Goal: Task Accomplishment & Management: Complete application form

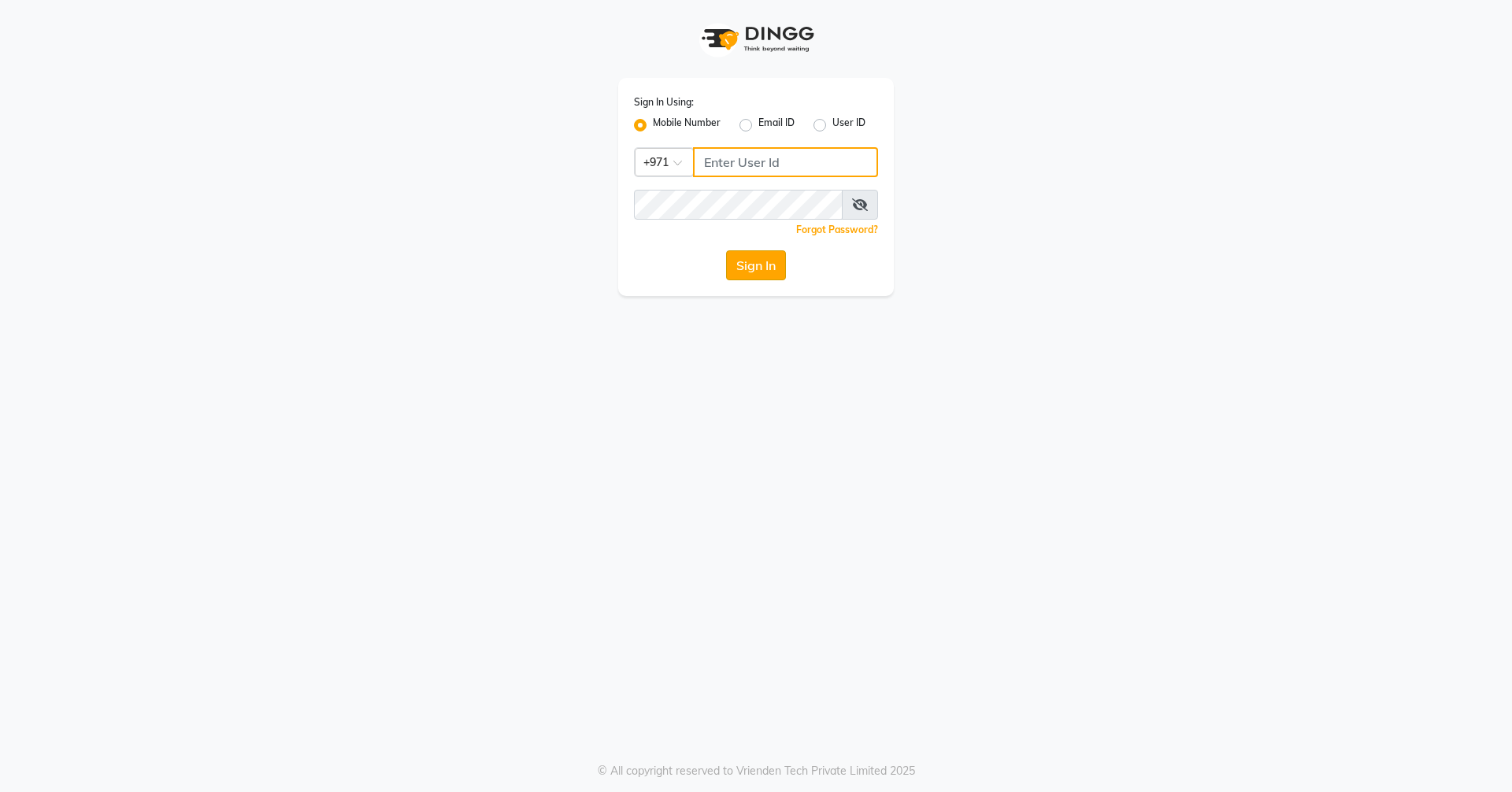
type input "523303322"
click at [754, 265] on button "Sign In" at bounding box center [755, 266] width 60 height 30
click at [754, 265] on div "Sign In" at bounding box center [756, 266] width 244 height 30
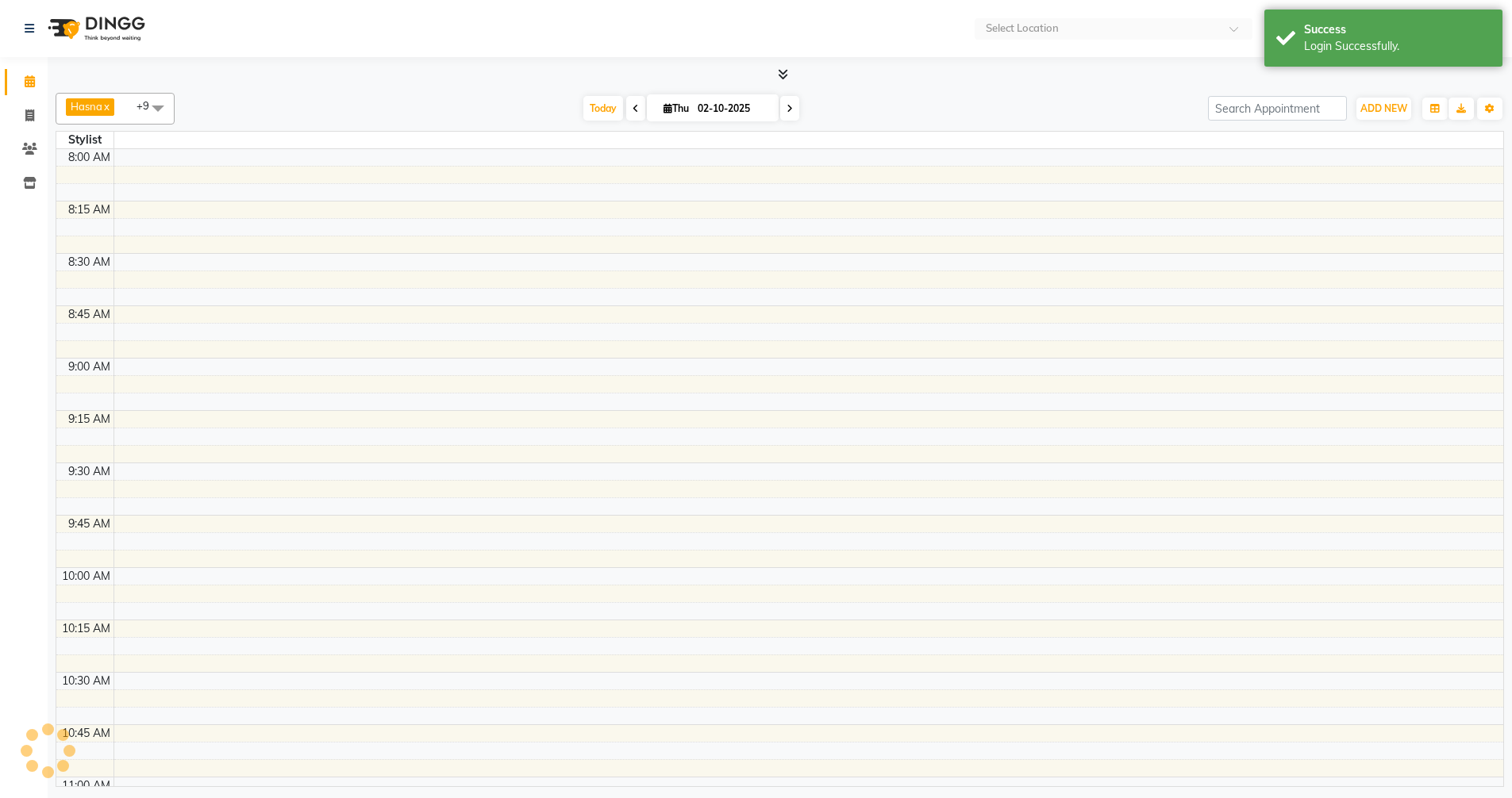
select select "en"
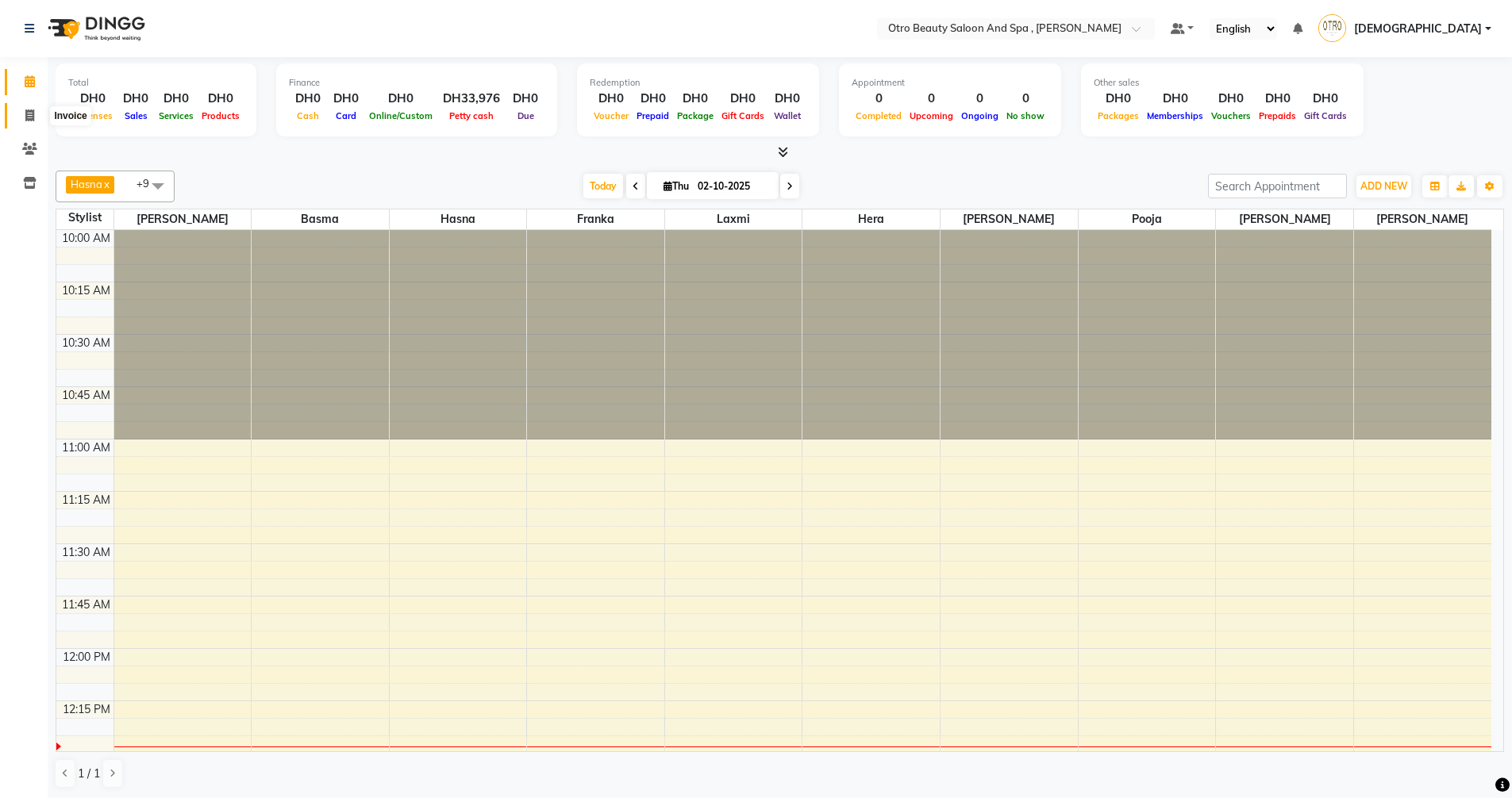
click at [30, 116] on icon at bounding box center [30, 115] width 9 height 11
select select "service"
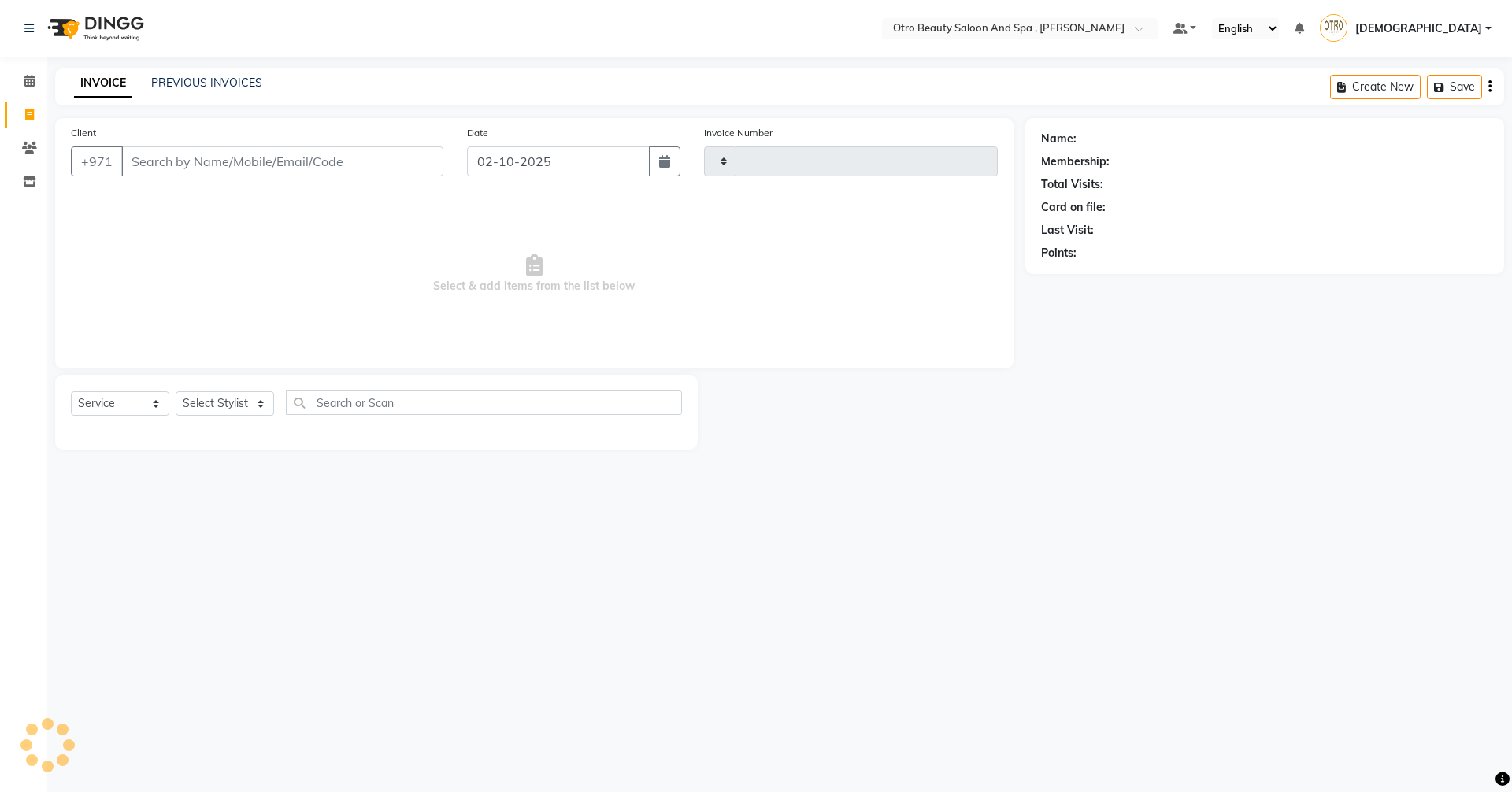
type input "1367"
select select "8622"
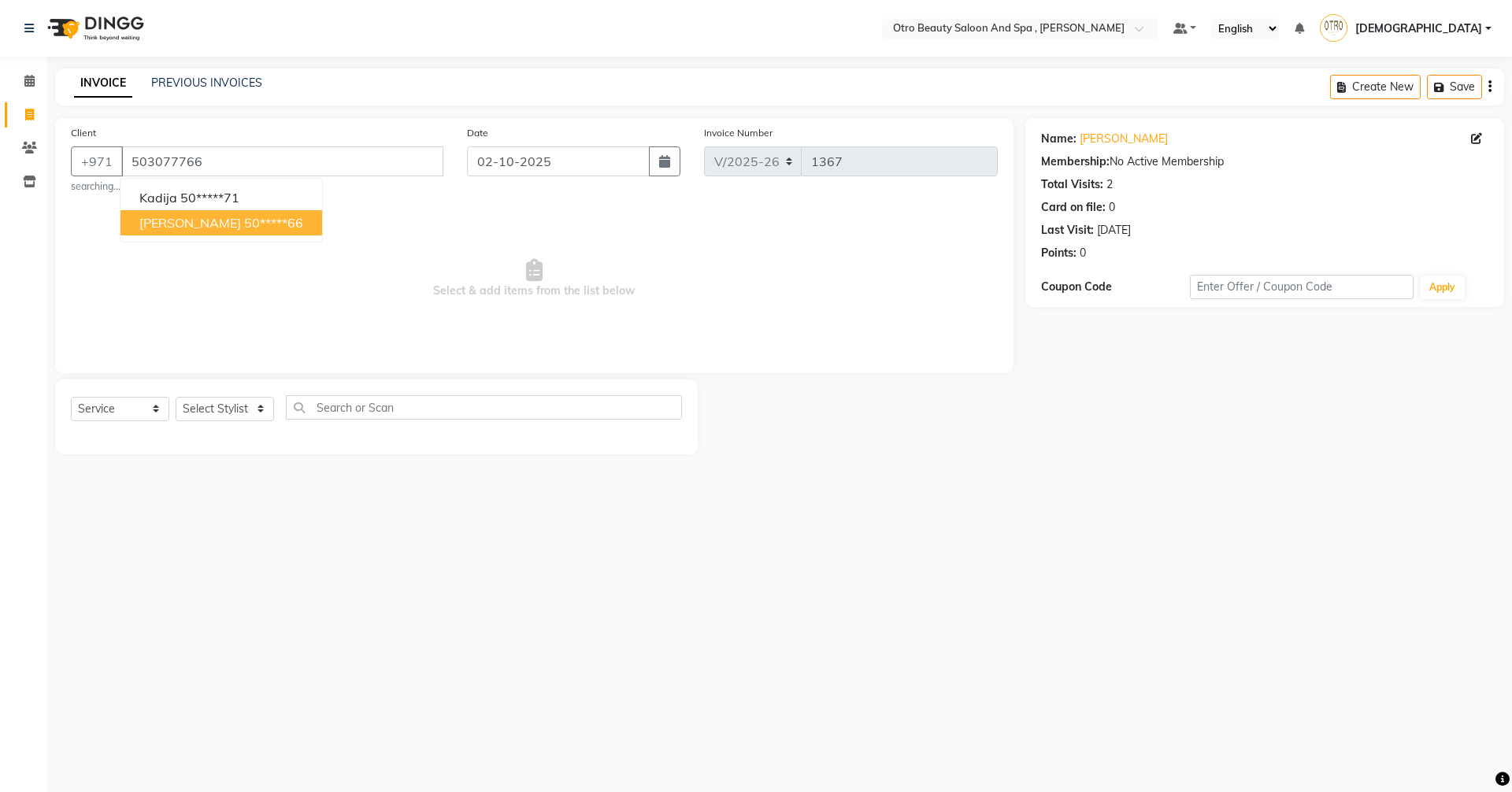
click at [244, 229] on ngb-highlight "50*****66" at bounding box center [273, 222] width 59 height 16
type input "50*****66"
click at [264, 410] on select "Select Stylist [PERSON_NAME] [PERSON_NAME] Hera Karuna [PERSON_NAME] Mamita [PE…" at bounding box center [225, 409] width 98 height 25
select select "86184"
click at [176, 397] on select "Select Stylist [PERSON_NAME] [PERSON_NAME] Hera Karuna [PERSON_NAME] Mamita [PE…" at bounding box center [225, 409] width 98 height 25
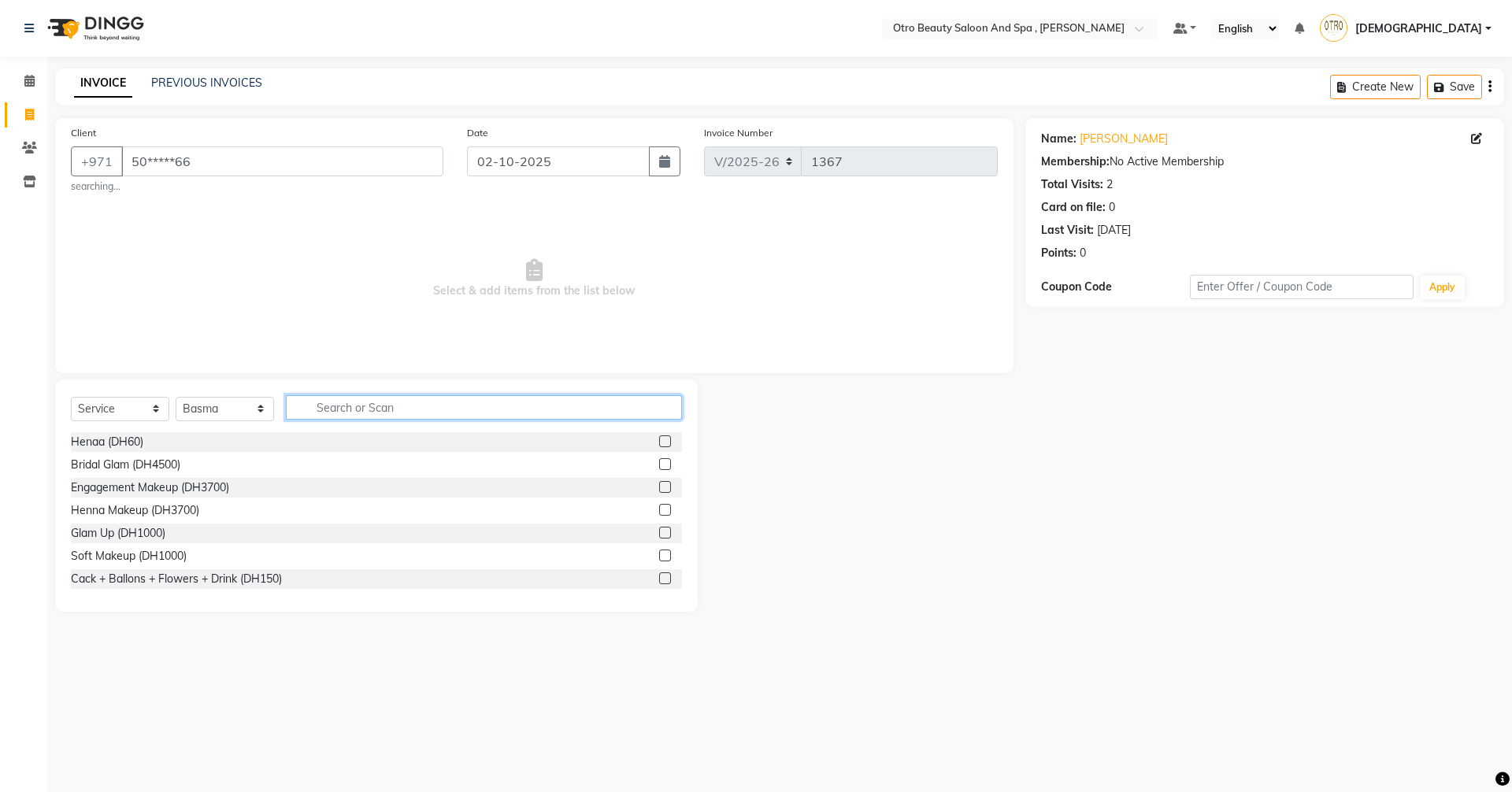
click at [332, 396] on input "text" at bounding box center [483, 407] width 396 height 25
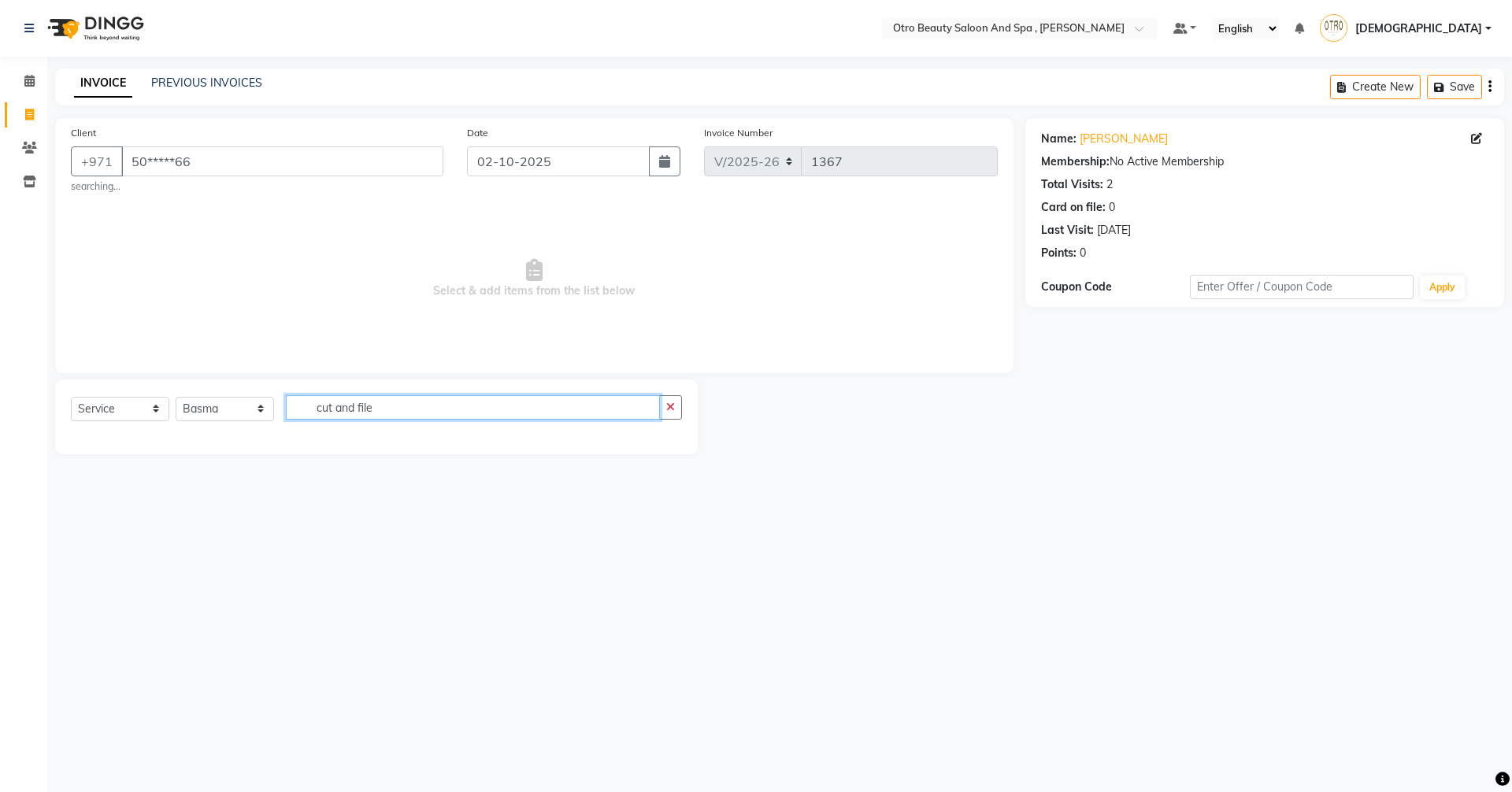
click at [610, 405] on input "cut and file" at bounding box center [472, 407] width 374 height 25
type input "cut and"
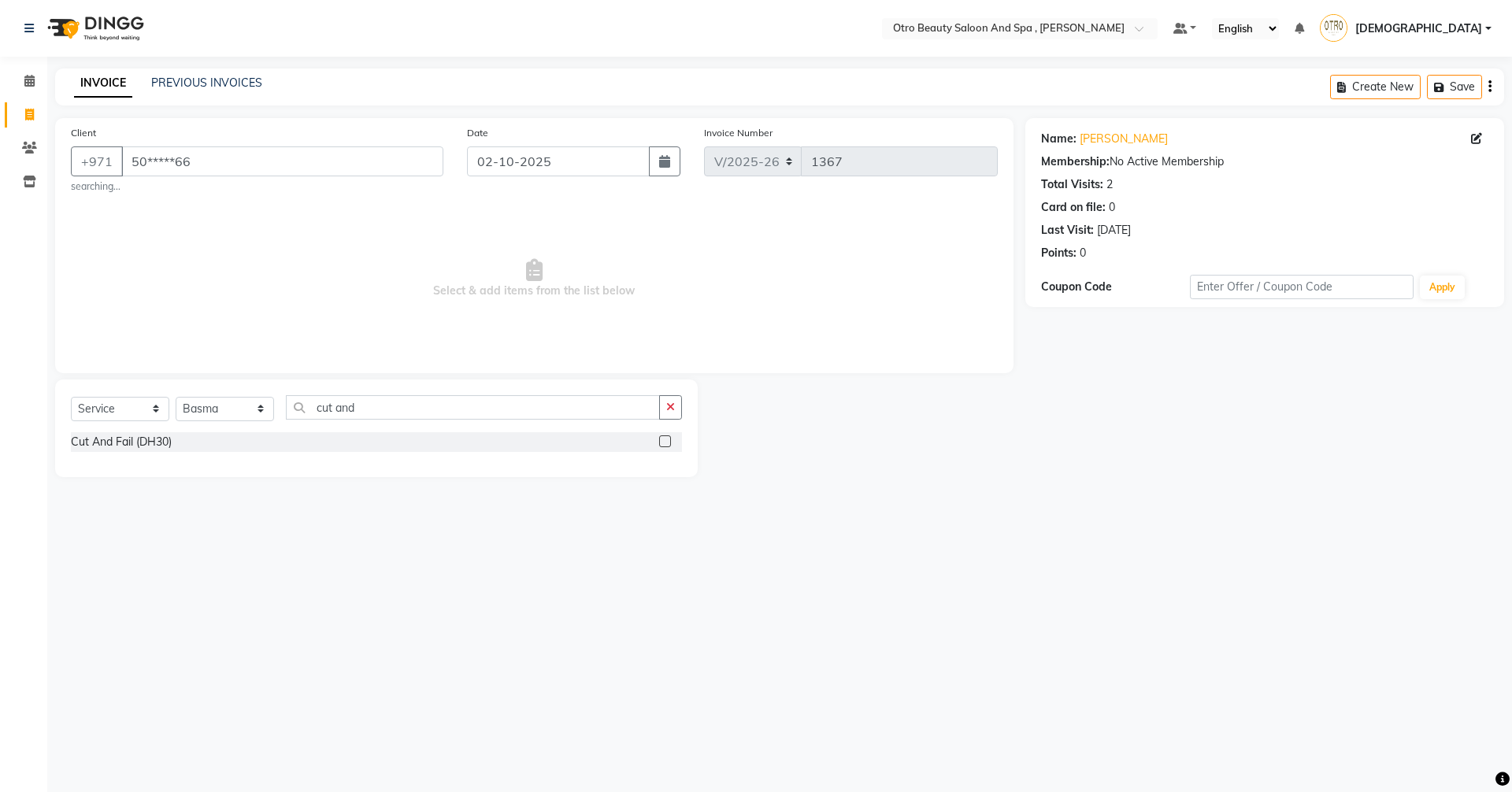
click at [666, 439] on label at bounding box center [664, 441] width 11 height 11
click at [666, 439] on input "checkbox" at bounding box center [663, 441] width 10 height 10
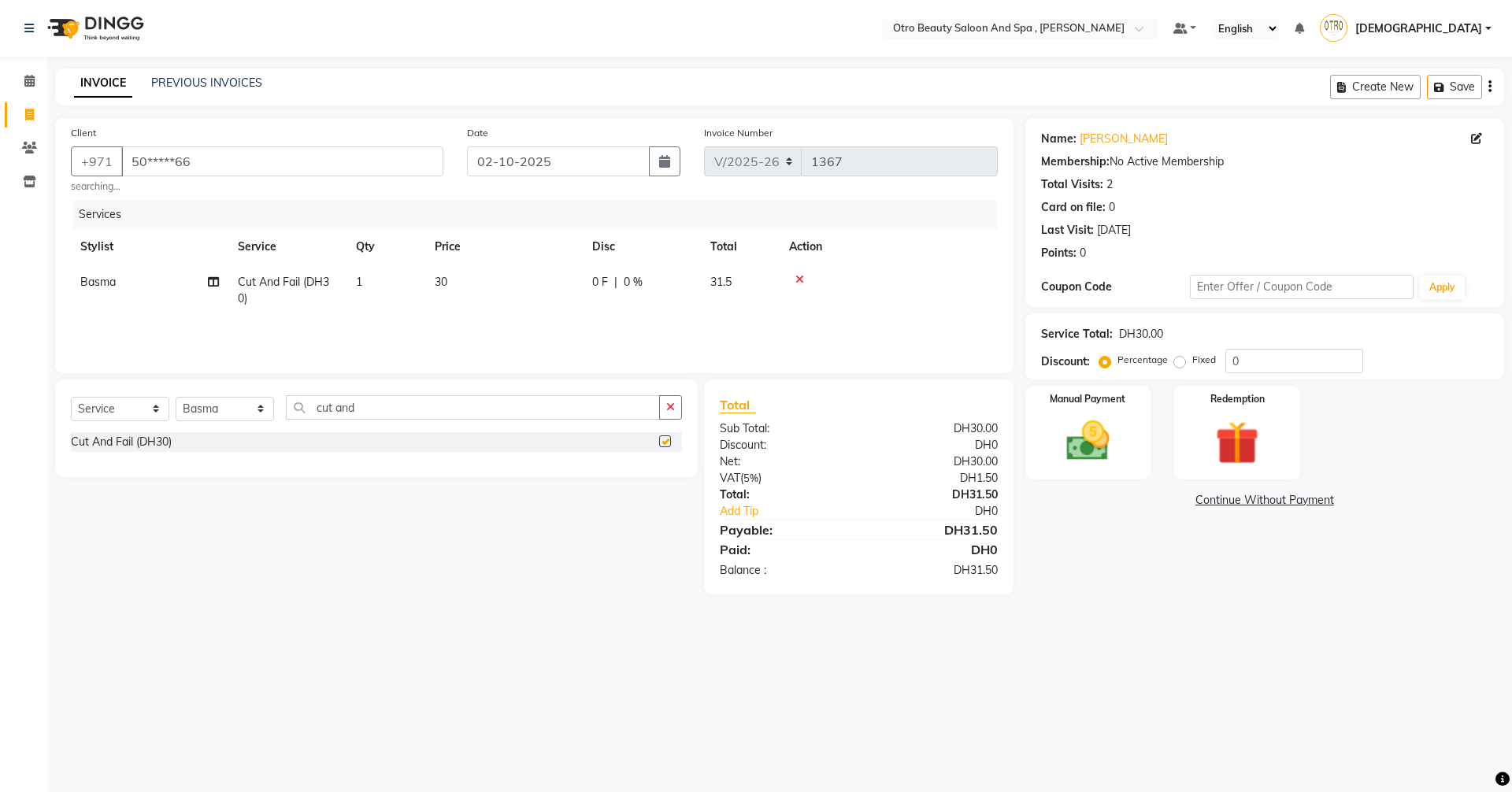
checkbox input "false"
click at [1083, 421] on img at bounding box center [1087, 440] width 73 height 52
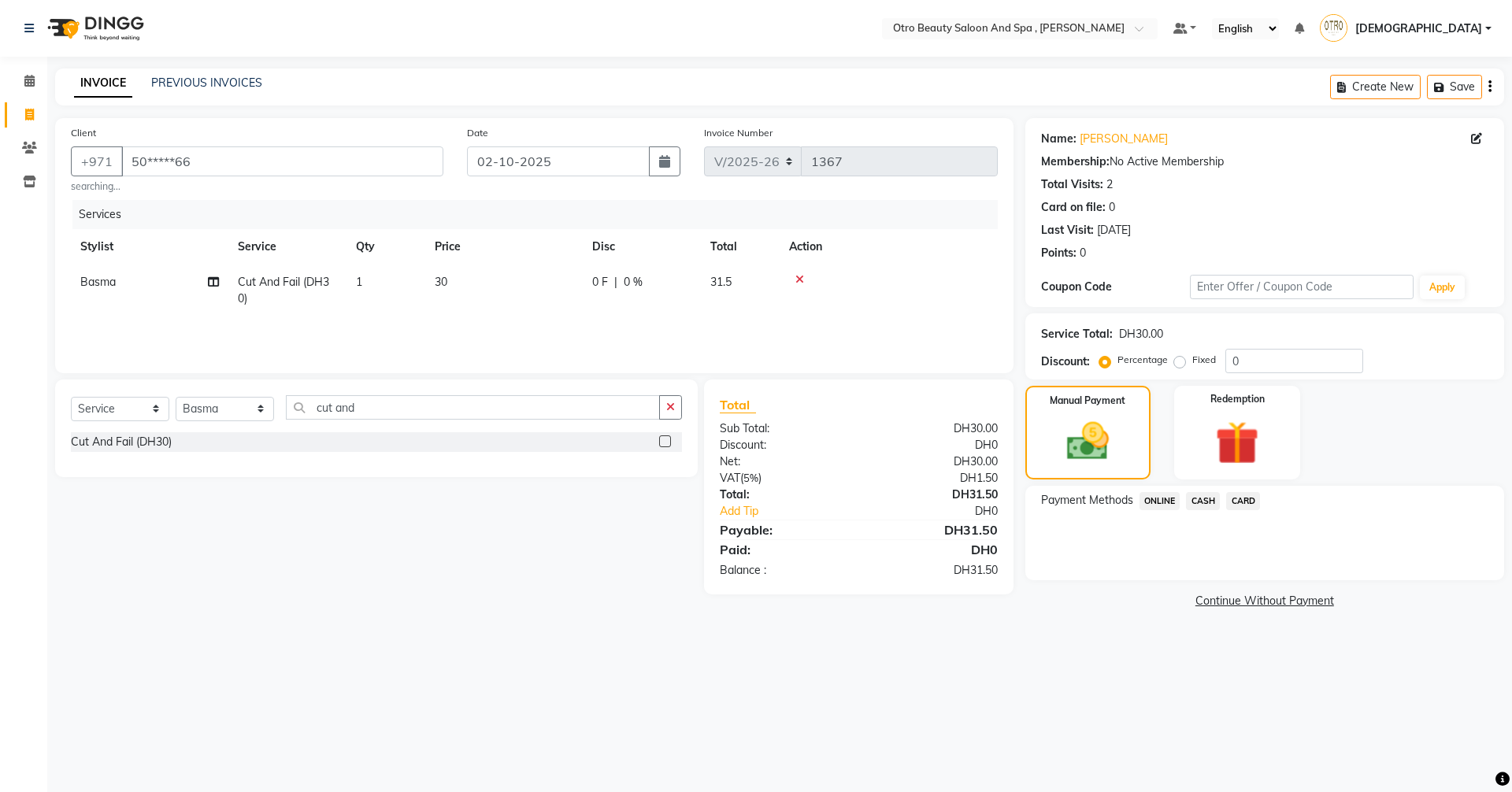
click at [1236, 499] on span "CARD" at bounding box center [1243, 501] width 34 height 18
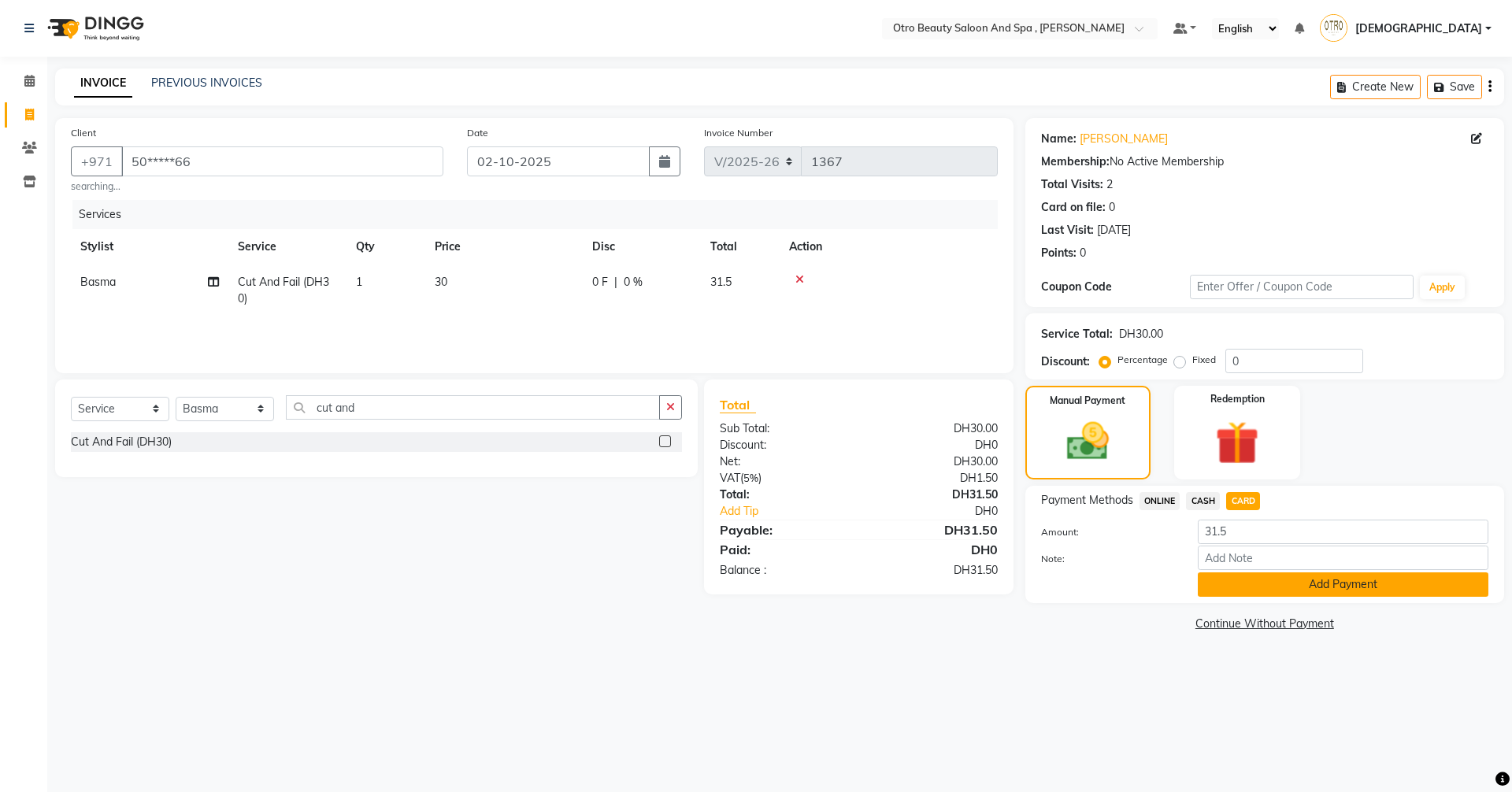
click at [1293, 592] on button "Add Payment" at bounding box center [1342, 585] width 290 height 25
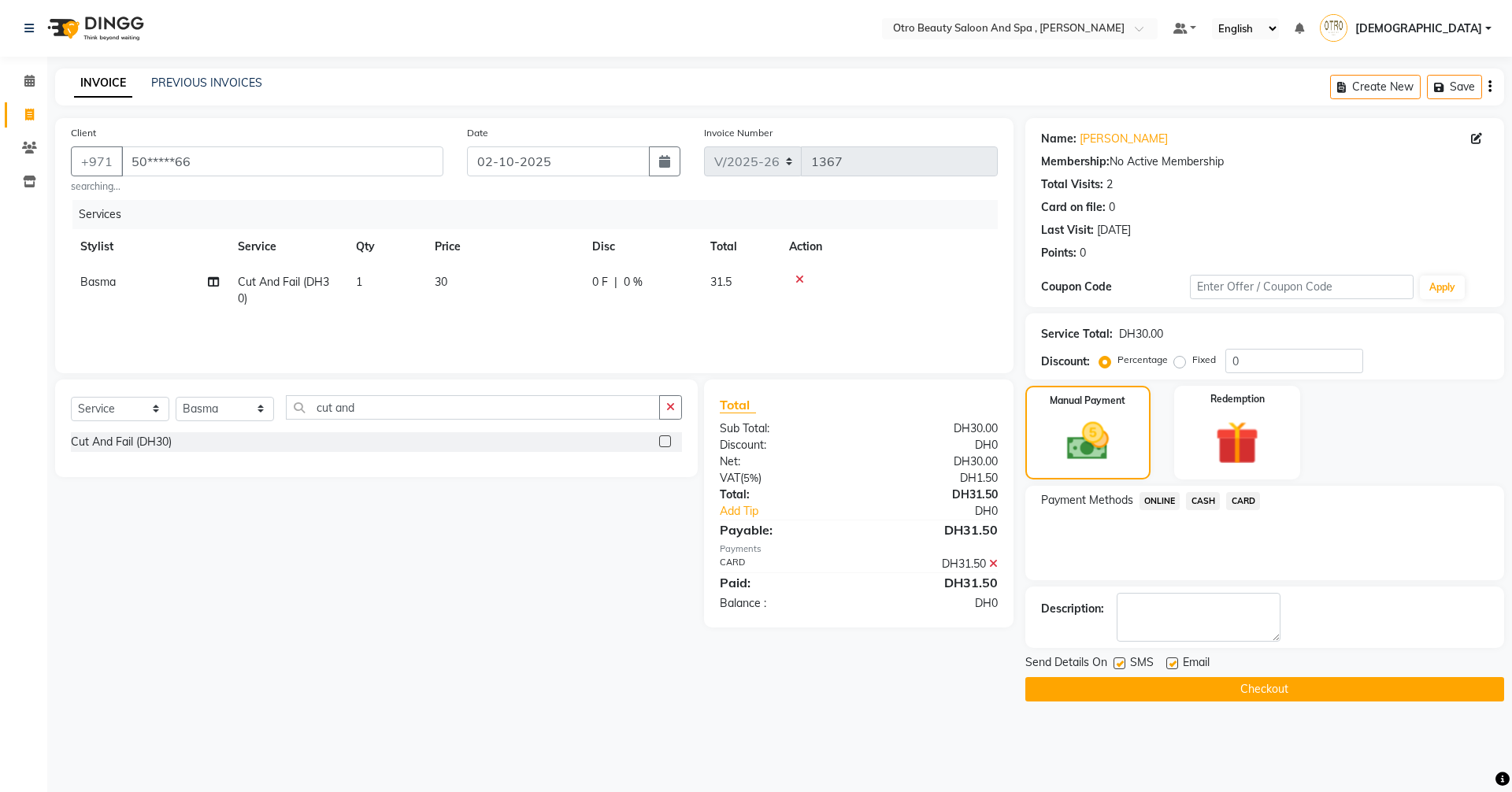
click at [1300, 692] on button "Checkout" at bounding box center [1264, 689] width 479 height 25
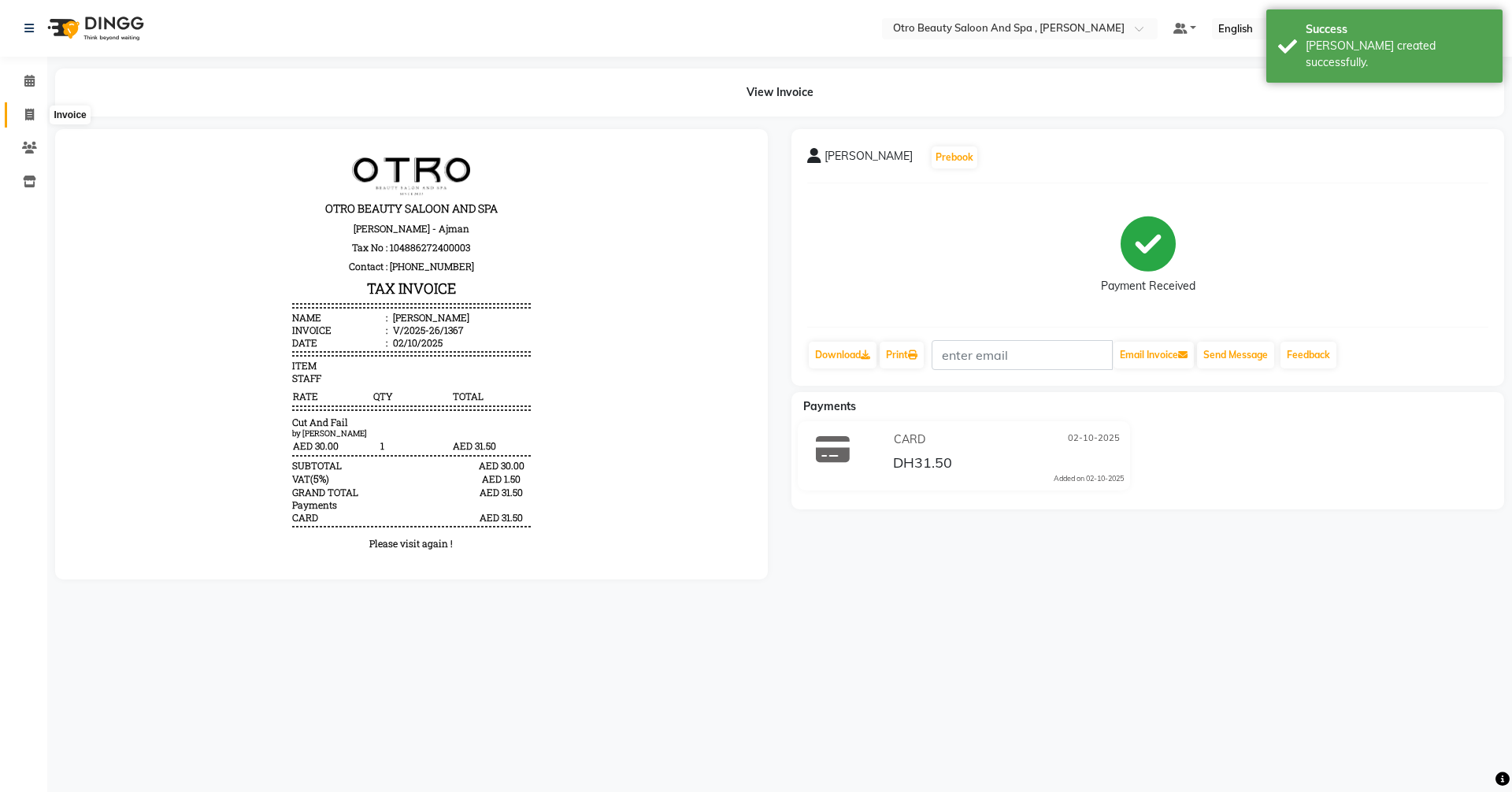
click at [30, 115] on icon at bounding box center [29, 114] width 9 height 11
select select "service"
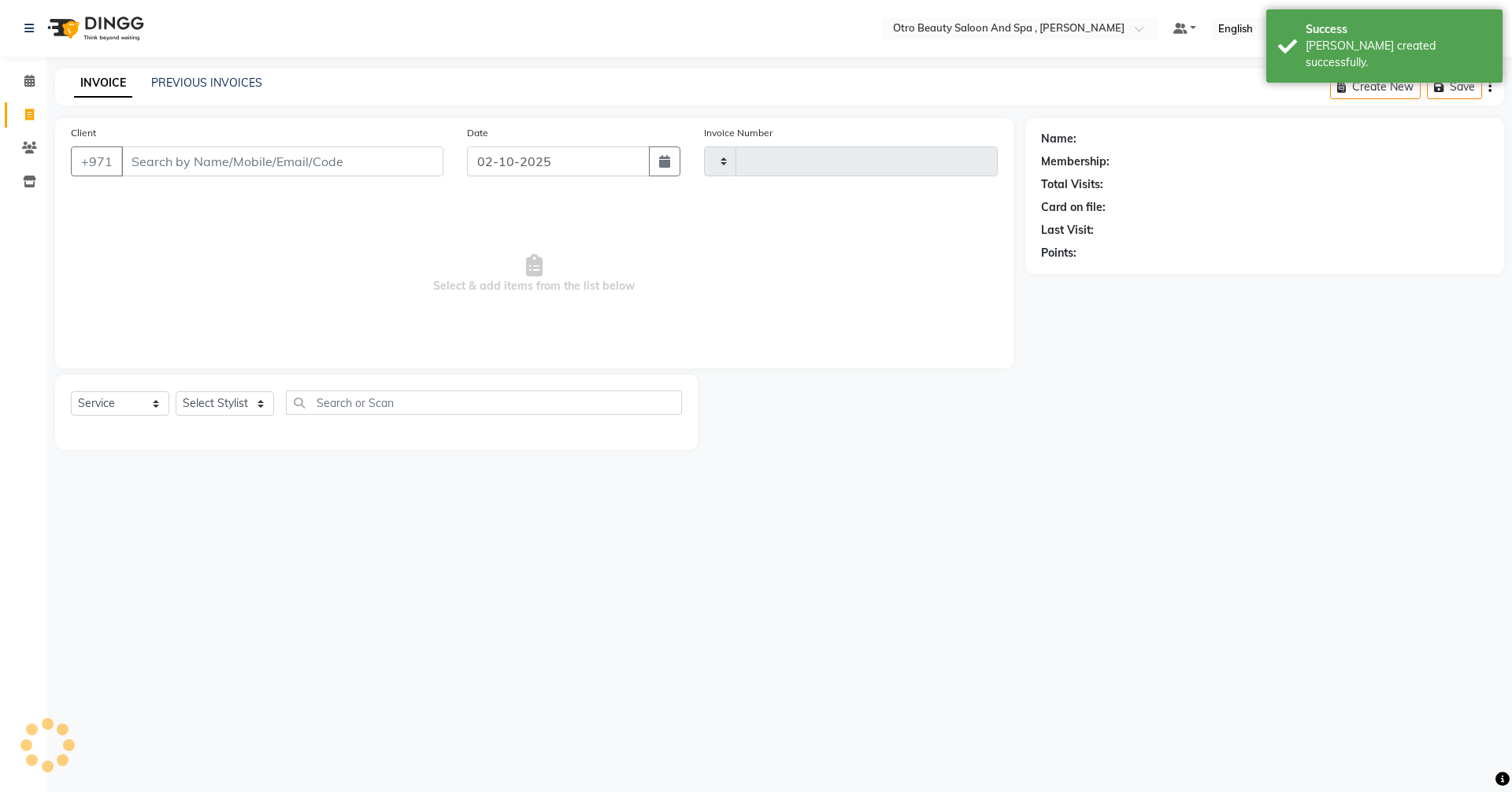
type input "1368"
select select "8622"
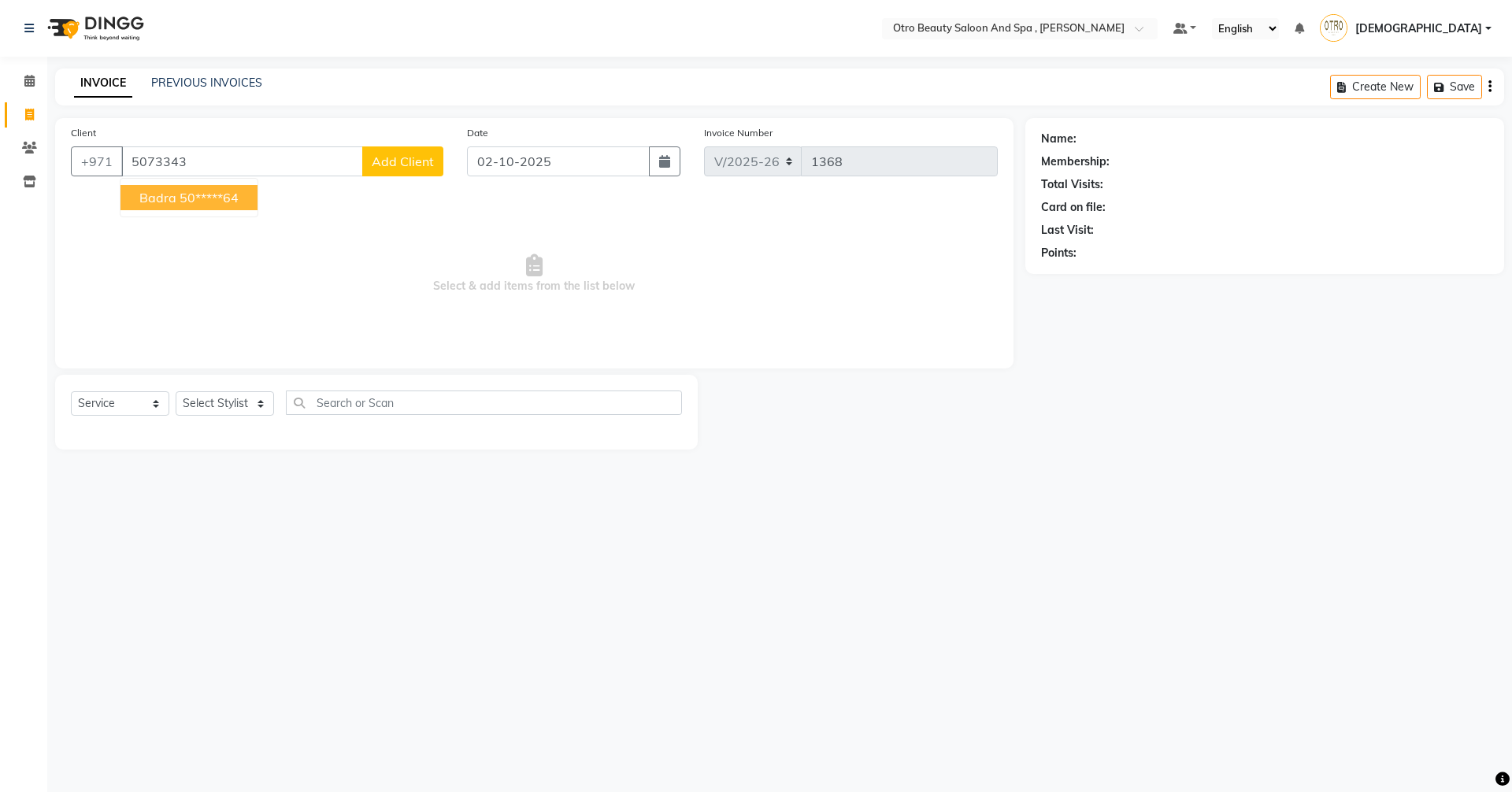
click at [215, 203] on ngb-highlight "50*****64" at bounding box center [209, 198] width 59 height 16
type input "50*****64"
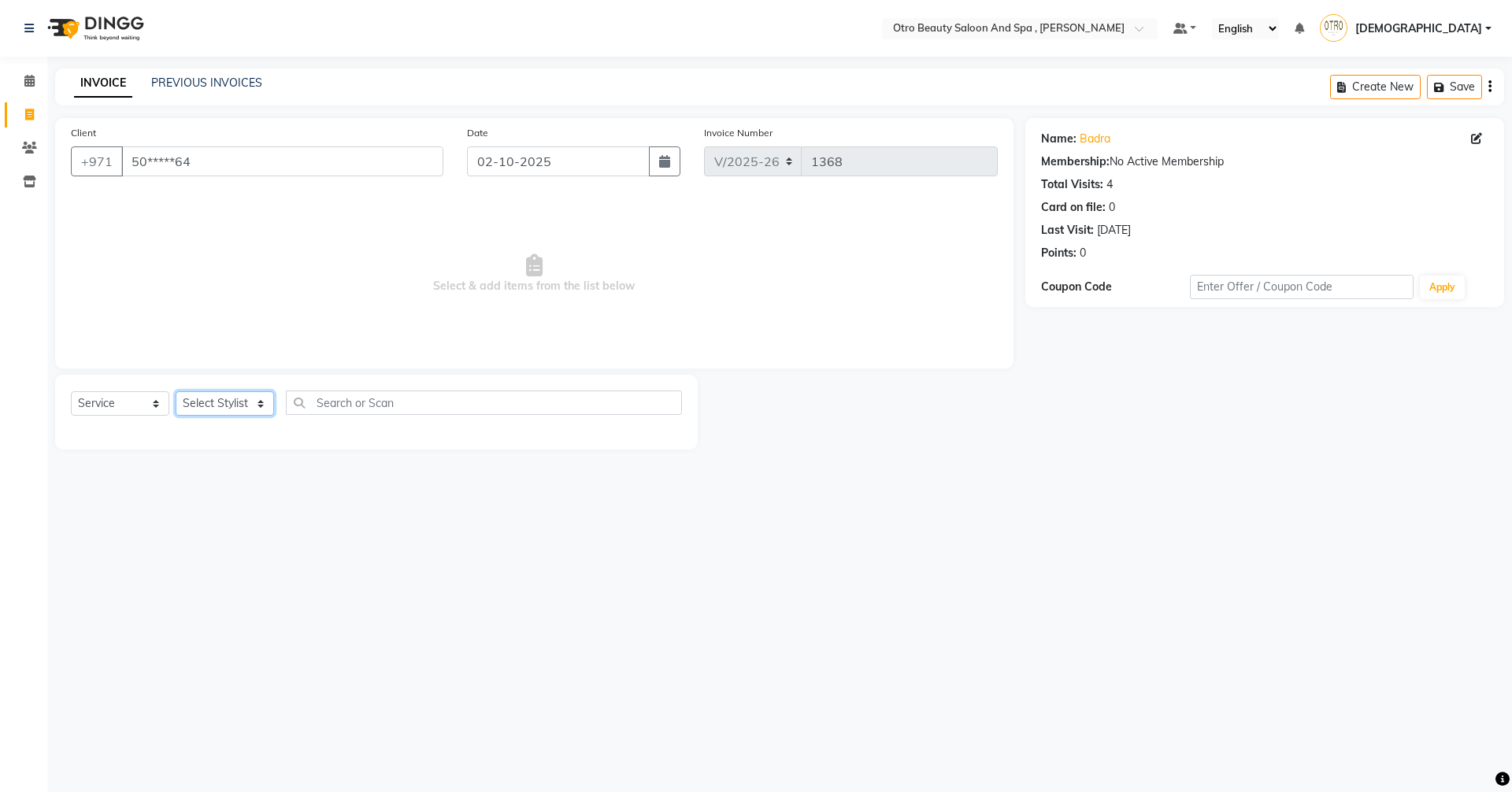
click at [260, 410] on select "Select Stylist [PERSON_NAME] [PERSON_NAME] Hera Karuna [PERSON_NAME] Mamita [PE…" at bounding box center [225, 404] width 98 height 25
select select "86568"
click at [176, 391] on select "Select Stylist [PERSON_NAME] [PERSON_NAME] Hera Karuna [PERSON_NAME] Mamita [PE…" at bounding box center [225, 404] width 98 height 25
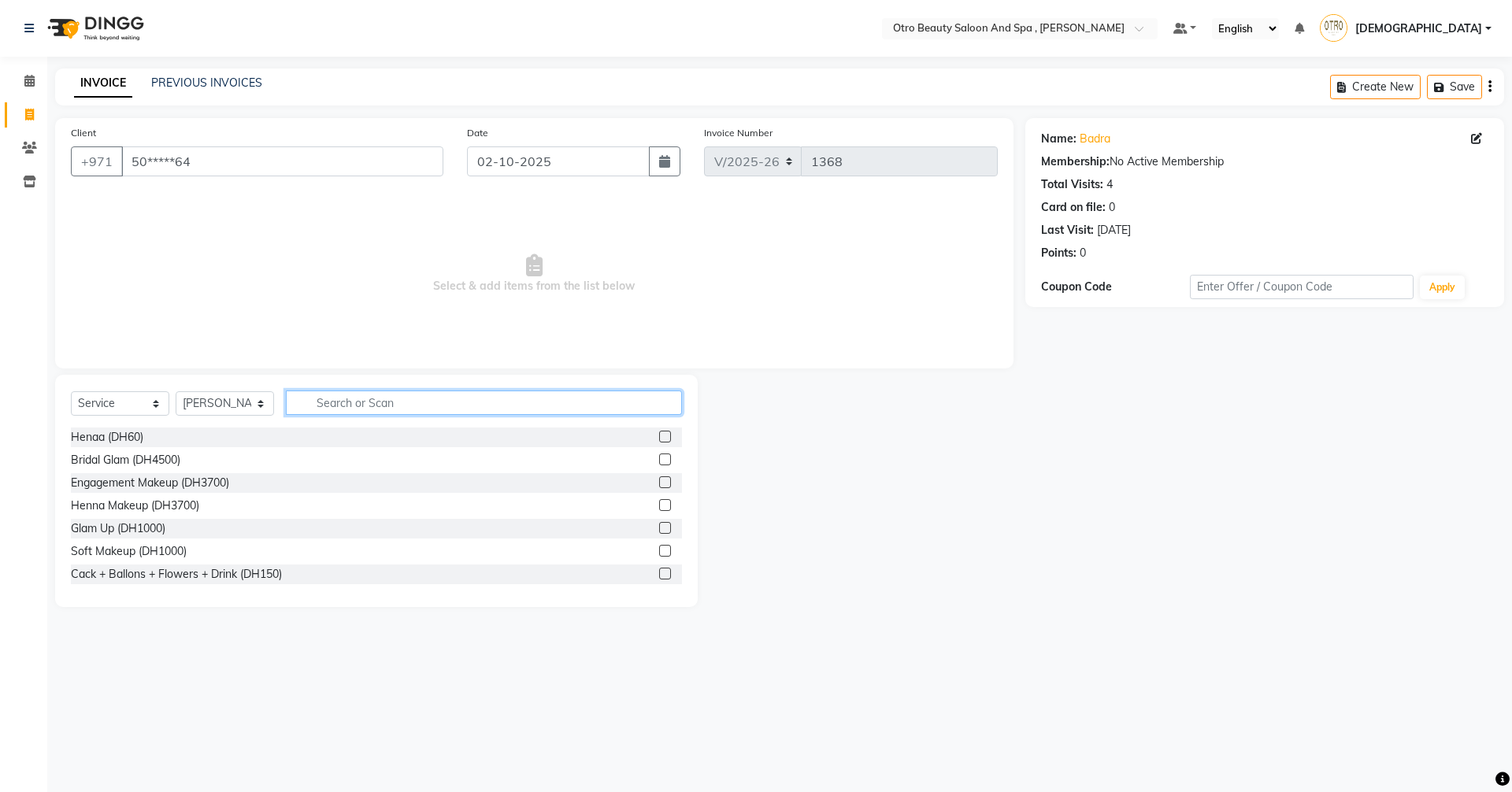
click at [402, 405] on input "text" at bounding box center [483, 403] width 396 height 25
type input "mani"
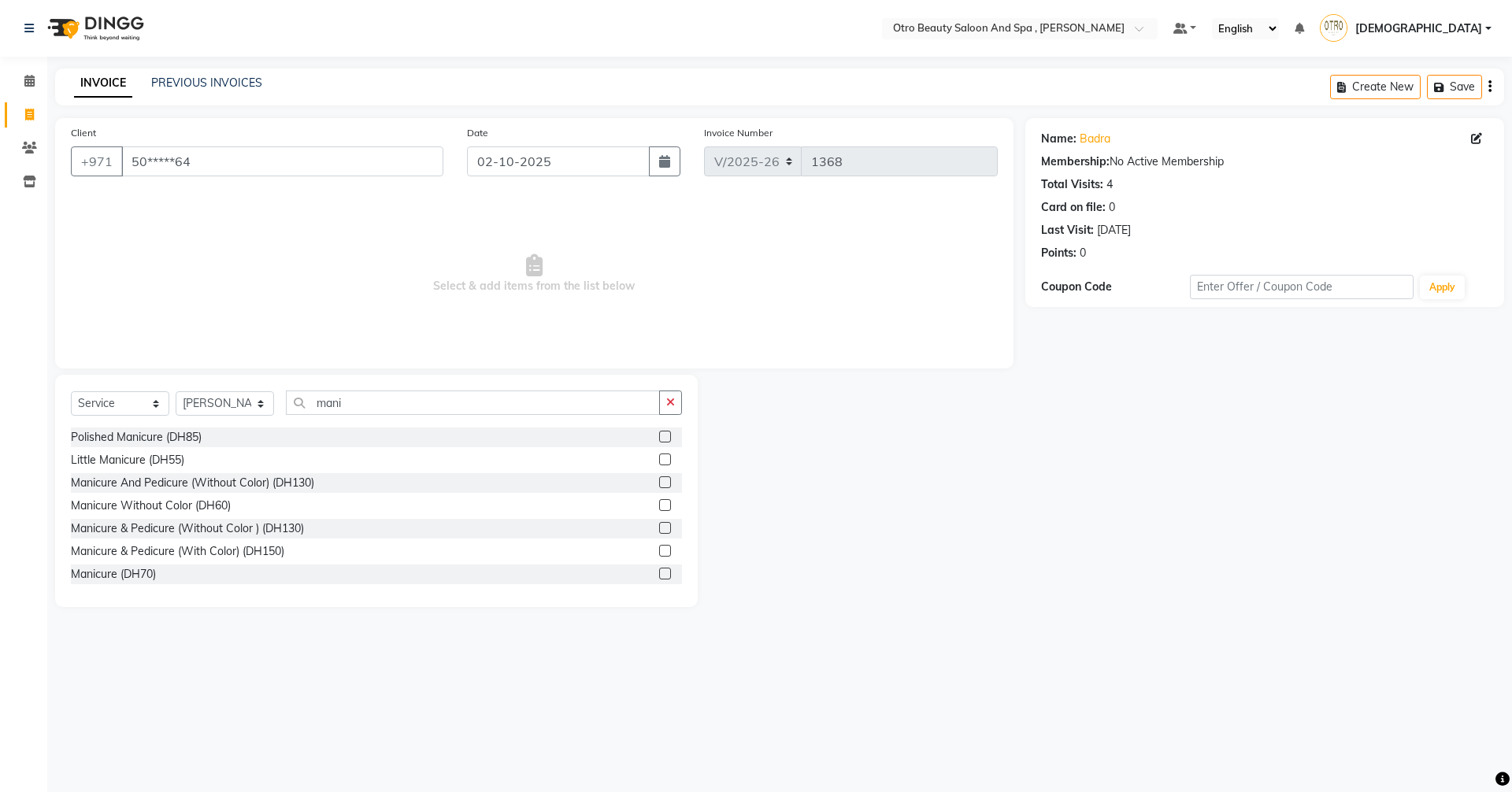
click at [659, 530] on label at bounding box center [664, 527] width 11 height 11
click at [659, 530] on input "checkbox" at bounding box center [663, 528] width 10 height 10
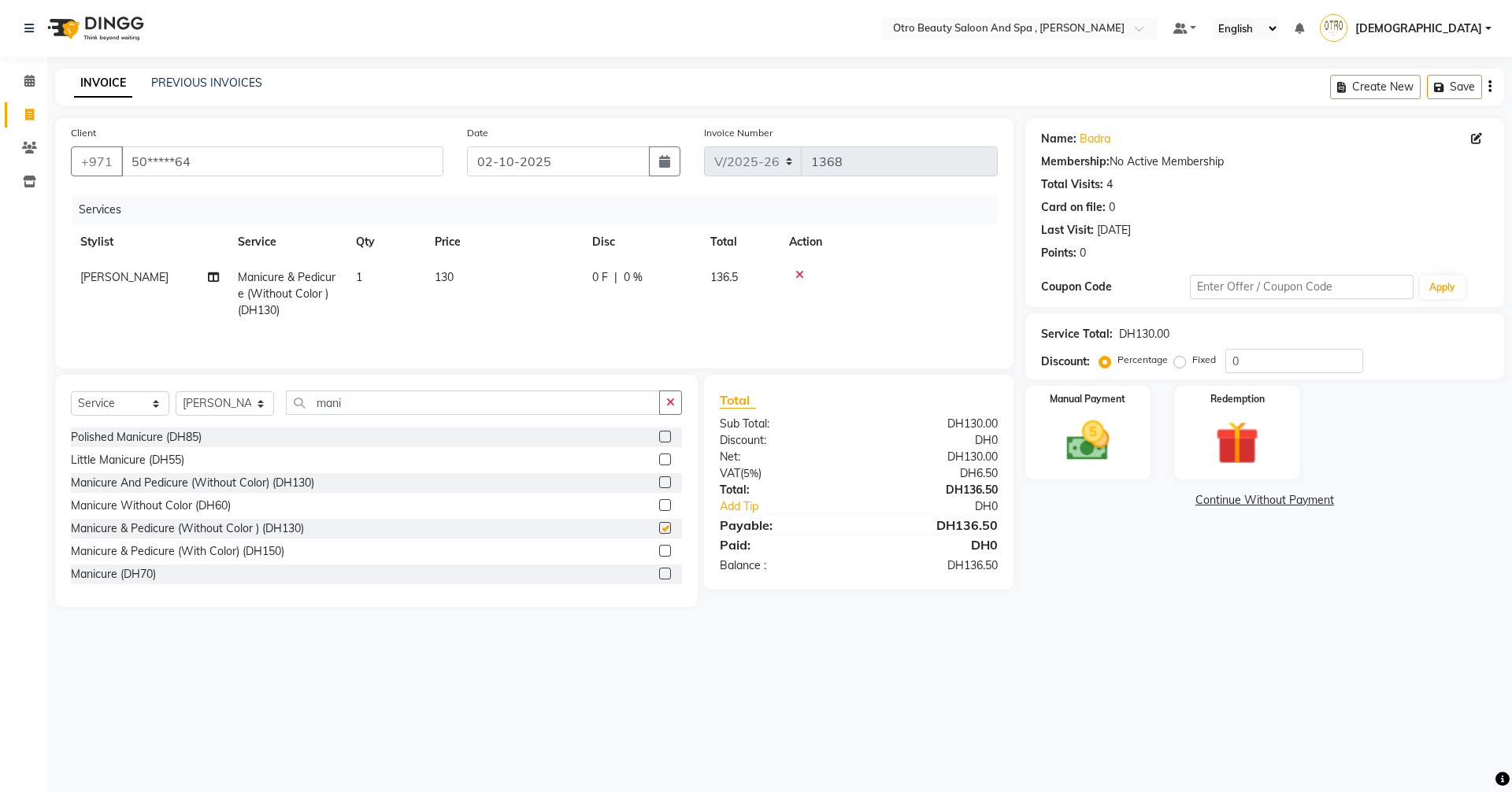
checkbox input "false"
click at [209, 280] on icon at bounding box center [214, 277] width 11 height 11
select select "86568"
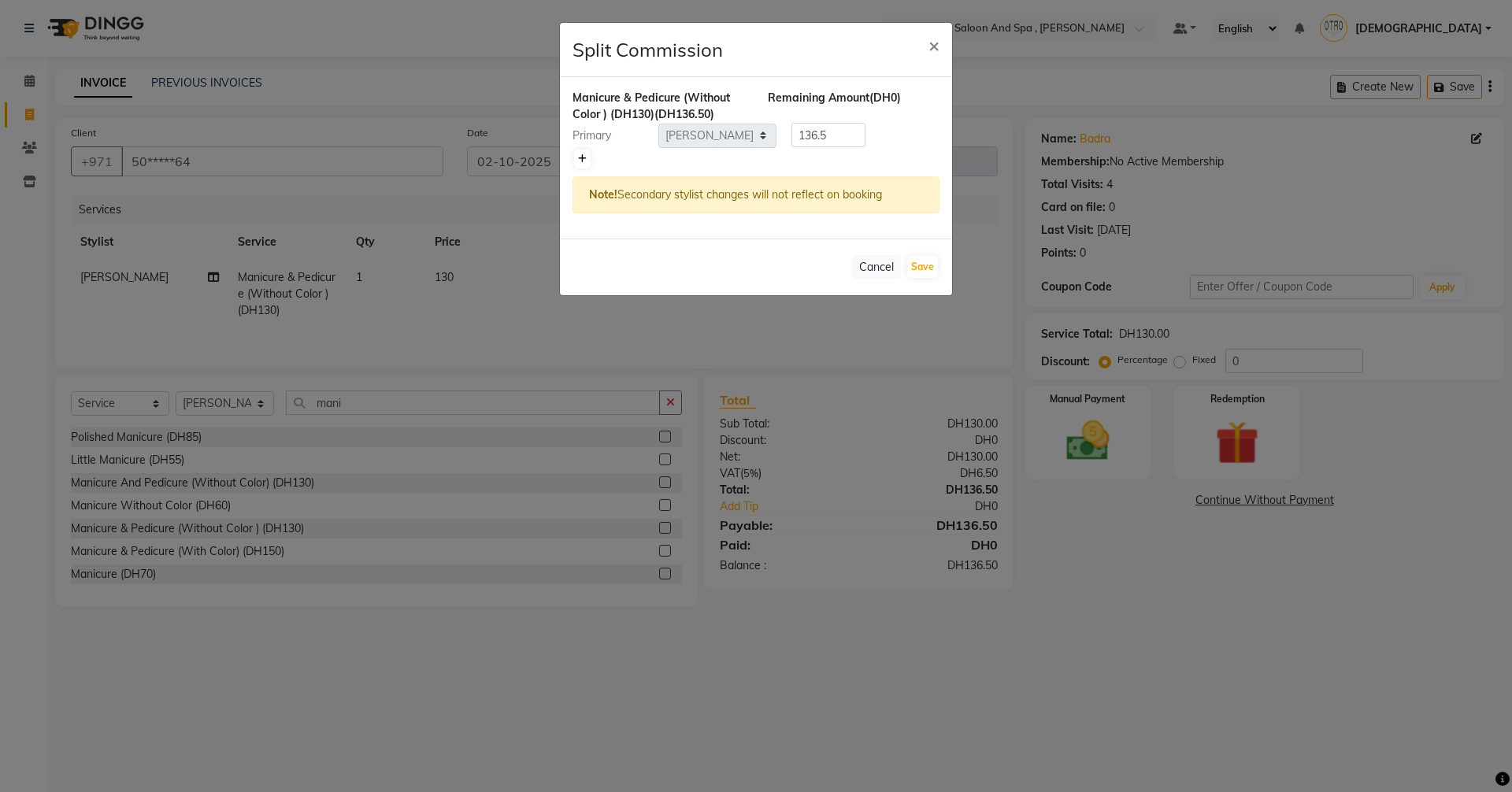
click at [583, 160] on icon at bounding box center [581, 159] width 9 height 9
type input "68.25"
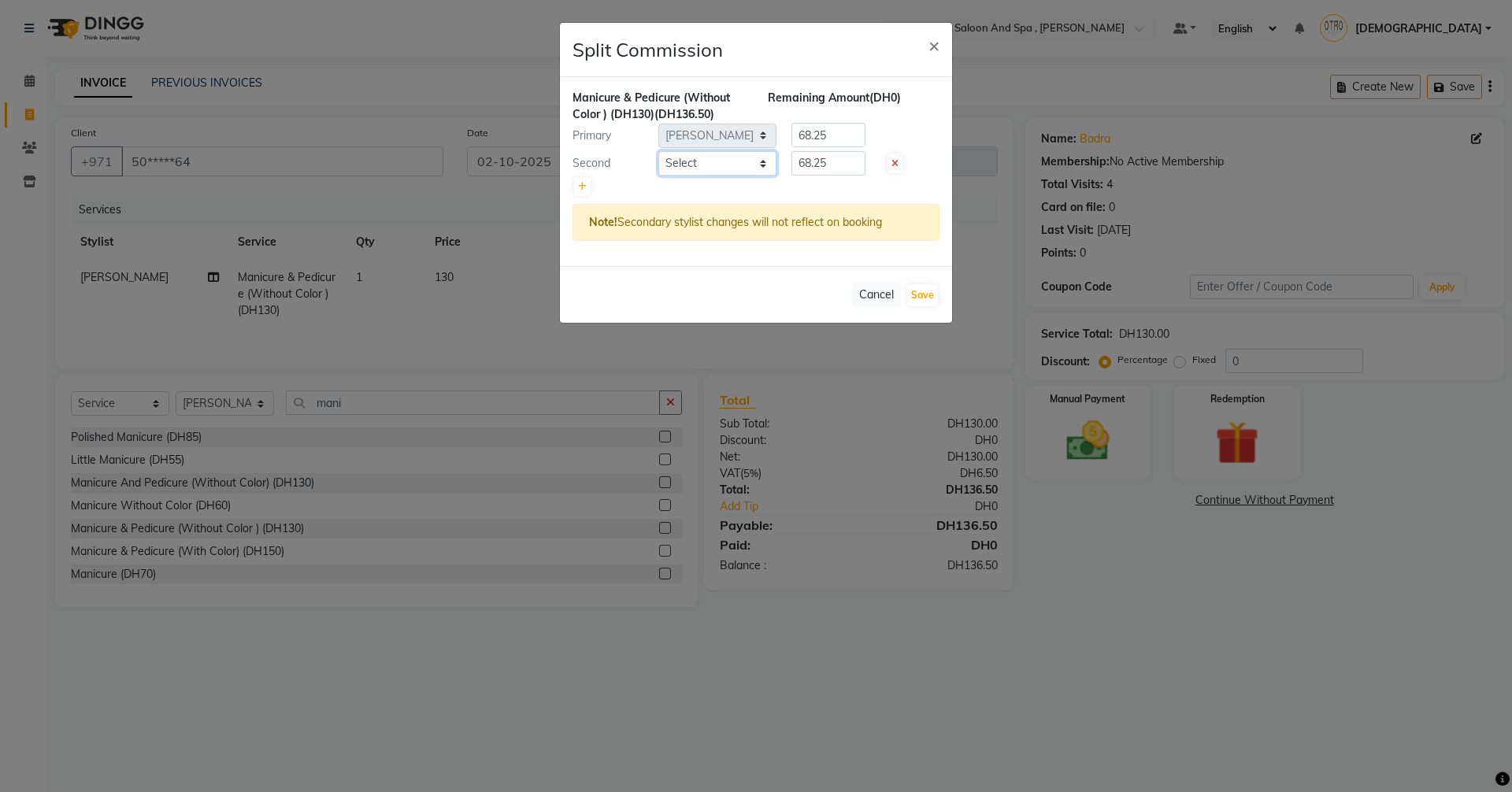
click at [762, 166] on select "Select [PERSON_NAME] [PERSON_NAME] Hera Karuna [PERSON_NAME] Mamita [PERSON_NAM…" at bounding box center [716, 164] width 118 height 25
select select "86539"
click at [658, 151] on select "Select [PERSON_NAME] [PERSON_NAME] Hera Karuna [PERSON_NAME] Mamita [PERSON_NAM…" at bounding box center [716, 164] width 118 height 25
click at [925, 295] on button "Save" at bounding box center [922, 295] width 30 height 22
select select "Select"
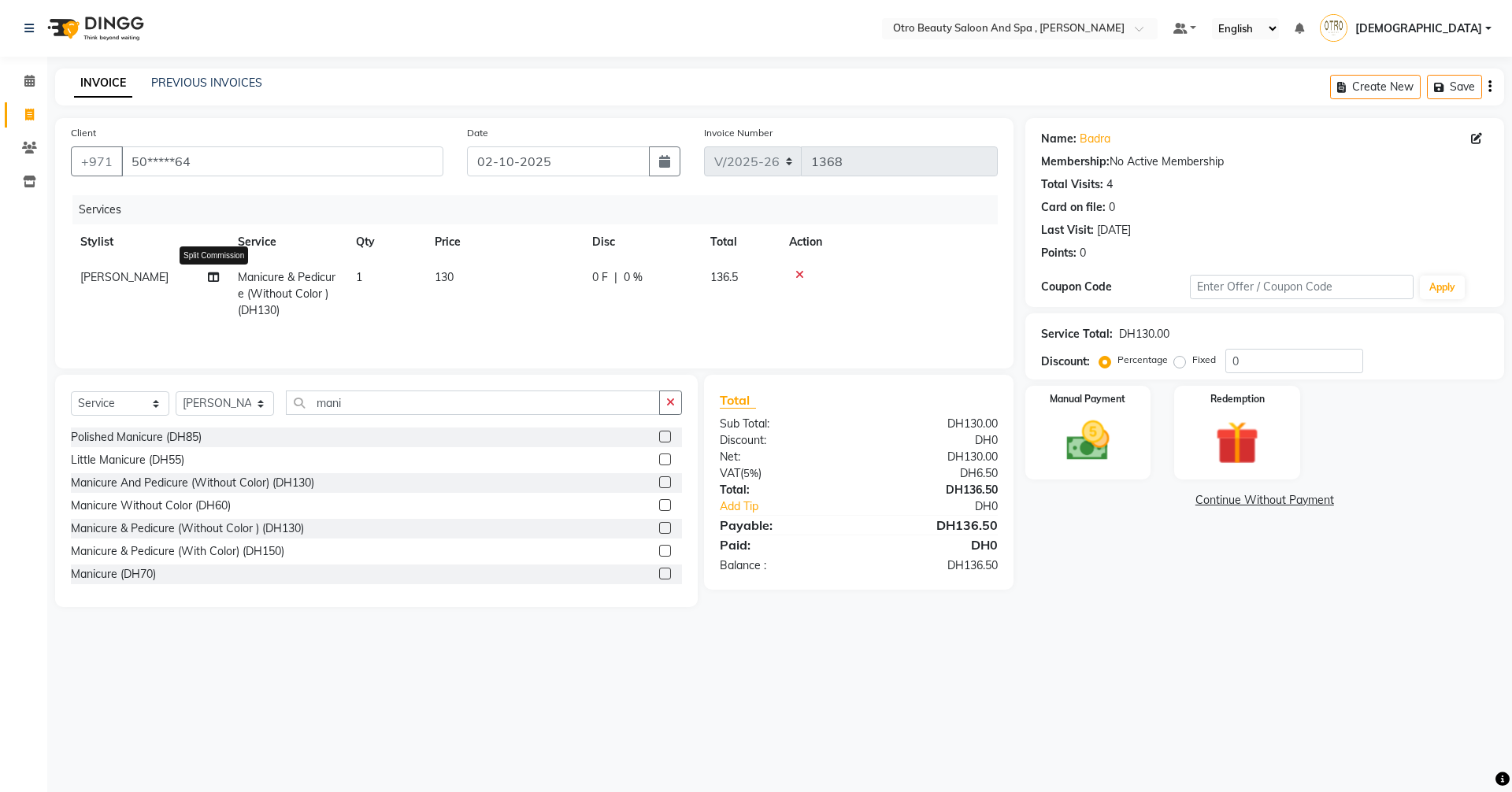
click at [215, 279] on icon at bounding box center [214, 277] width 11 height 11
select select "86568"
select select "86539"
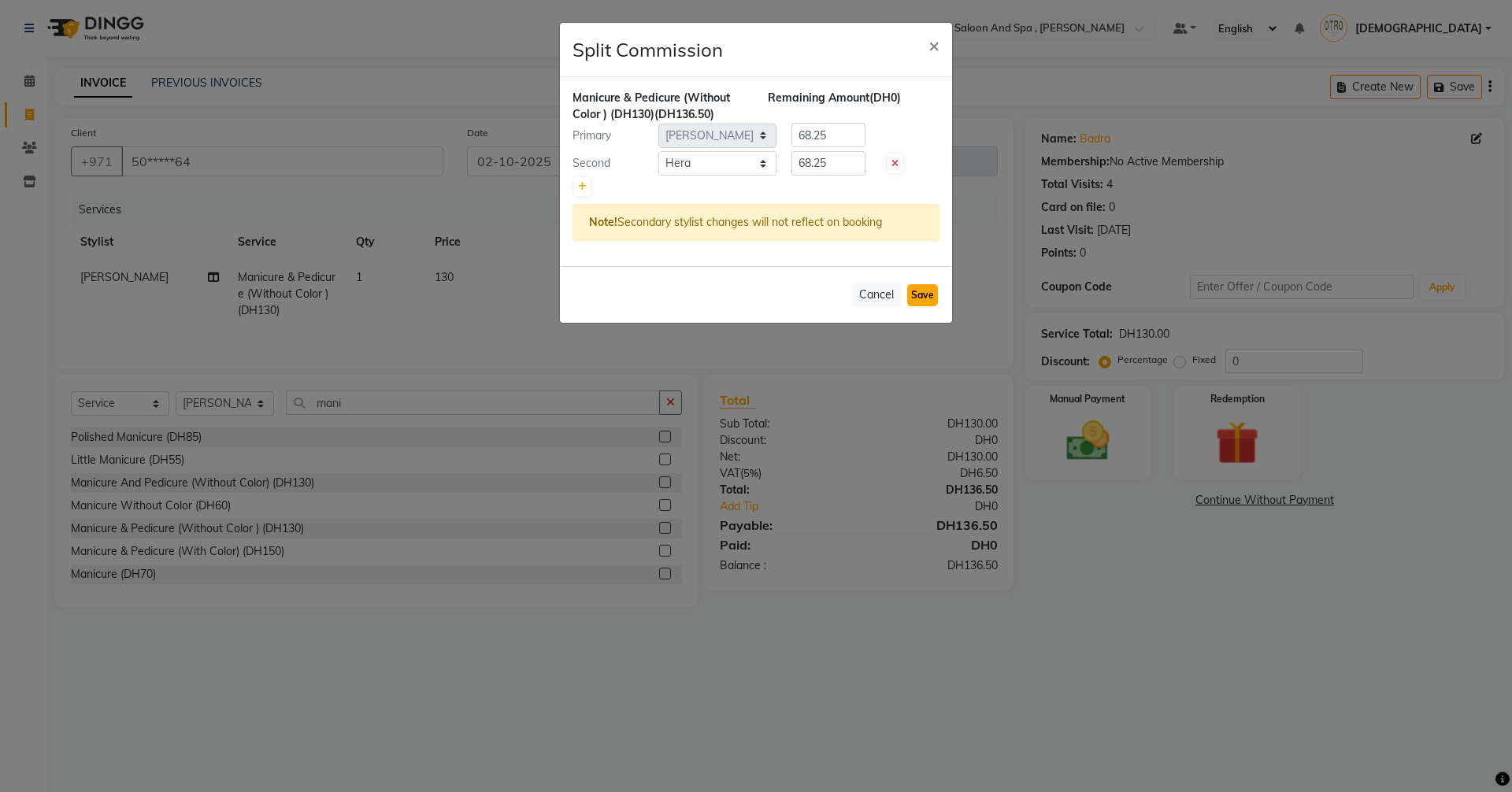
click at [915, 296] on button "Save" at bounding box center [922, 295] width 30 height 22
select select "Select"
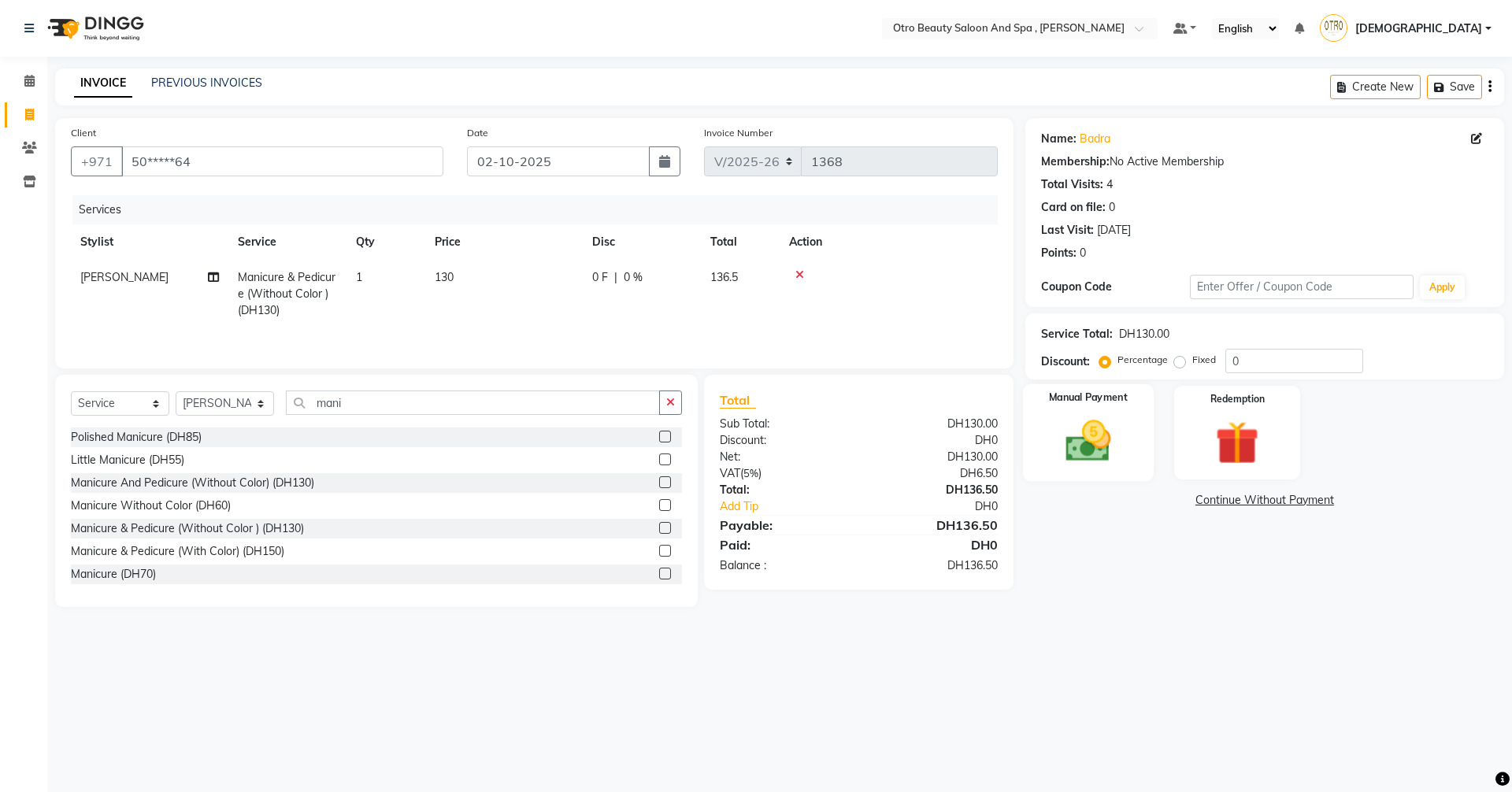
click at [1064, 424] on img at bounding box center [1087, 440] width 73 height 52
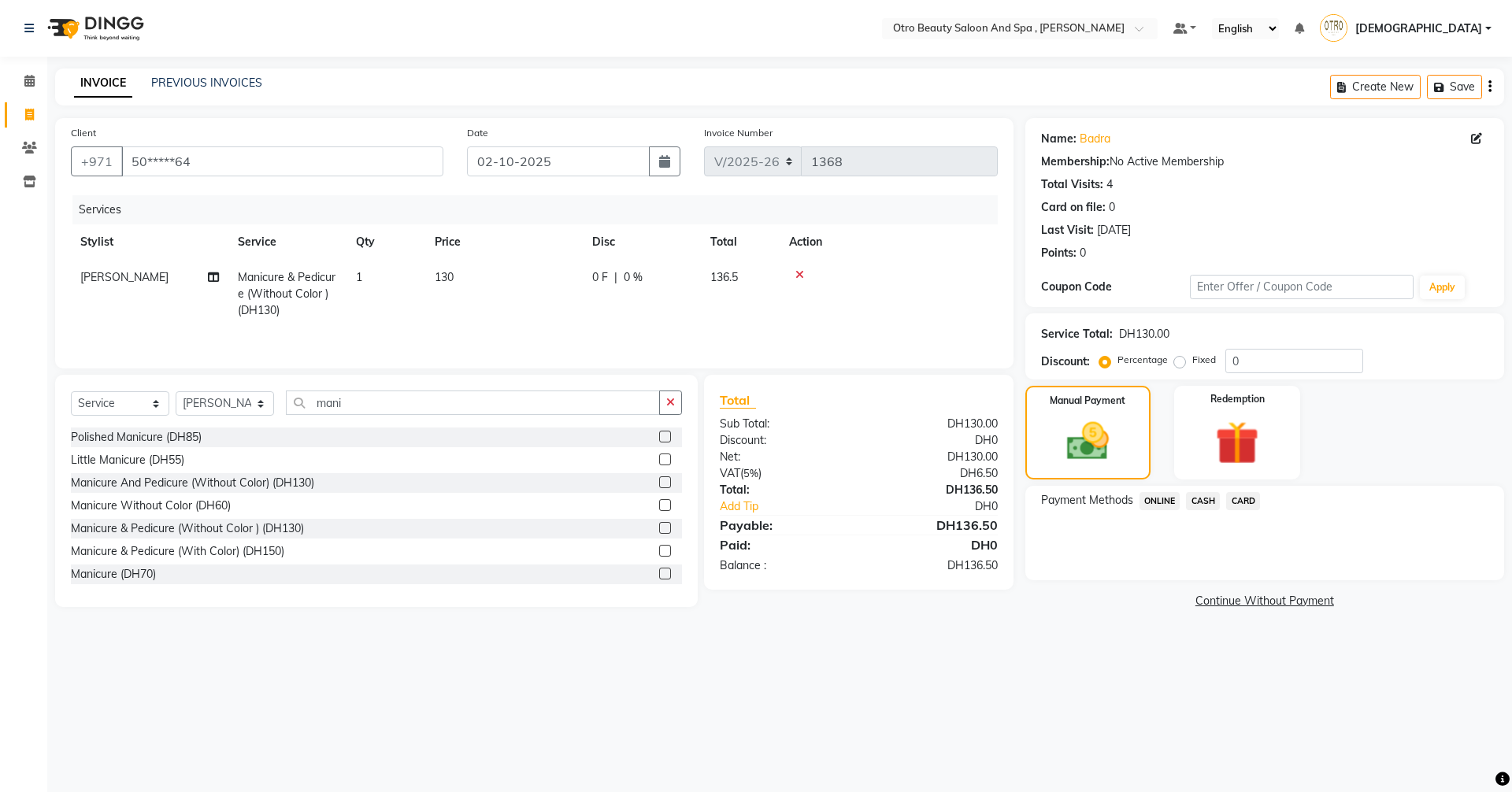
click at [1205, 500] on span "CASH" at bounding box center [1203, 501] width 34 height 18
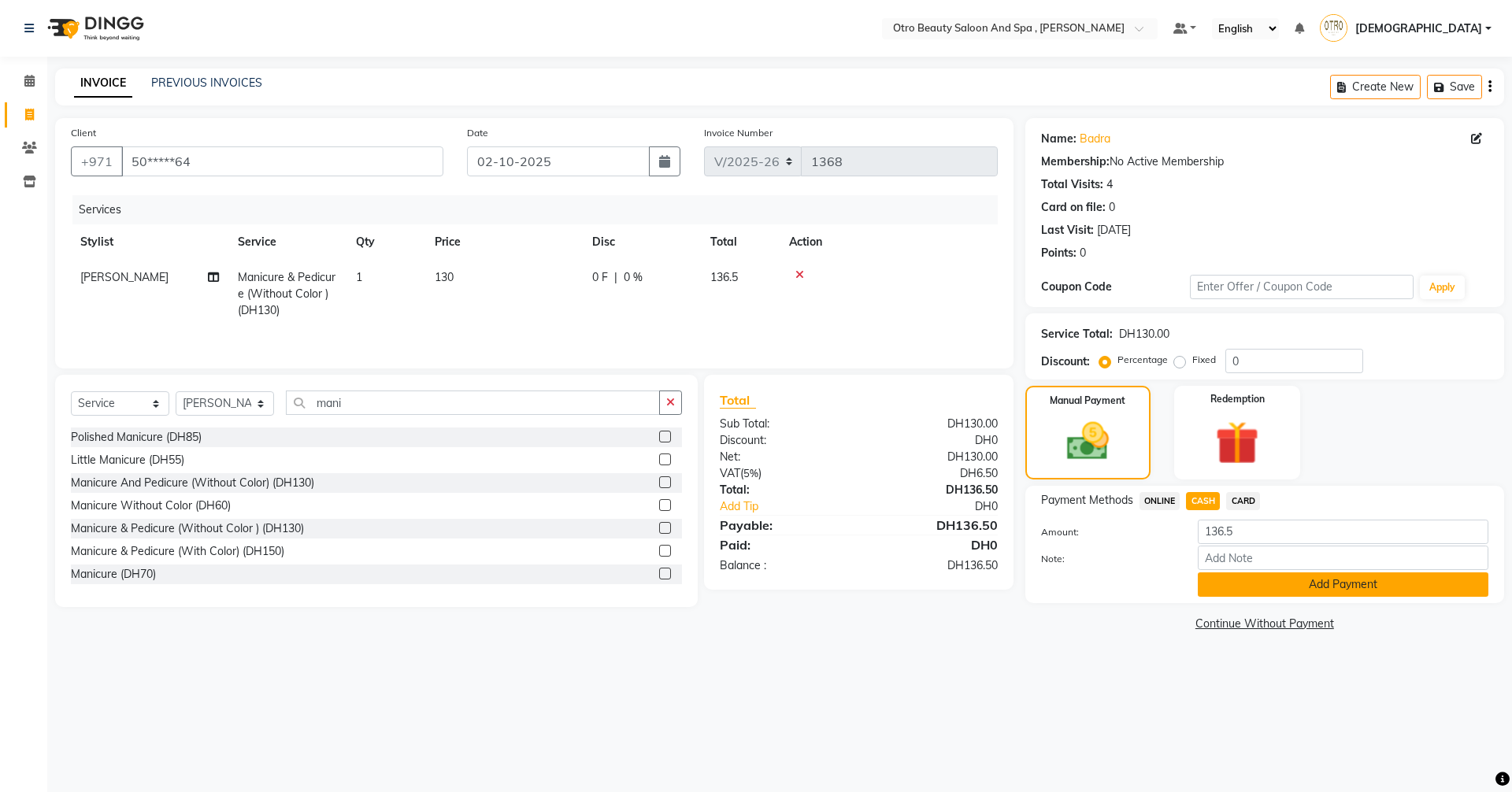
click at [1266, 591] on button "Add Payment" at bounding box center [1342, 585] width 290 height 25
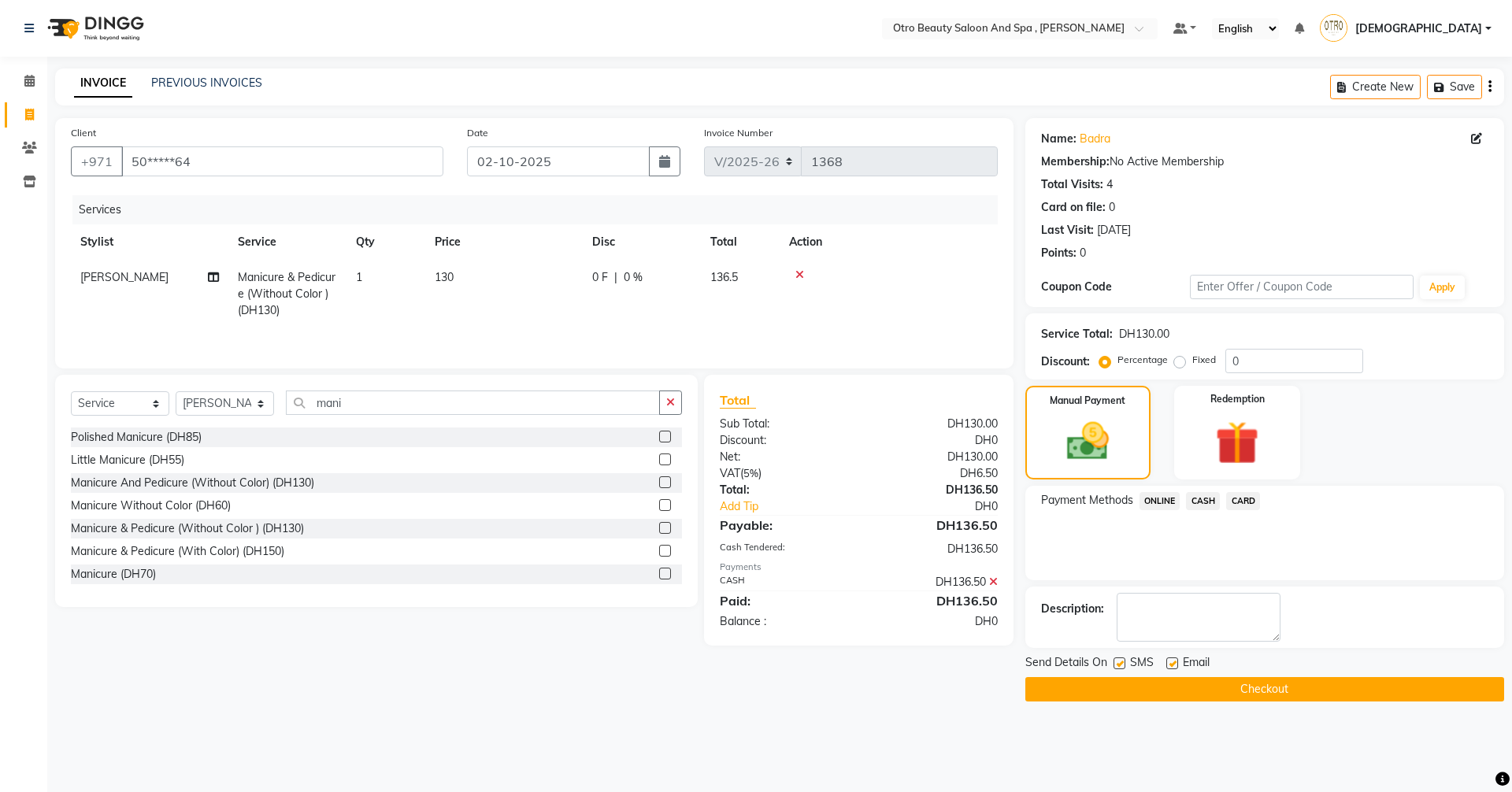
click at [1246, 691] on button "Checkout" at bounding box center [1264, 689] width 479 height 25
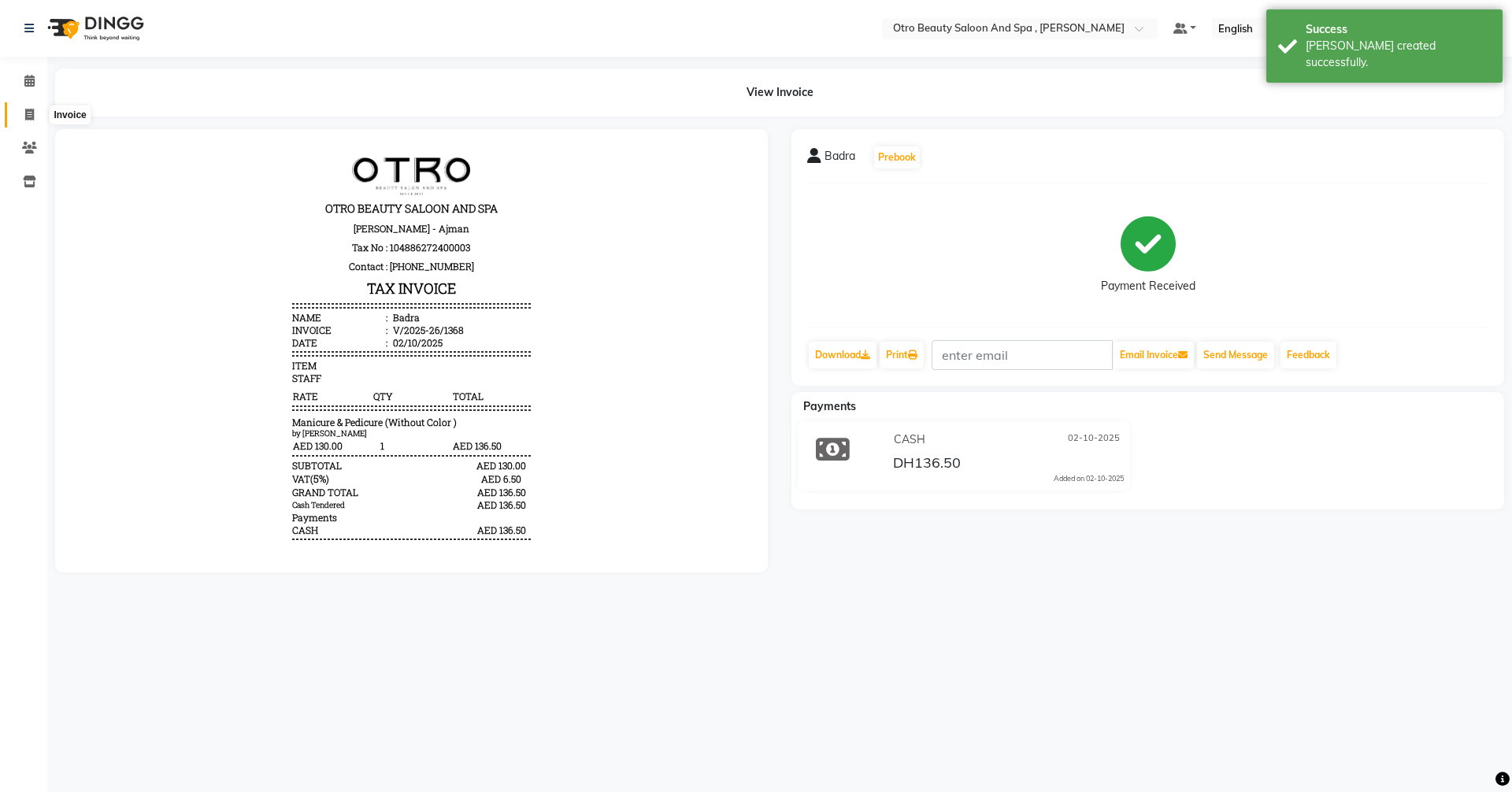
click at [33, 115] on icon at bounding box center [29, 114] width 9 height 11
select select "service"
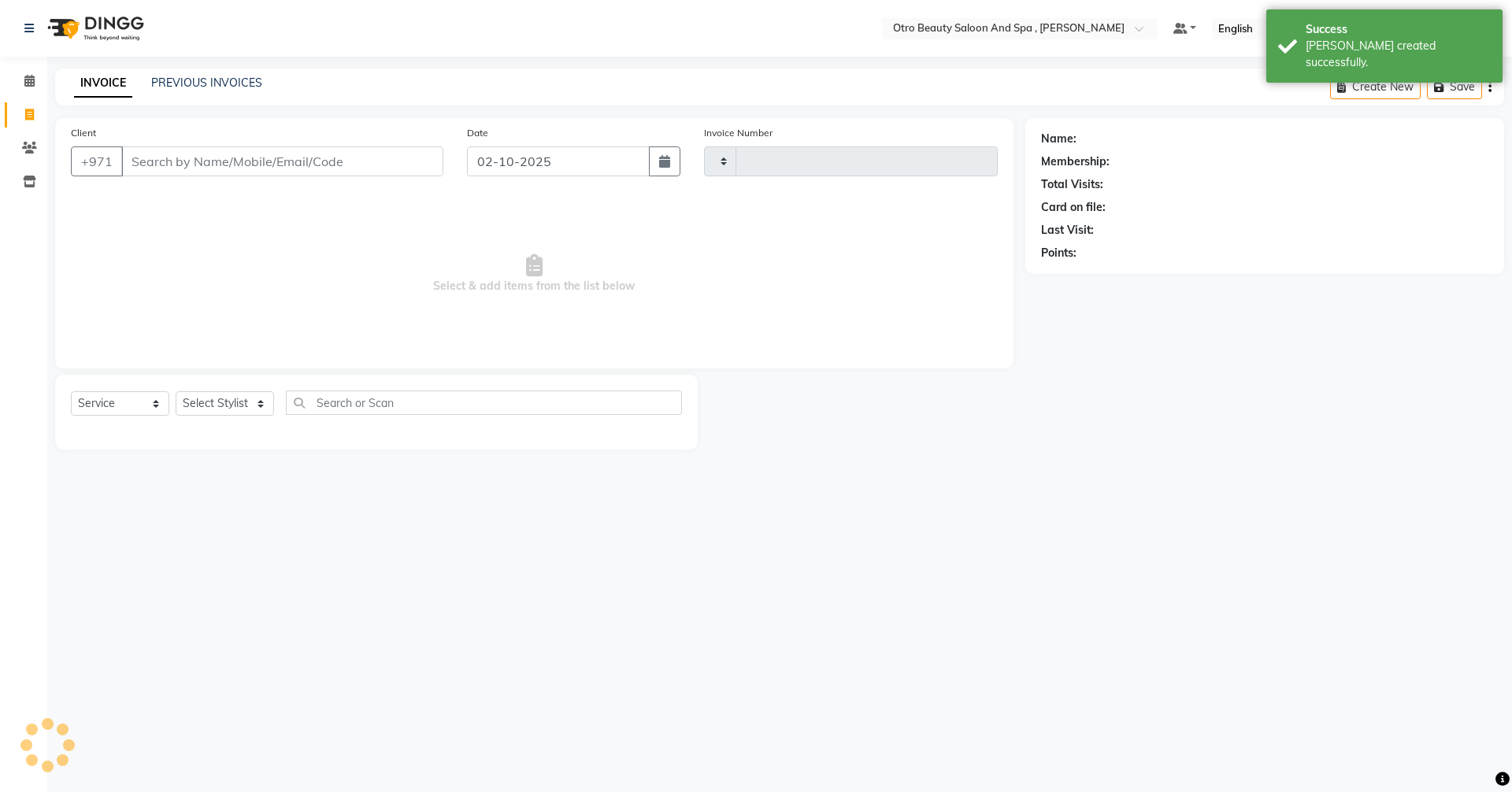
type input "1369"
select select "8622"
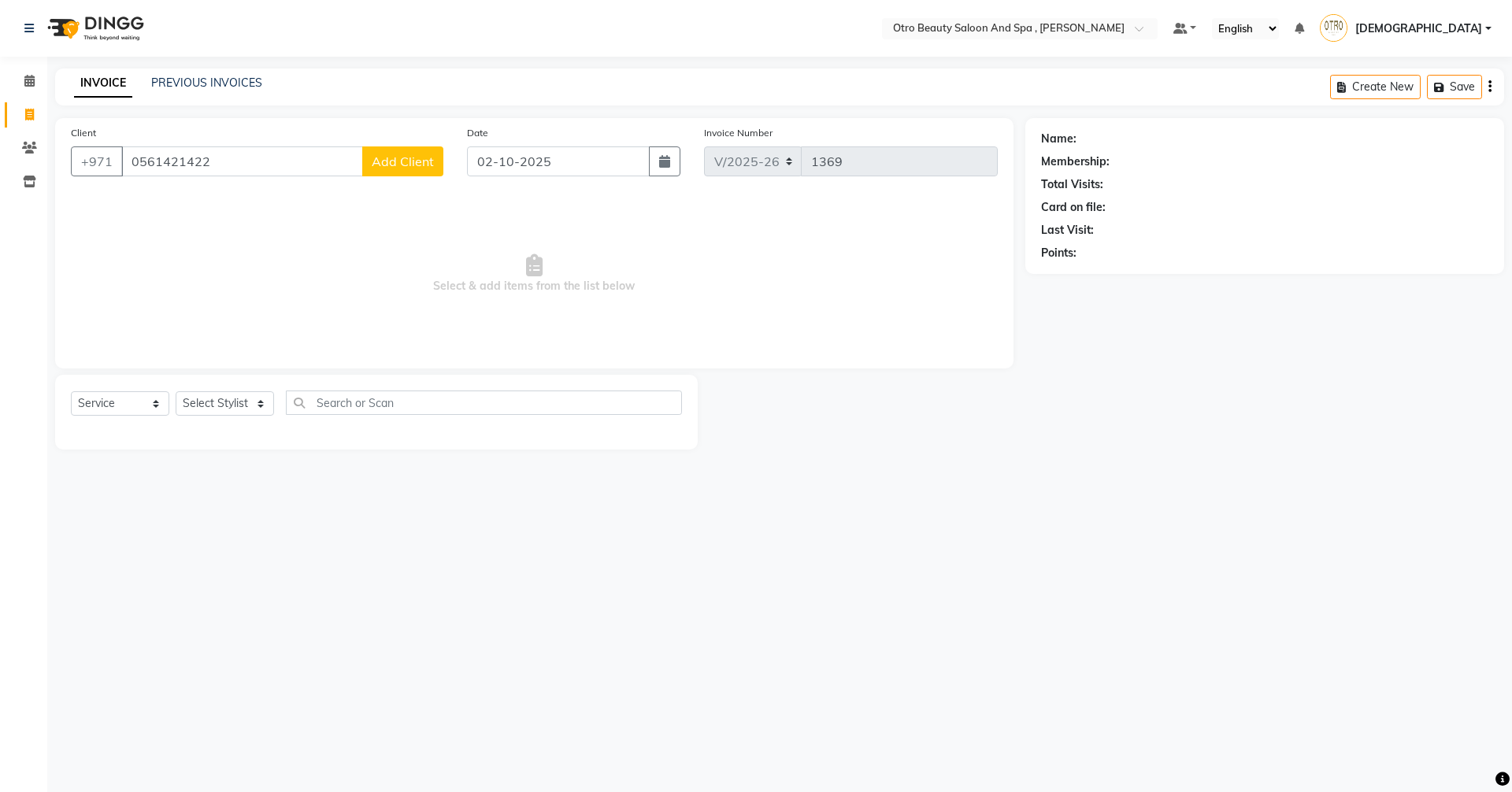
click at [137, 164] on input "0561421422" at bounding box center [242, 162] width 242 height 30
type input "561421422"
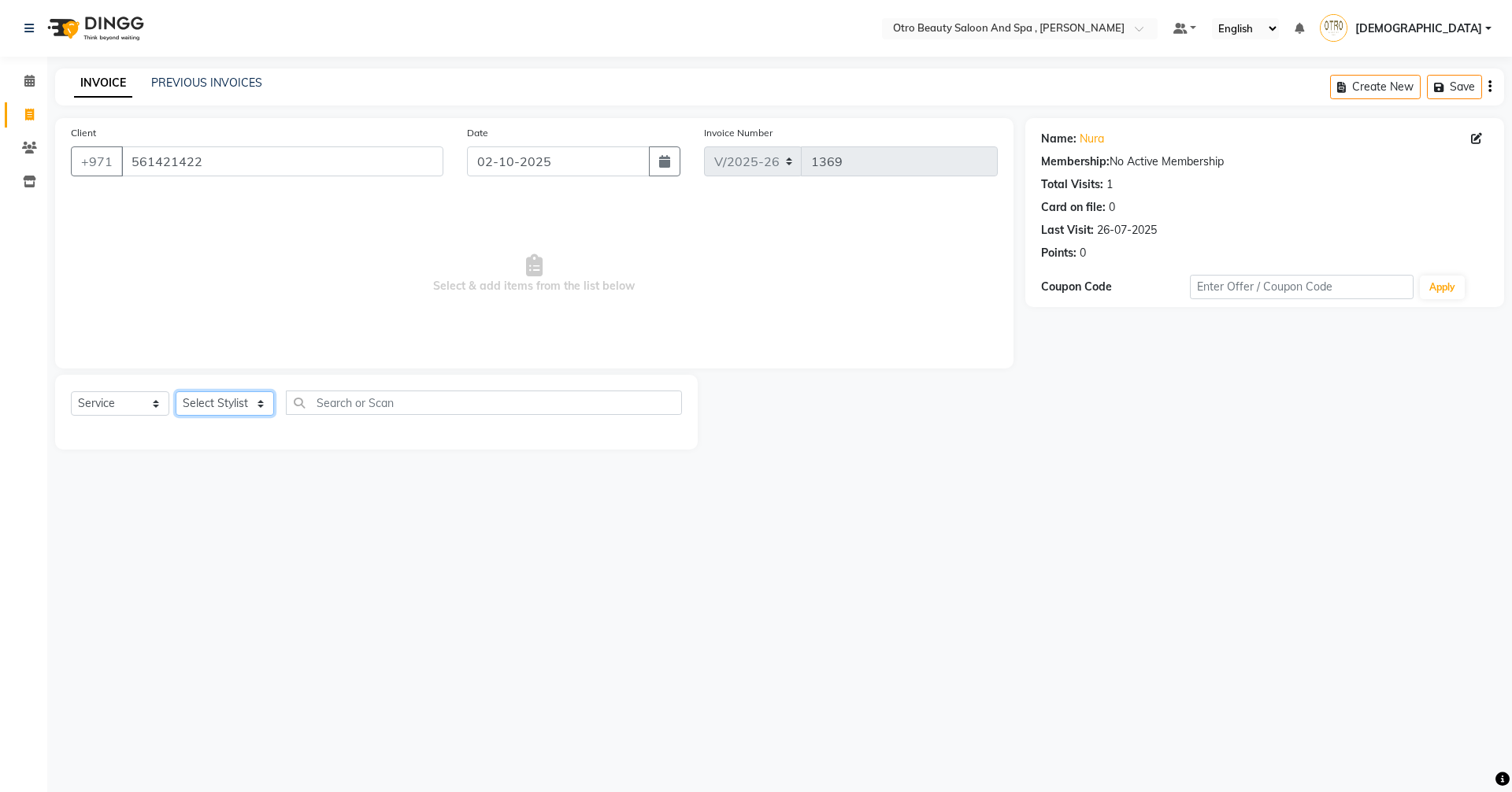
click at [259, 407] on select "Select Stylist [PERSON_NAME] [PERSON_NAME] Hera Karuna [PERSON_NAME] Mamita [PE…" at bounding box center [225, 404] width 98 height 25
select select "86538"
click at [176, 391] on select "Select Stylist [PERSON_NAME] [PERSON_NAME] Hera Karuna [PERSON_NAME] Mamita [PE…" at bounding box center [225, 404] width 98 height 25
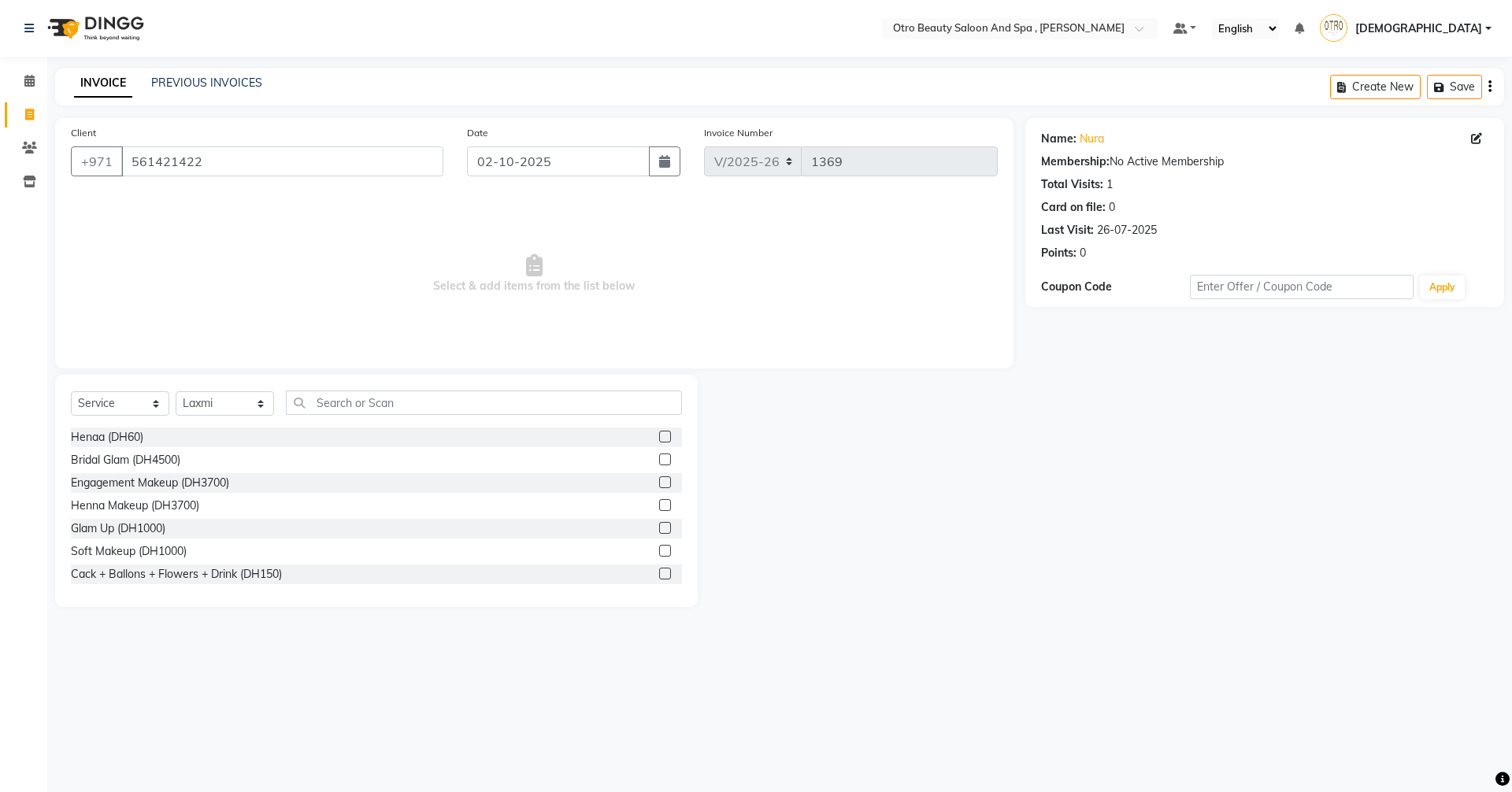
click at [348, 386] on div "Select Service Product Membership Package Voucher Prepaid Gift Card Select Styl…" at bounding box center [376, 491] width 643 height 232
click at [349, 396] on input "text" at bounding box center [483, 403] width 396 height 25
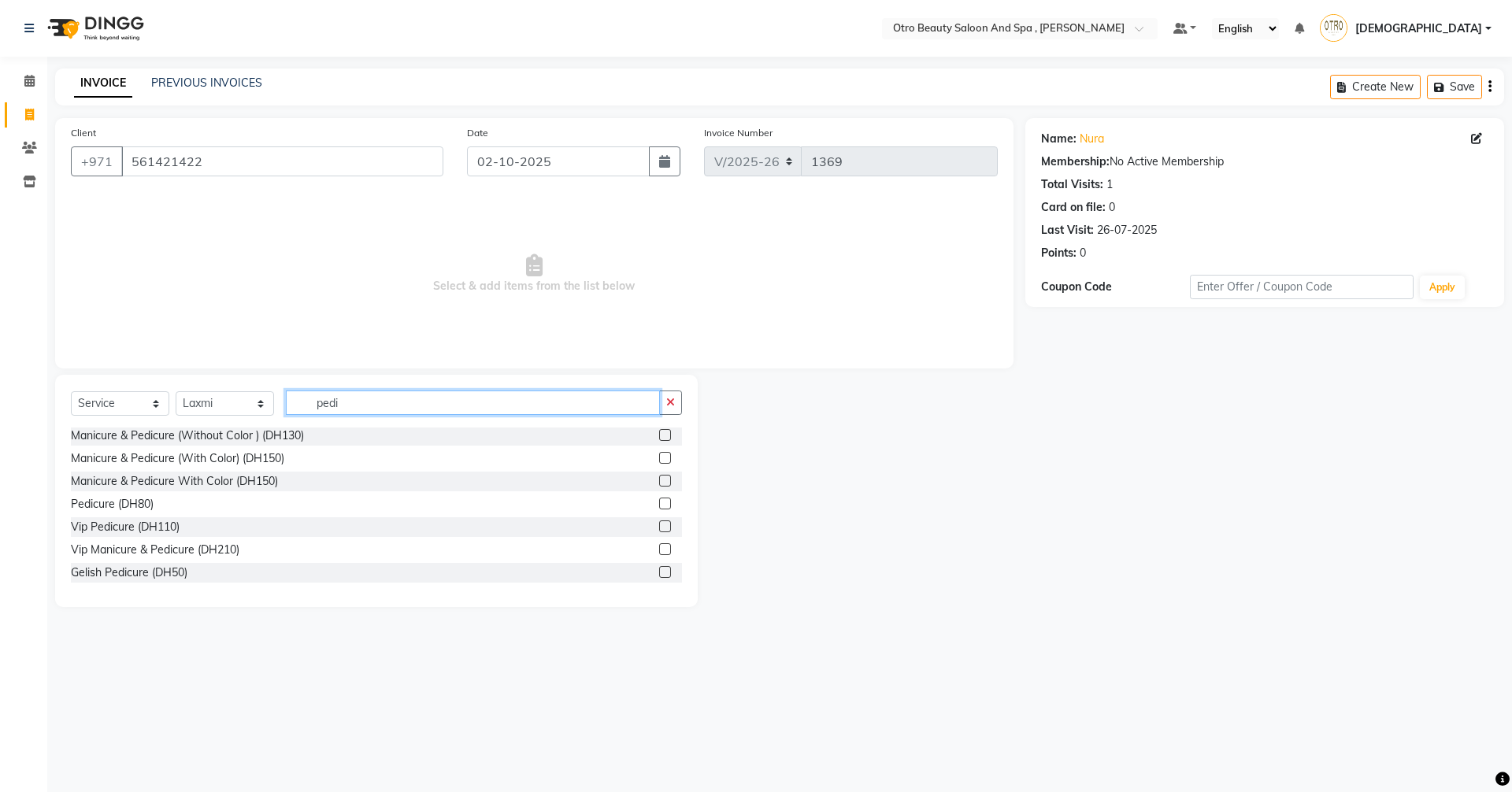
scroll to position [94, 0]
type input "pedi"
click at [659, 503] on label at bounding box center [664, 503] width 11 height 11
click at [659, 503] on input "checkbox" at bounding box center [663, 503] width 10 height 10
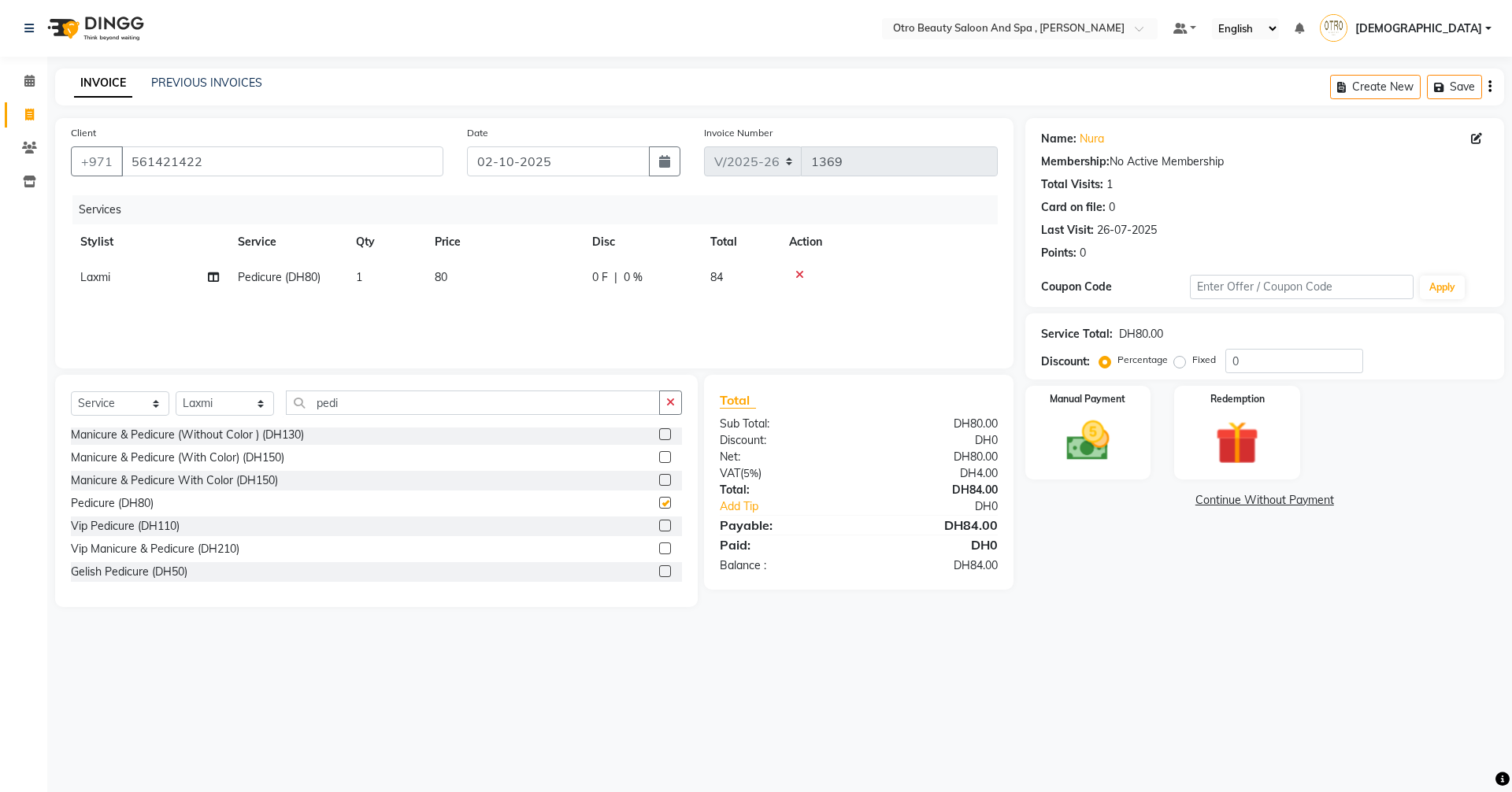
checkbox input "false"
click at [1070, 422] on img at bounding box center [1087, 440] width 73 height 52
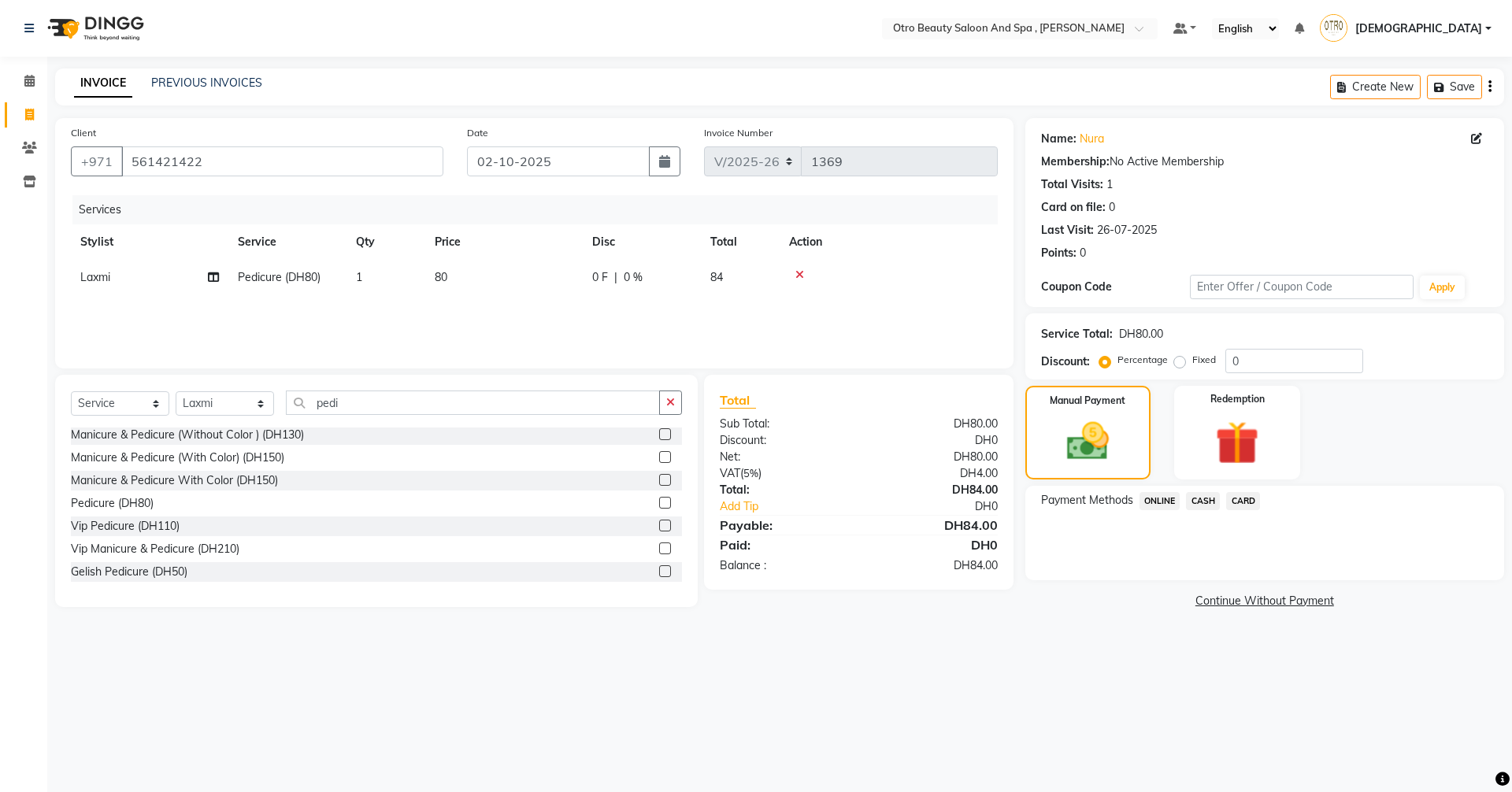
click at [1238, 501] on span "CARD" at bounding box center [1243, 501] width 34 height 18
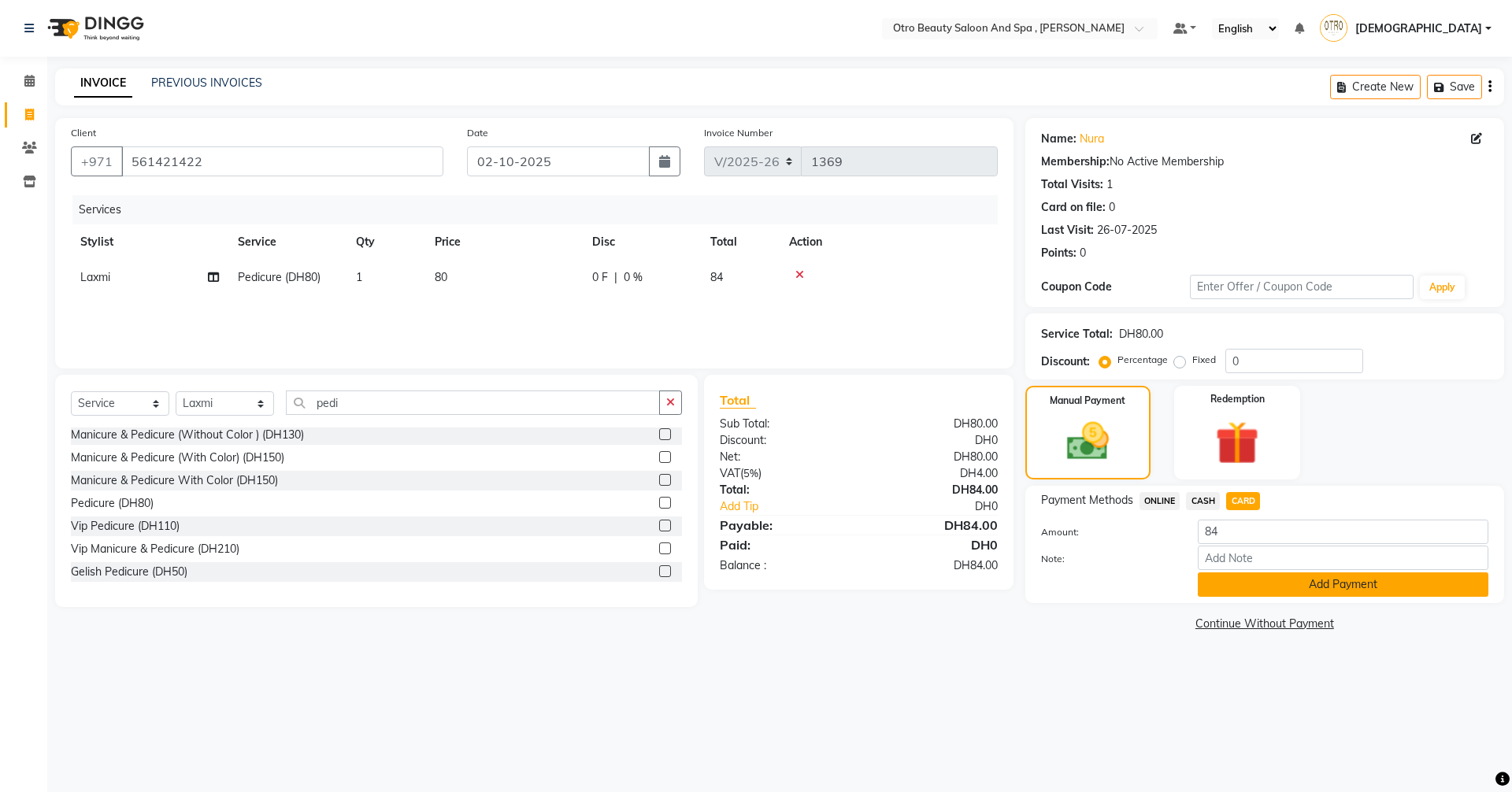
click at [1262, 595] on button "Add Payment" at bounding box center [1342, 585] width 290 height 25
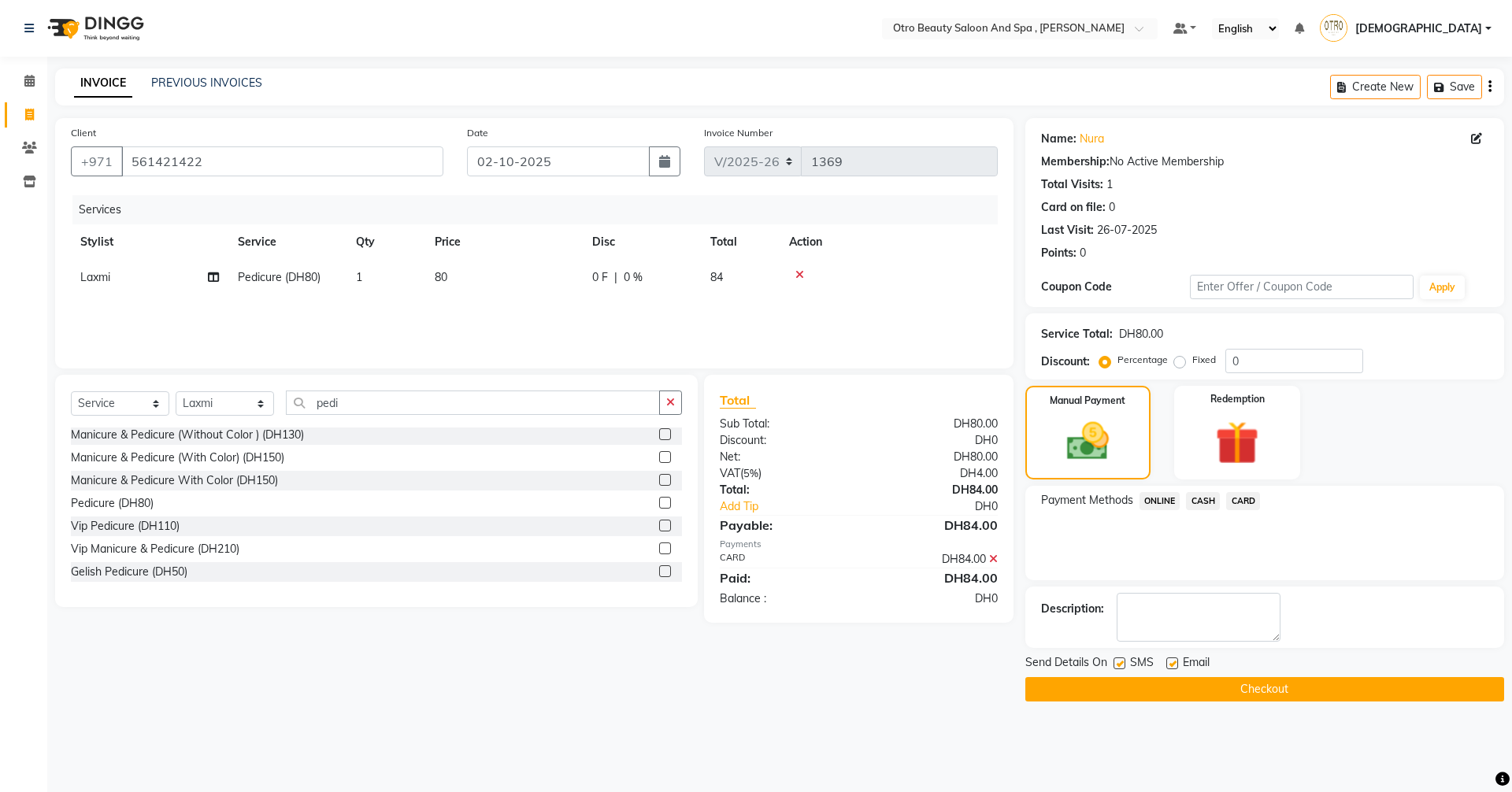
click at [1233, 686] on button "Checkout" at bounding box center [1264, 689] width 479 height 25
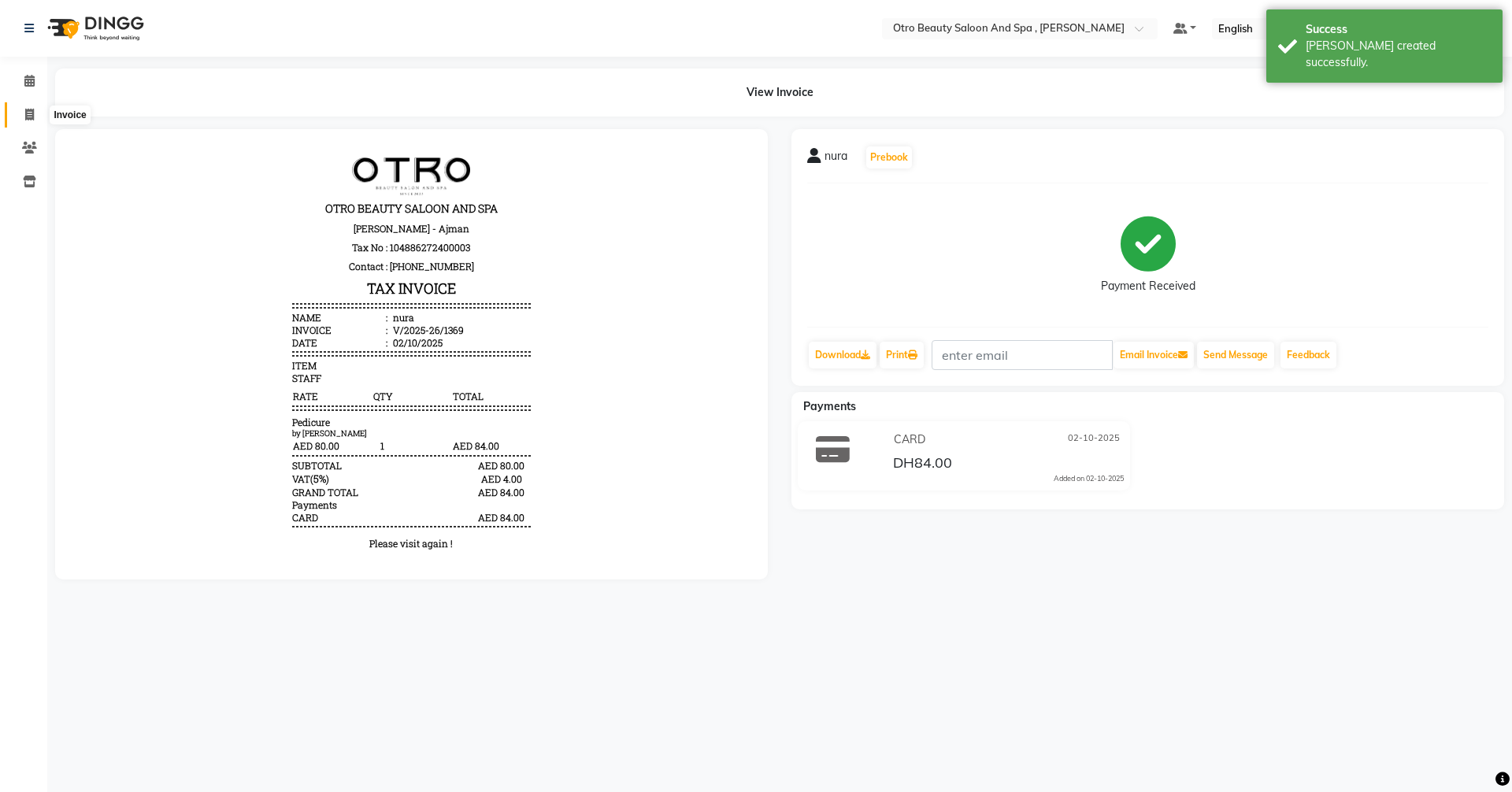
click at [30, 117] on icon at bounding box center [29, 114] width 9 height 11
select select "8622"
select select "service"
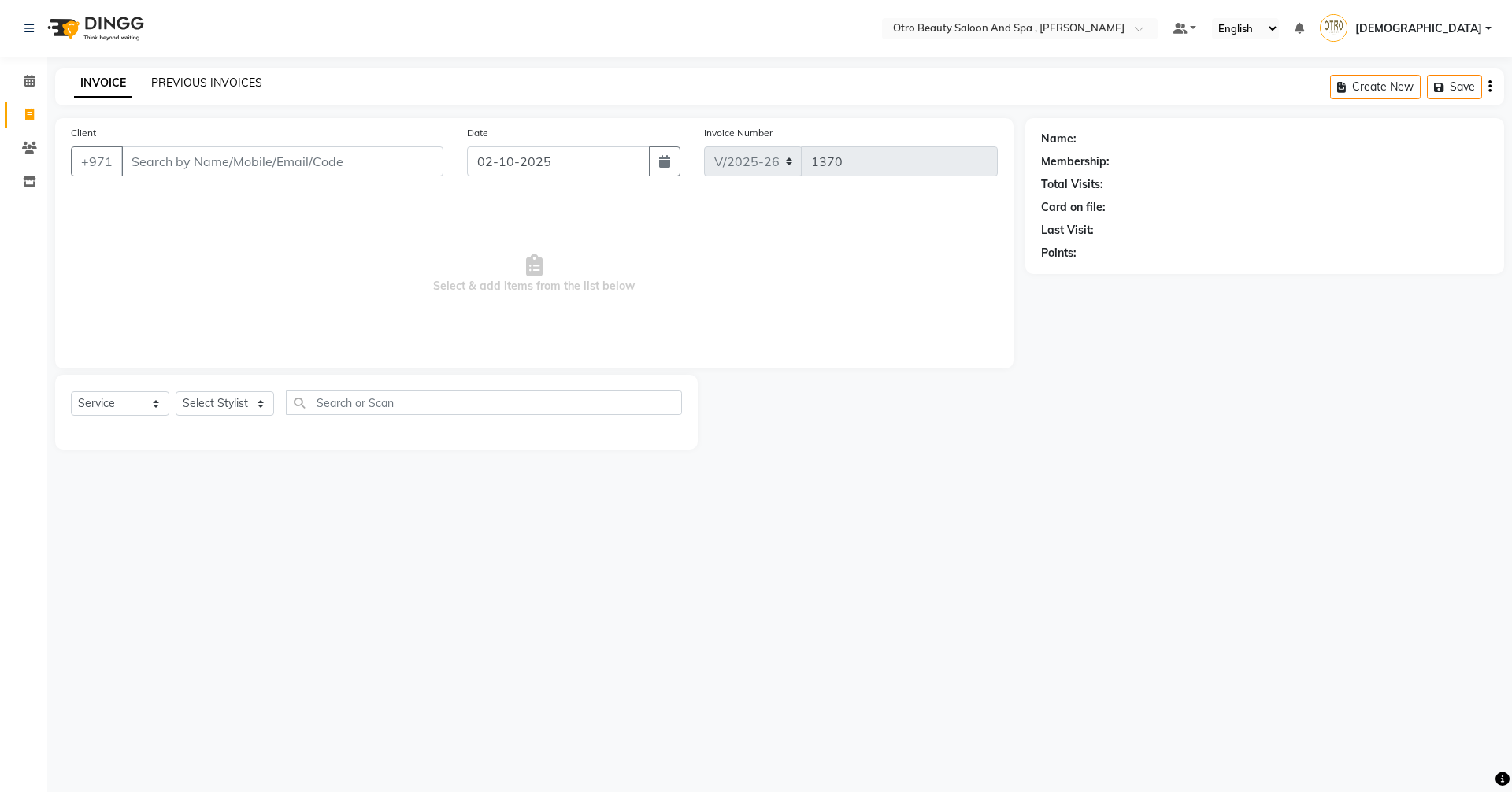
click at [221, 77] on link "PREVIOUS INVOICES" at bounding box center [206, 82] width 111 height 14
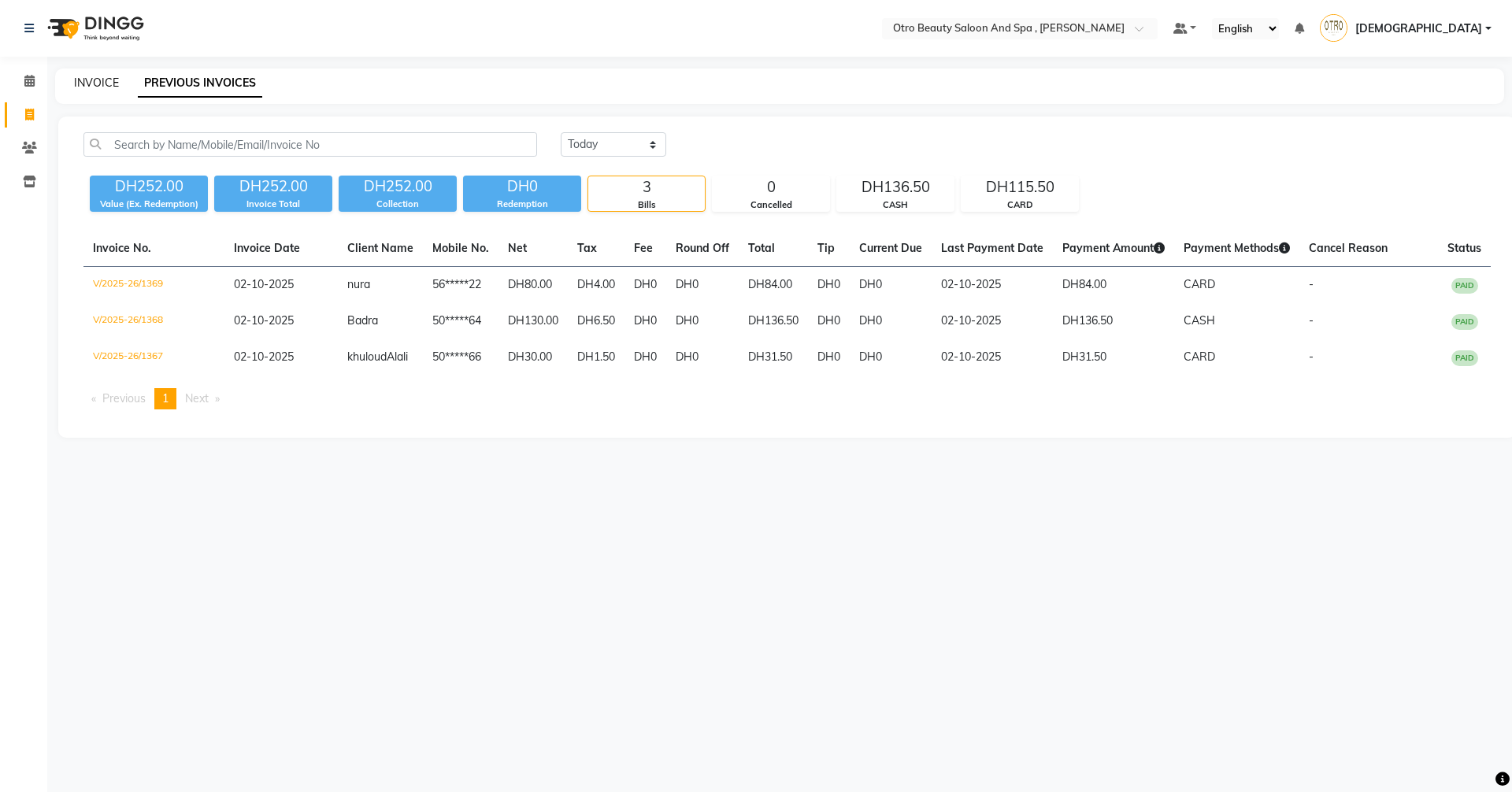
click at [106, 83] on link "INVOICE" at bounding box center [95, 82] width 44 height 14
select select "service"
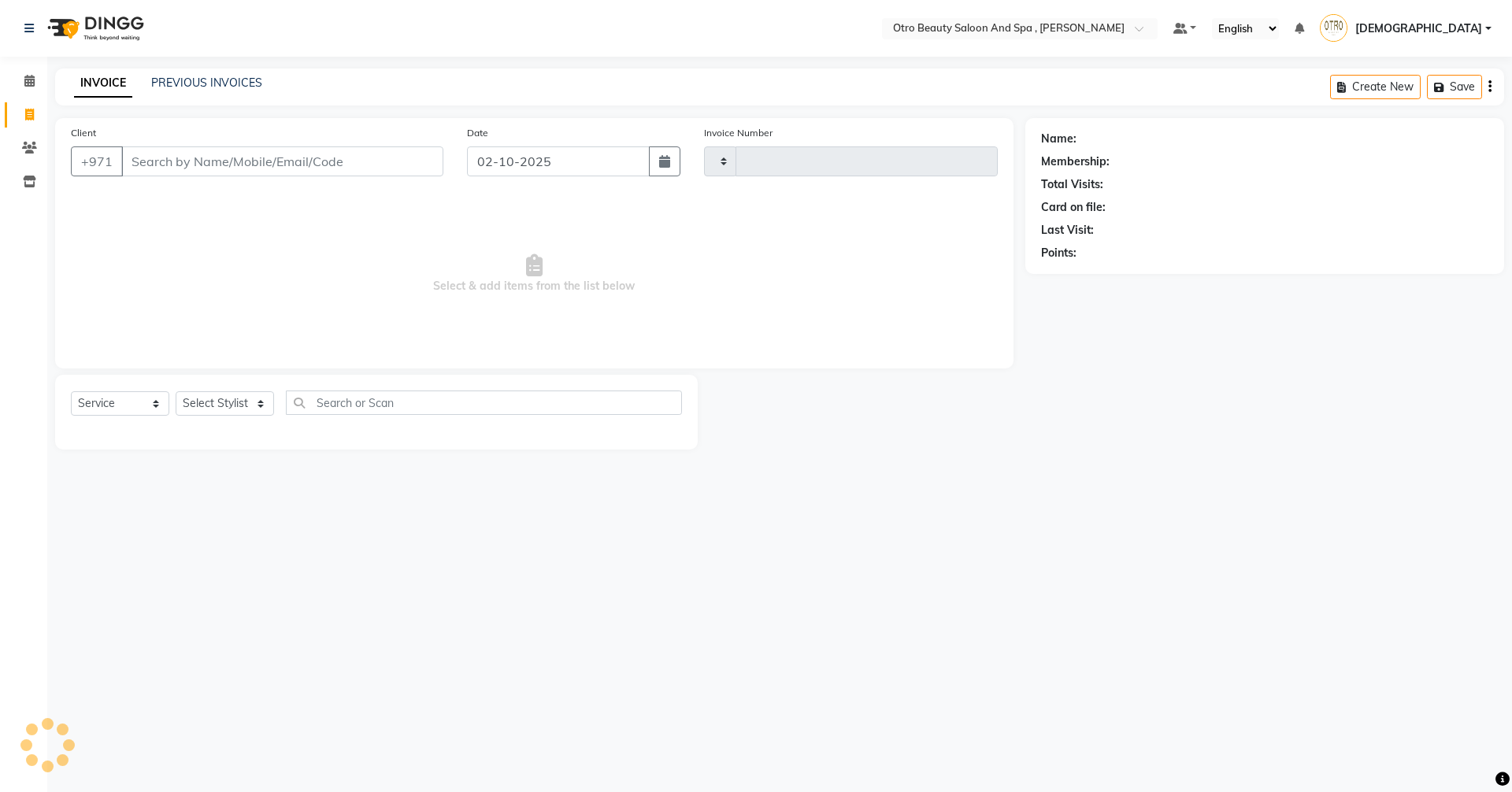
type input "1370"
select select "8622"
click at [263, 406] on select "Select Stylist [PERSON_NAME] [PERSON_NAME] Hera Karuna [PERSON_NAME] Mamita [PE…" at bounding box center [225, 404] width 98 height 25
select select "86535"
click at [176, 391] on select "Select Stylist [PERSON_NAME] [PERSON_NAME] Hera Karuna [PERSON_NAME] Mamita [PE…" at bounding box center [225, 404] width 98 height 25
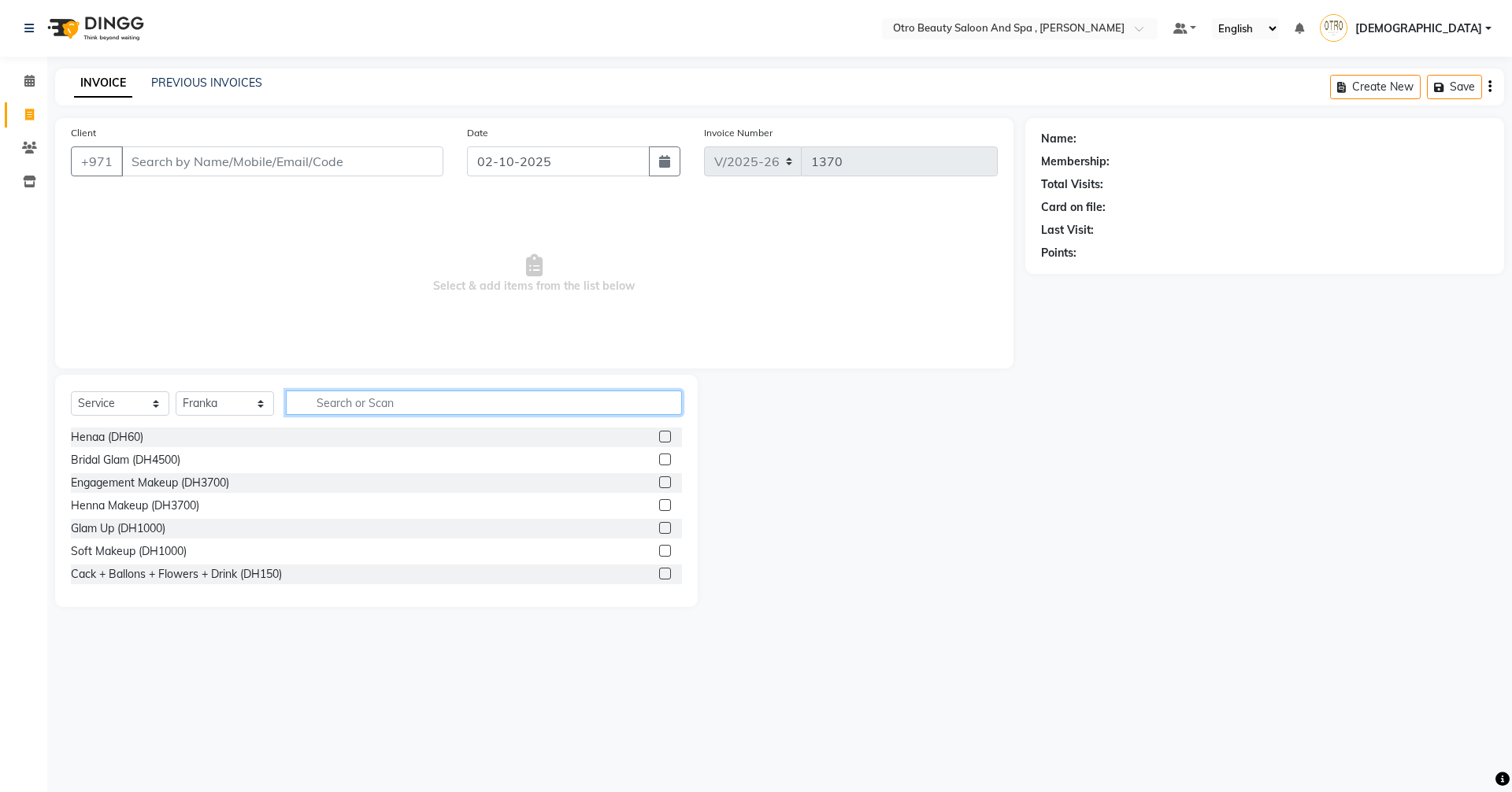
click at [342, 408] on input "text" at bounding box center [483, 403] width 396 height 25
type input "h"
click at [165, 166] on input "Client" at bounding box center [282, 162] width 322 height 30
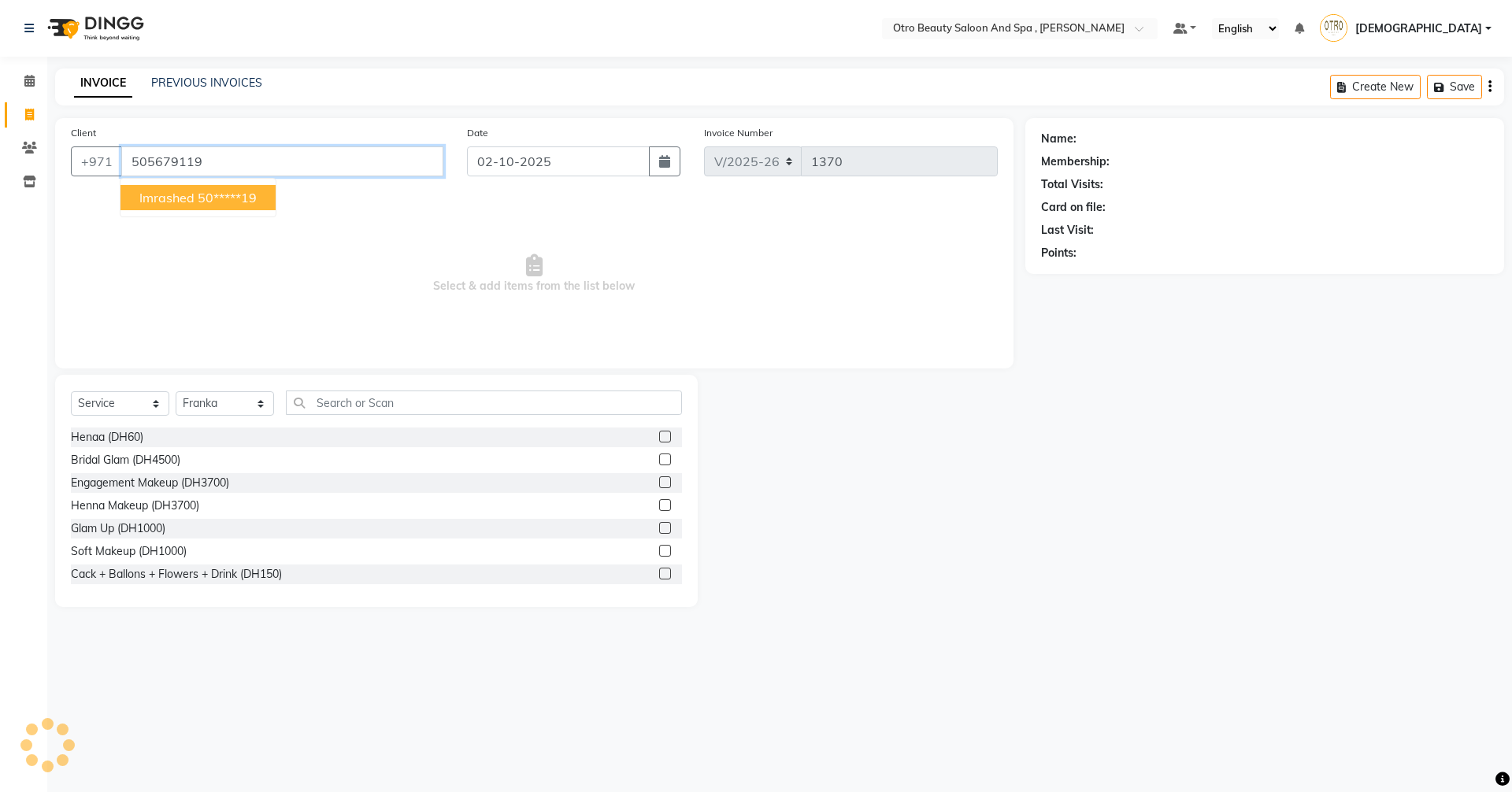
type input "505679119"
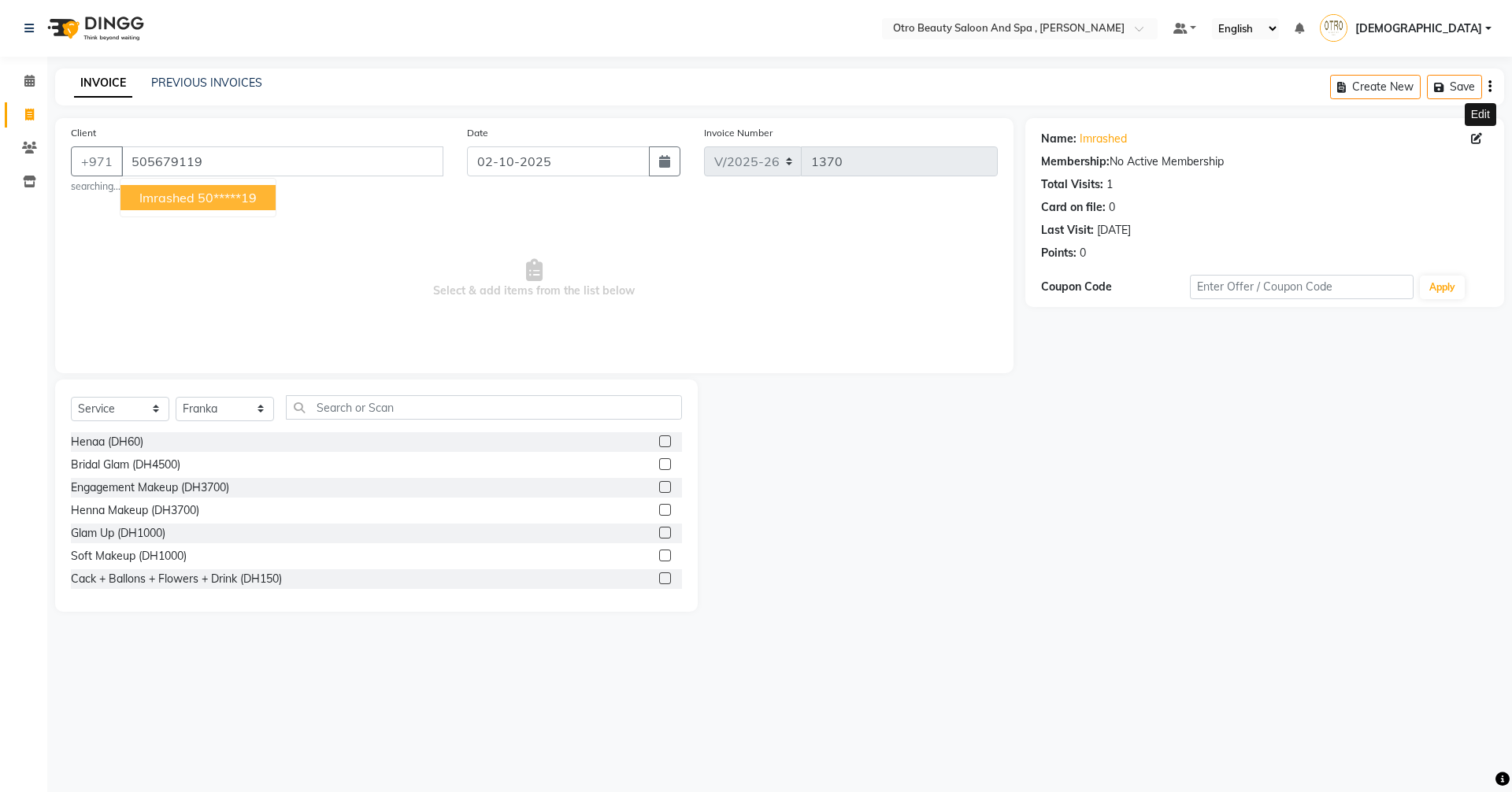
click at [1470, 139] on icon at bounding box center [1476, 139] width 11 height 11
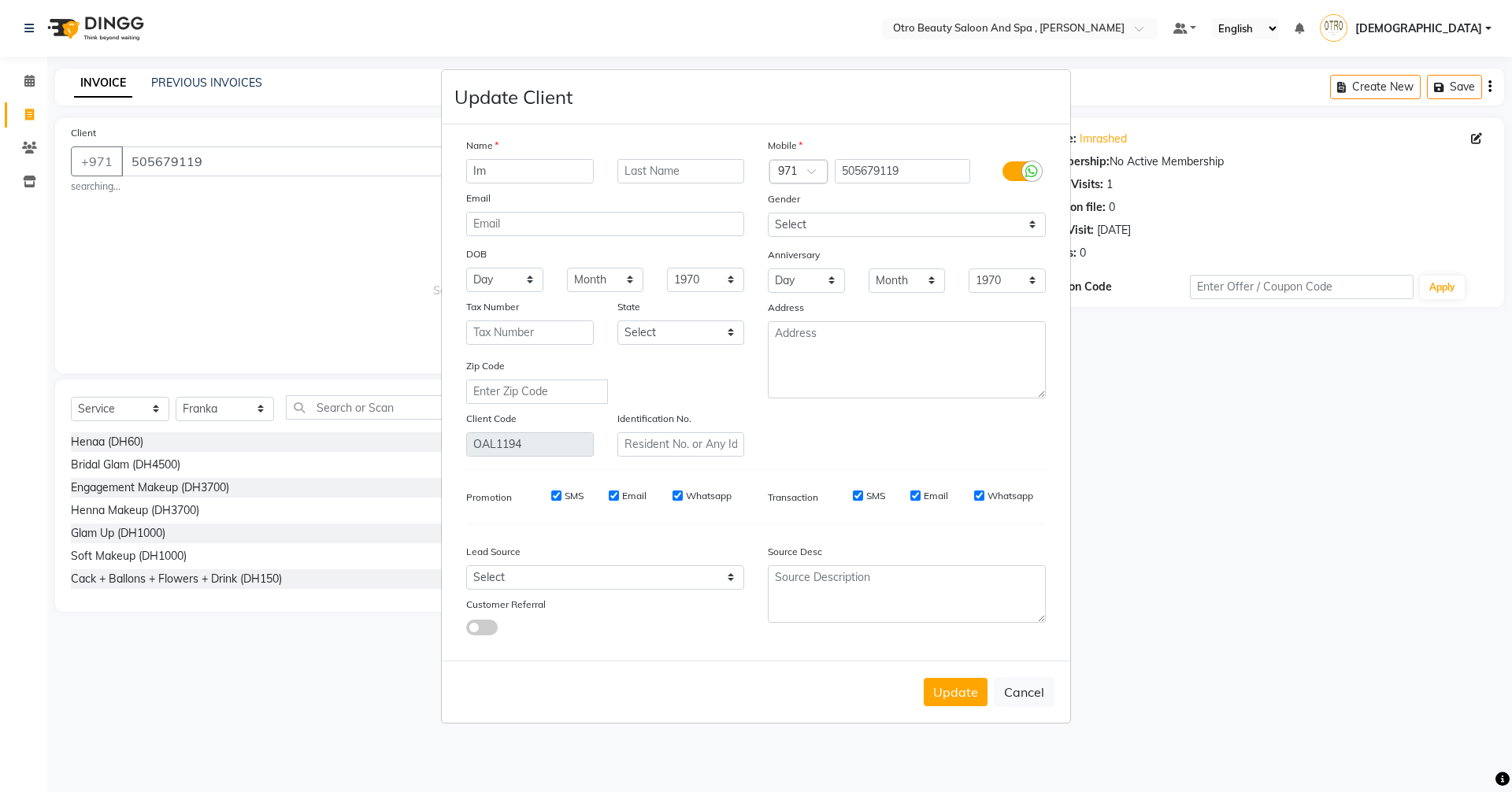
type input "I"
type input "fatima"
click at [953, 695] on button "Update" at bounding box center [954, 692] width 63 height 28
type input "50*****19"
select select
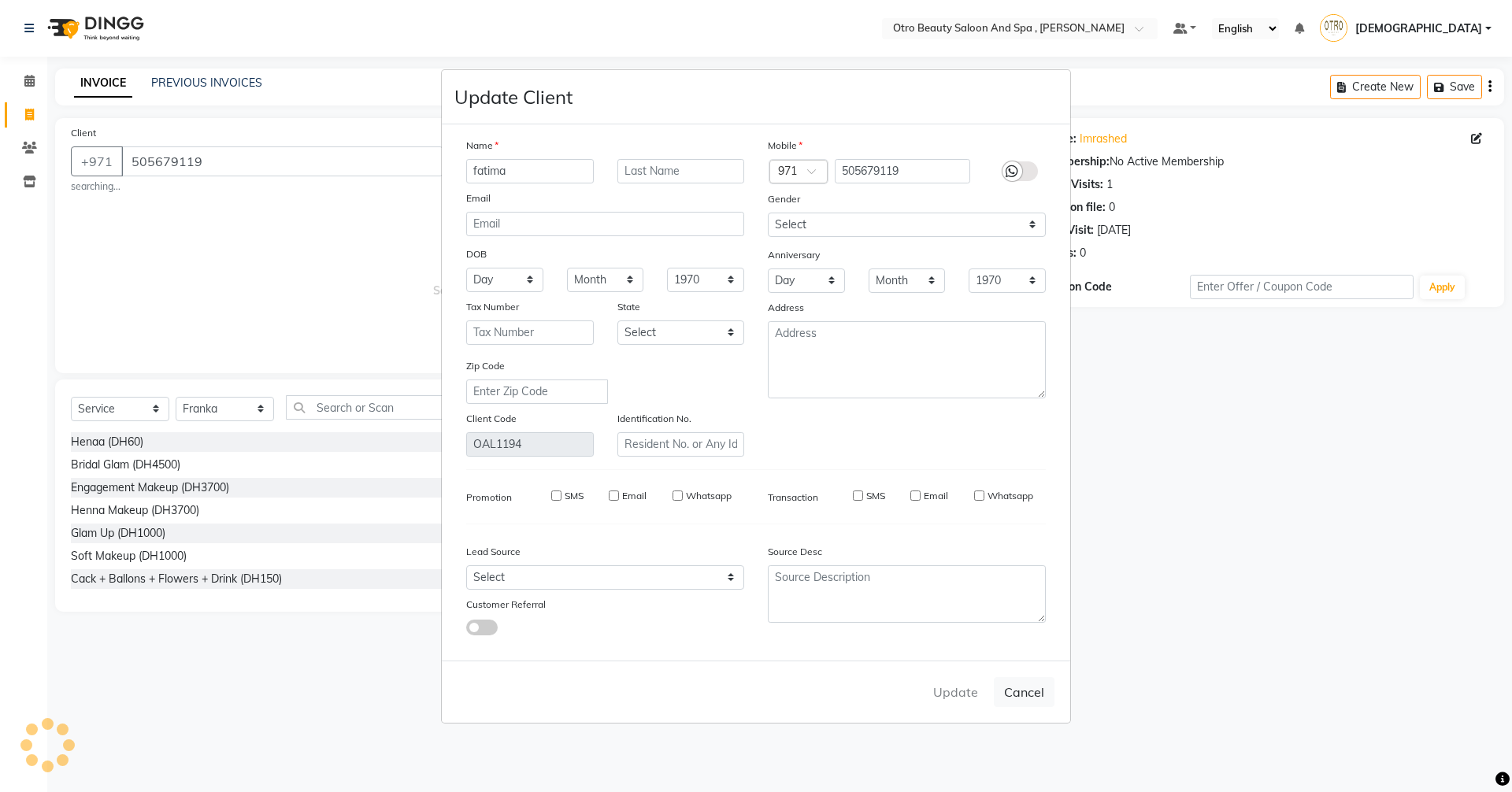
select select
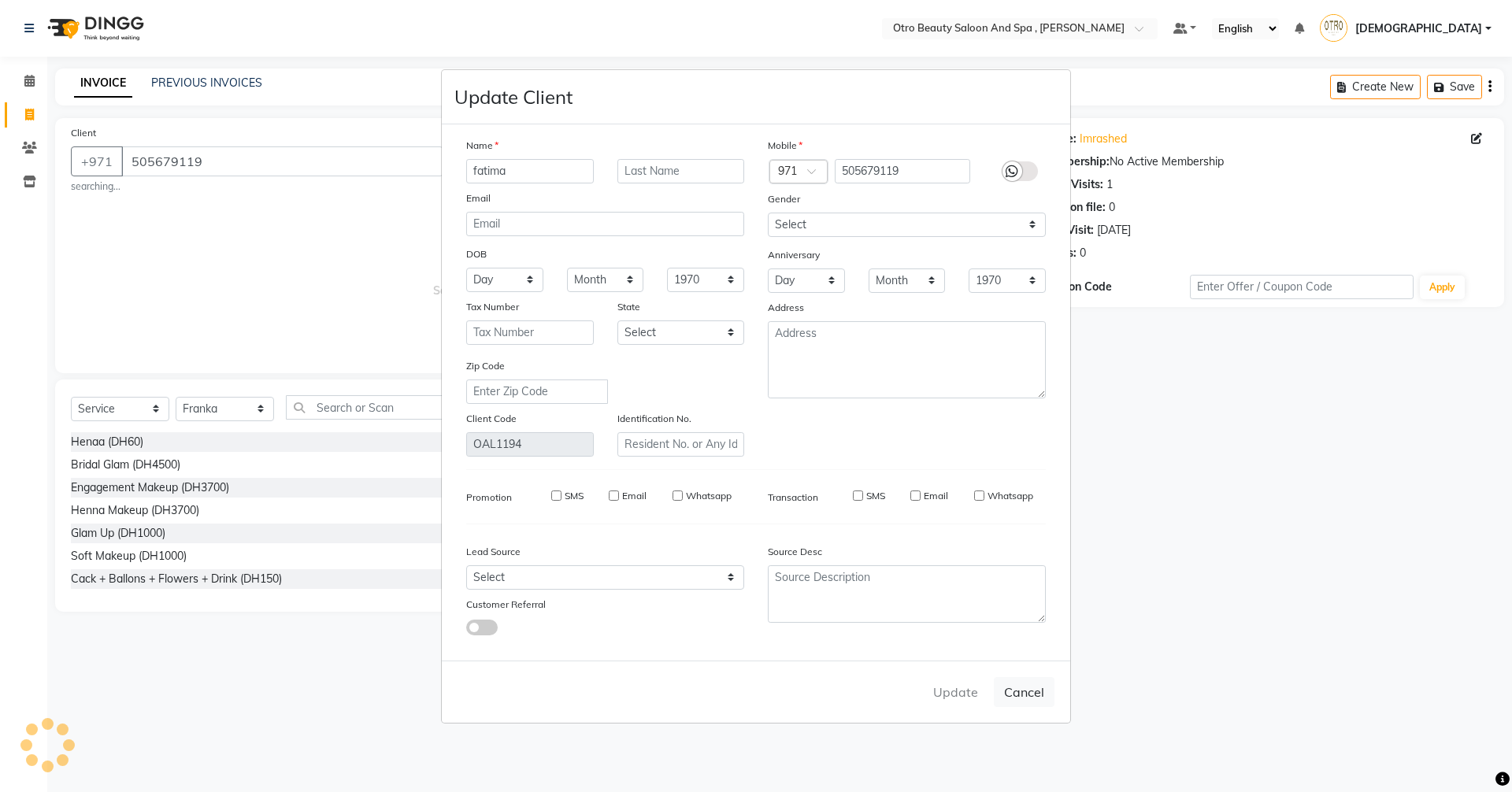
select select
checkbox input "false"
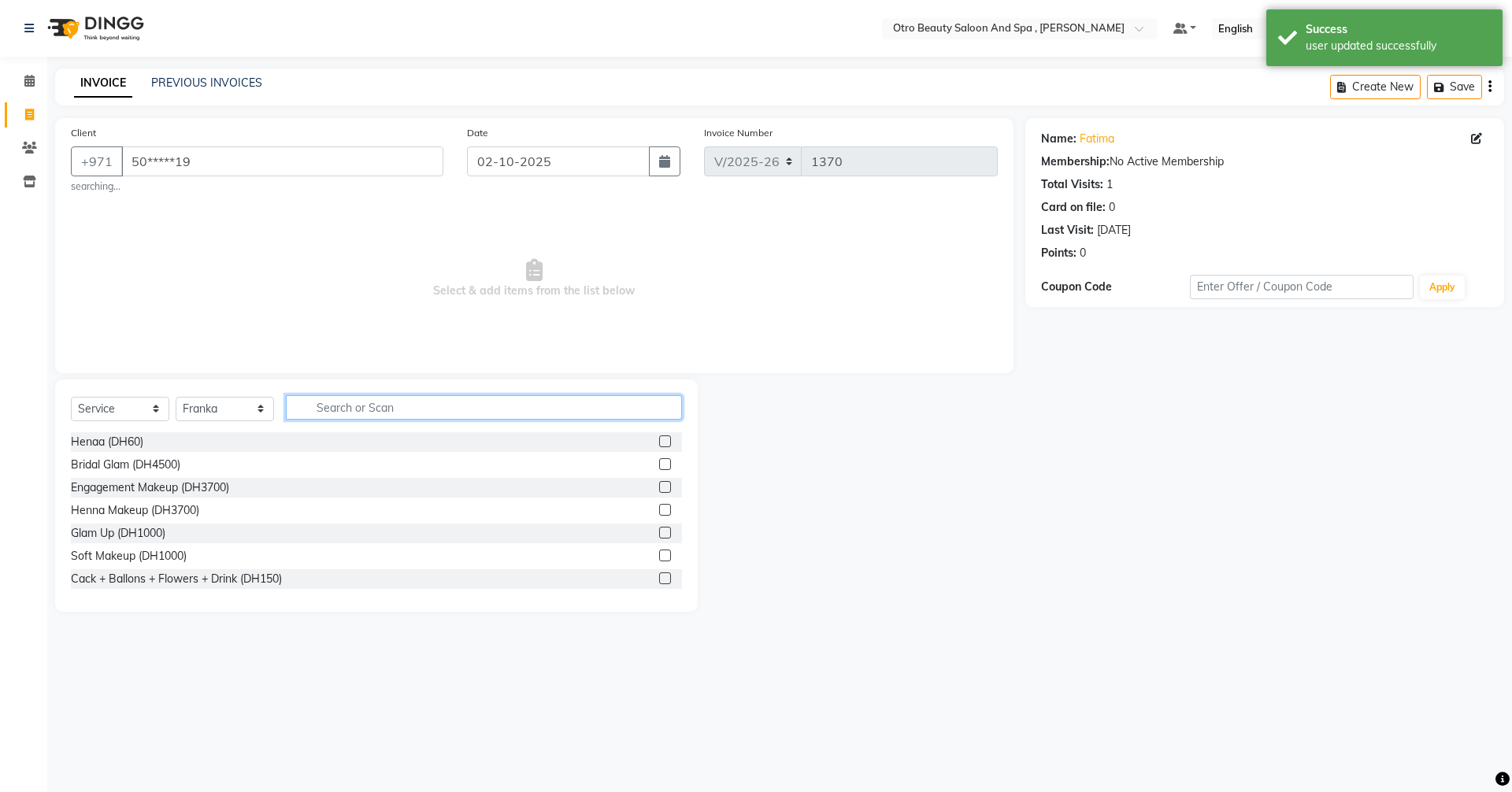
click at [336, 410] on input "text" at bounding box center [483, 407] width 396 height 25
type input "mani"
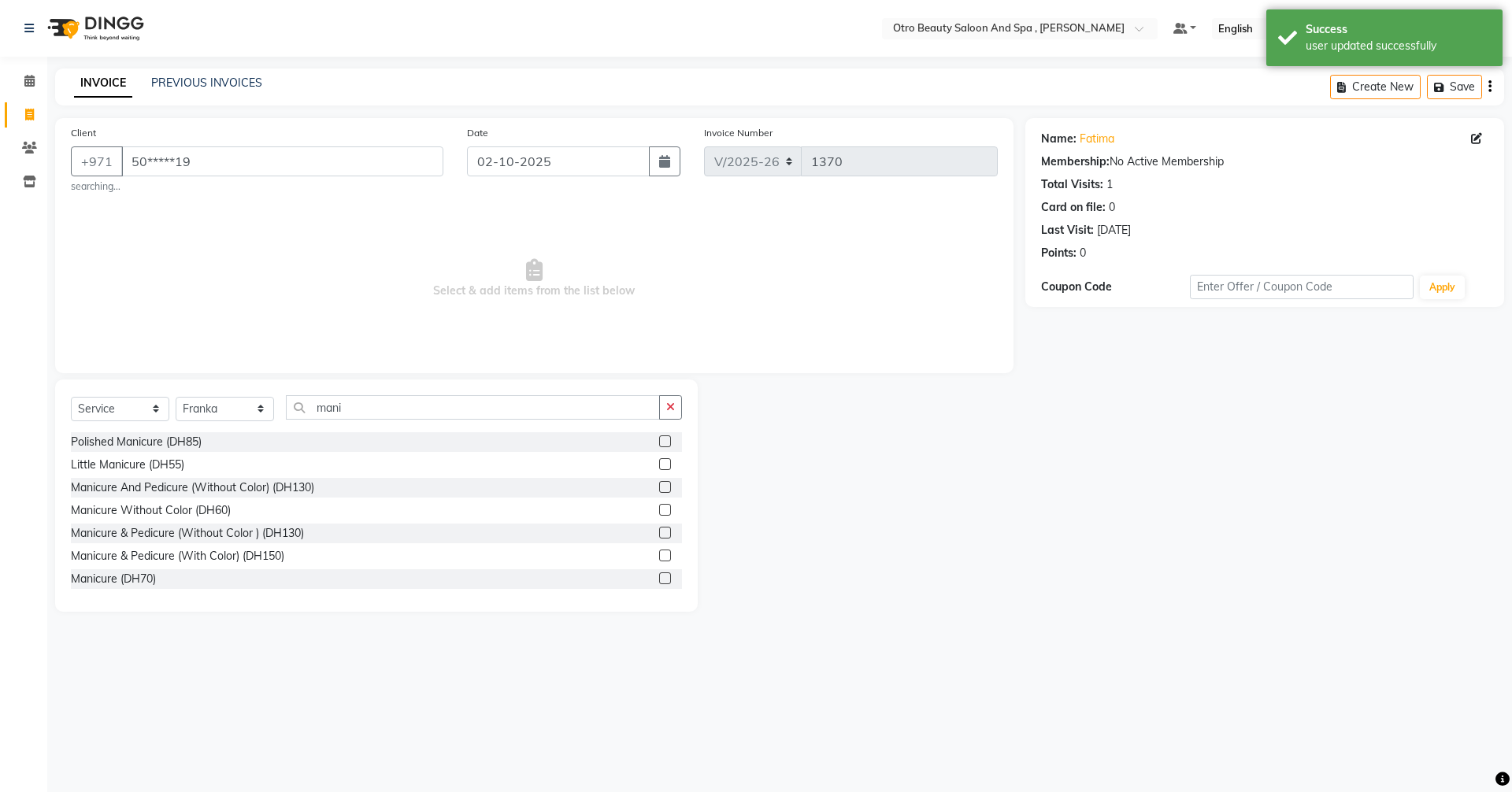
click at [659, 577] on label at bounding box center [664, 578] width 11 height 11
click at [659, 577] on input "checkbox" at bounding box center [663, 578] width 10 height 10
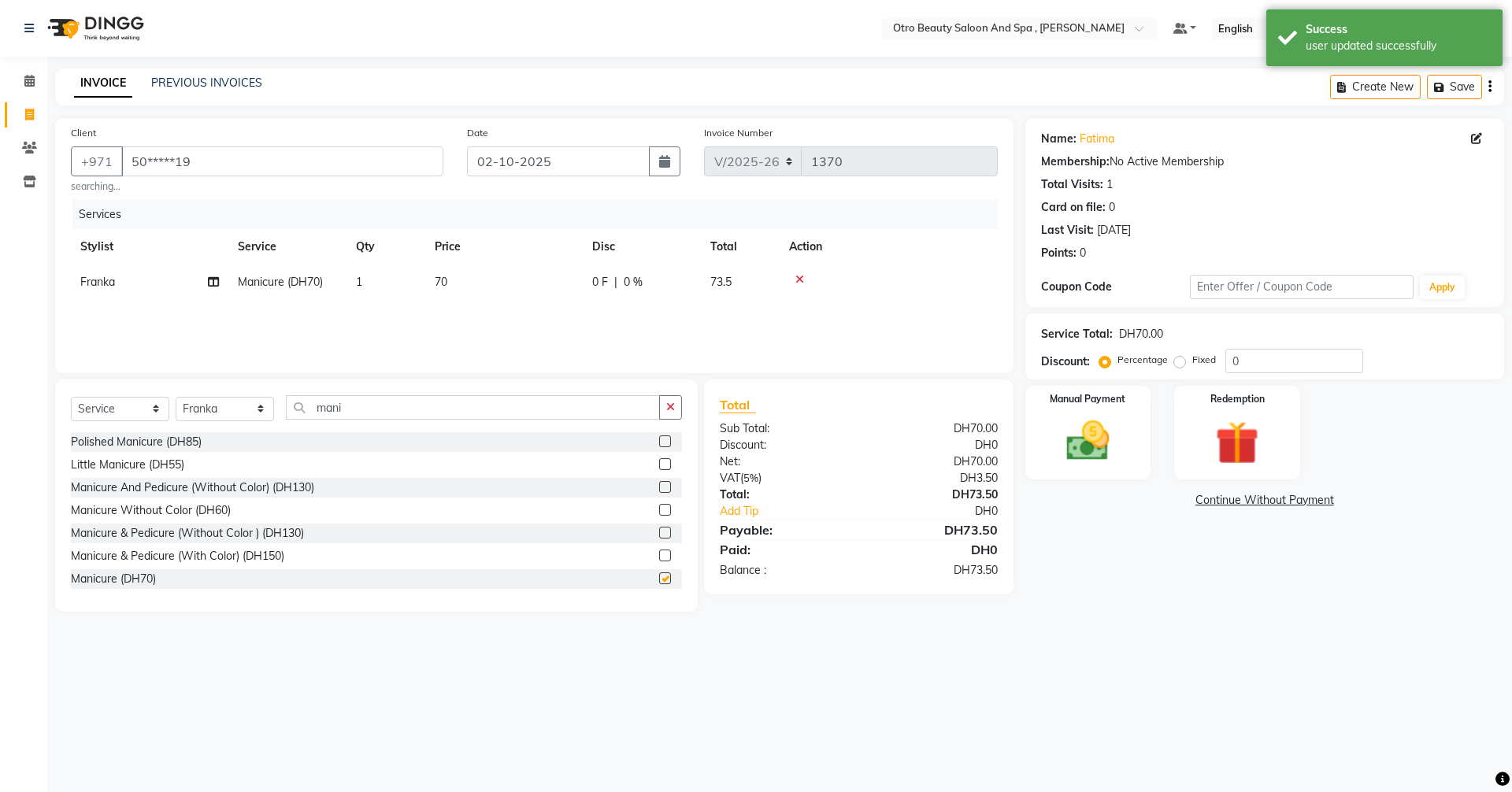
checkbox input "false"
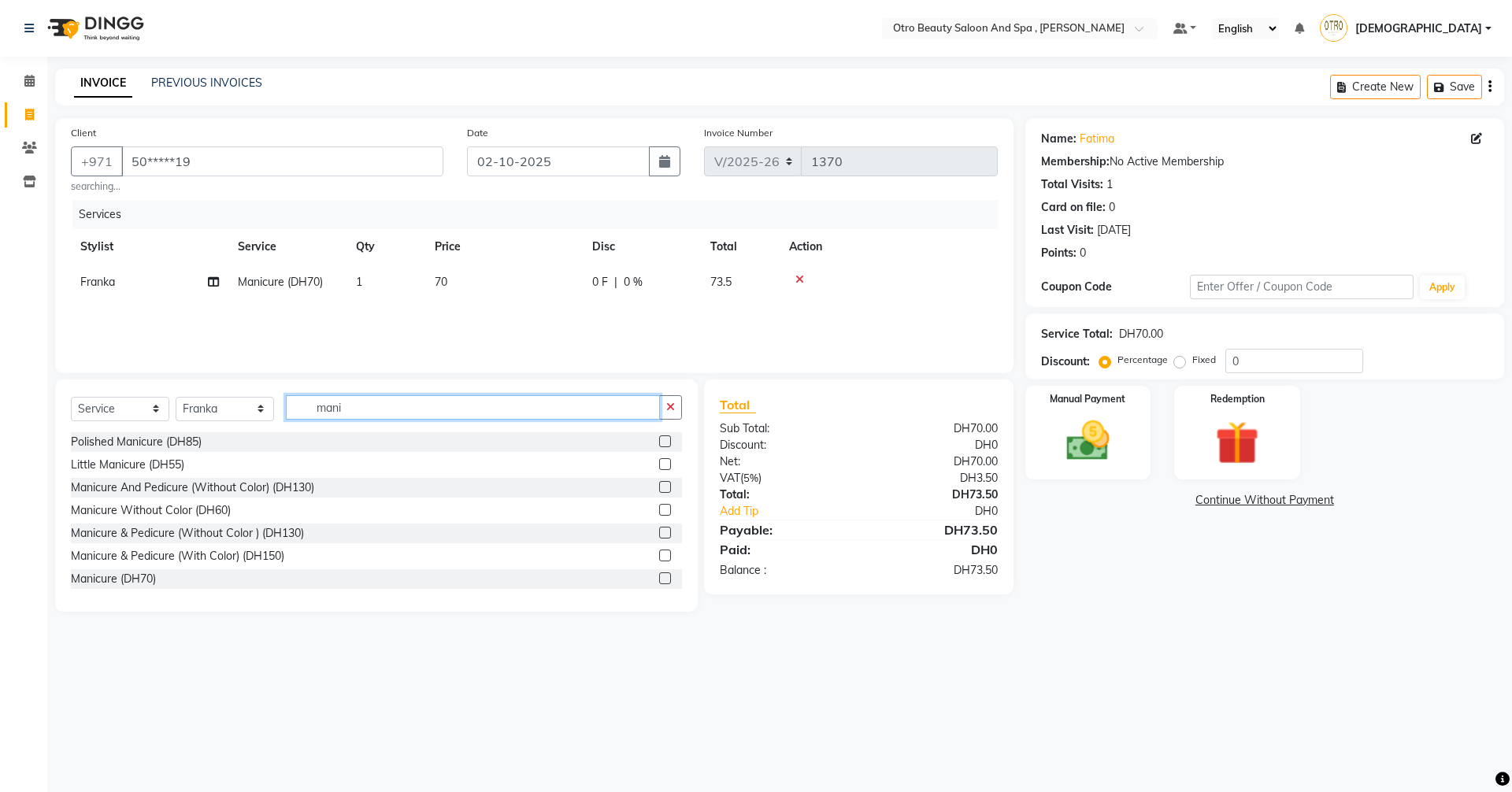
click at [381, 403] on input "mani" at bounding box center [472, 407] width 374 height 25
type input "m"
type input "hand"
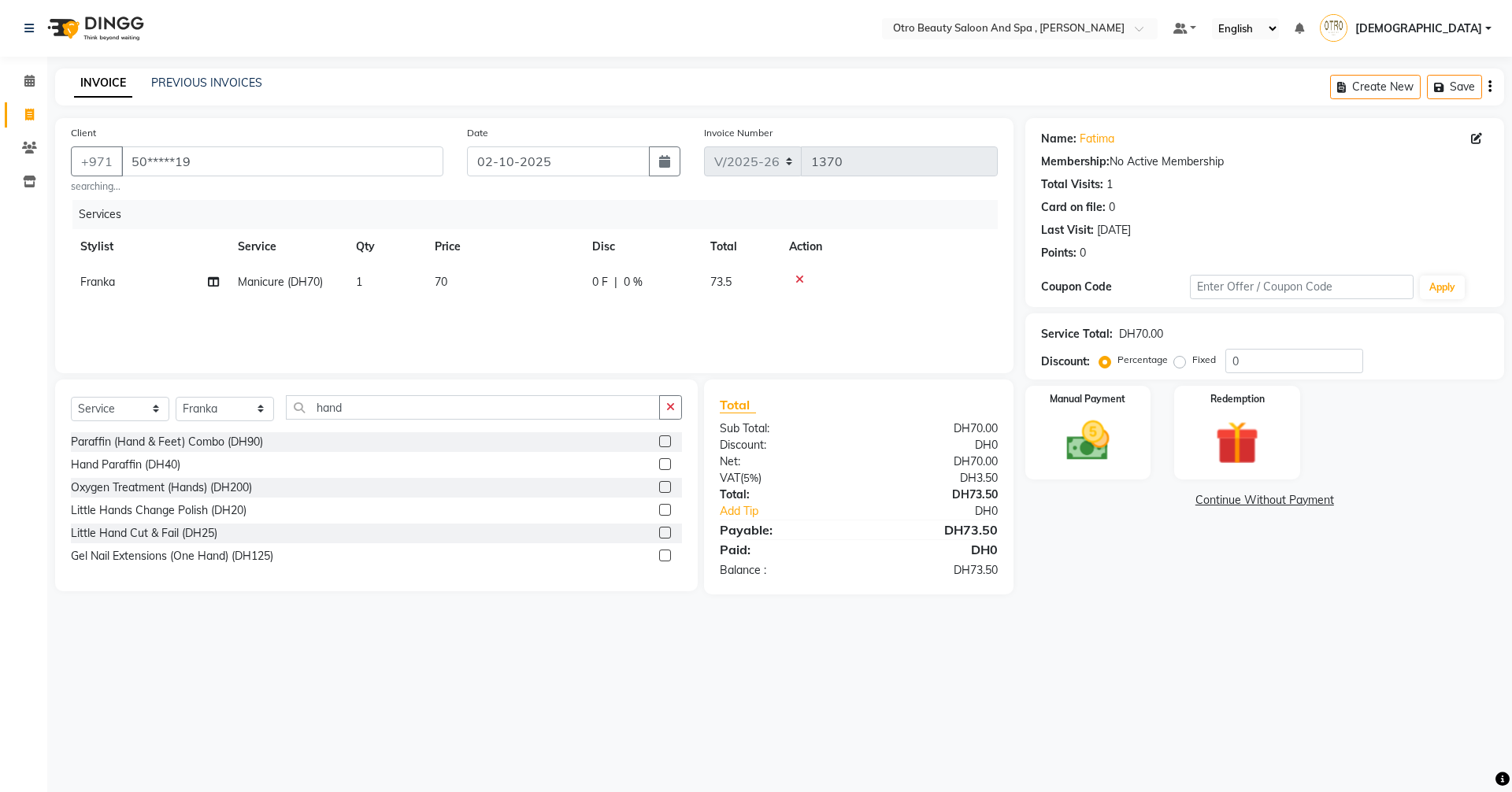
click at [662, 464] on label at bounding box center [664, 464] width 11 height 11
click at [662, 464] on input "checkbox" at bounding box center [663, 465] width 10 height 10
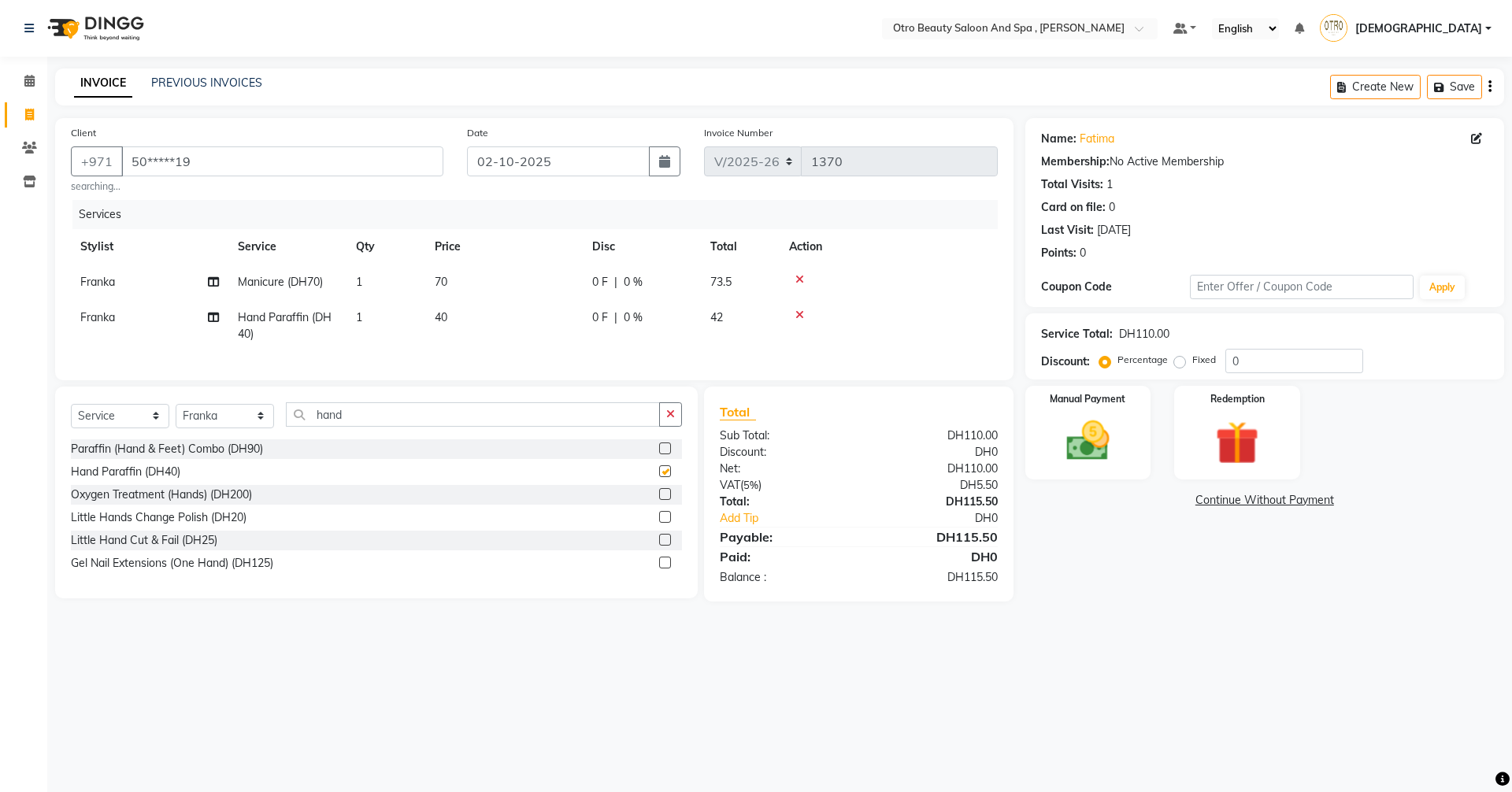
checkbox input "false"
click at [1109, 432] on img at bounding box center [1087, 440] width 73 height 52
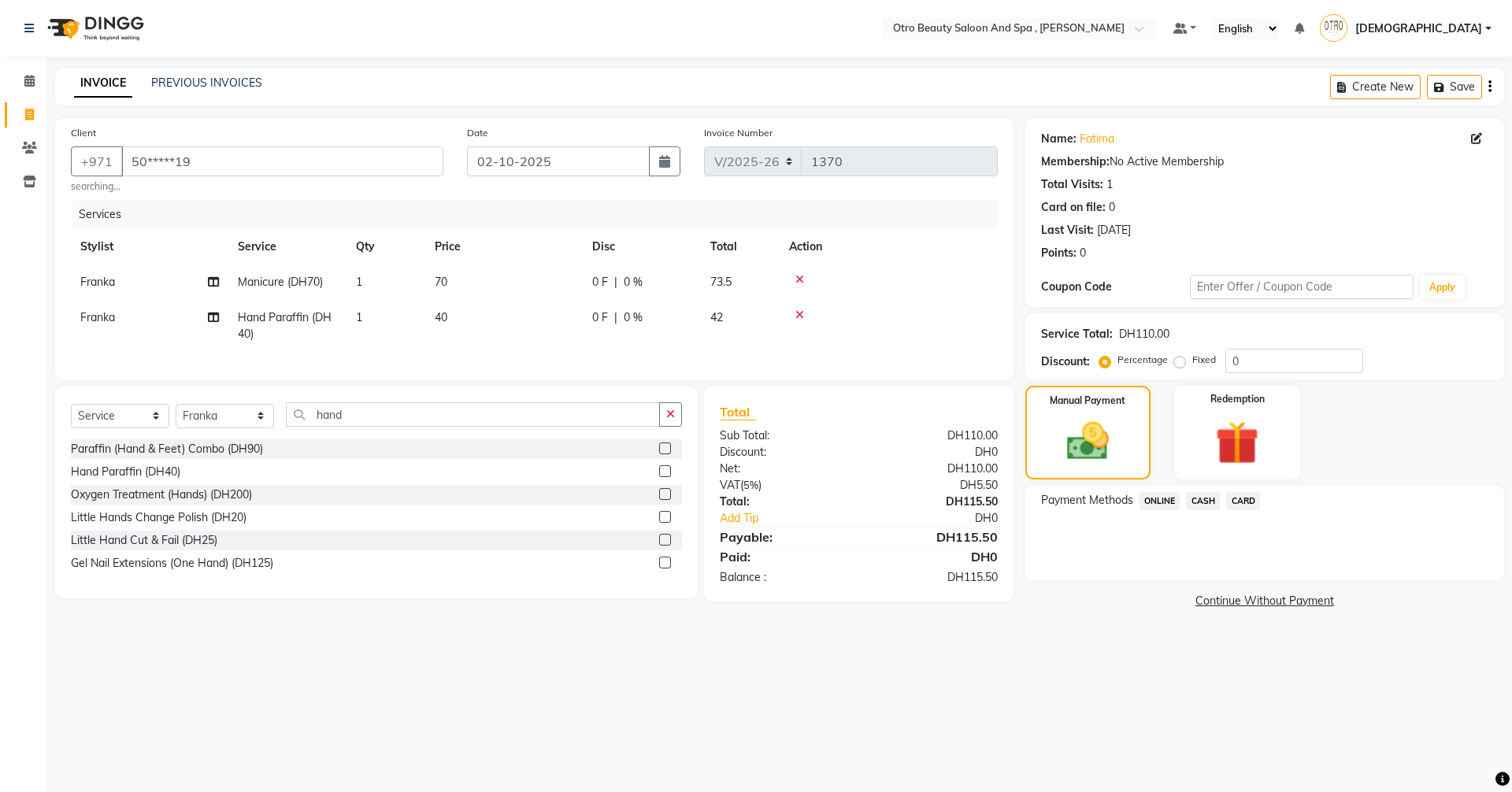
click at [1248, 499] on span "CARD" at bounding box center [1243, 501] width 34 height 18
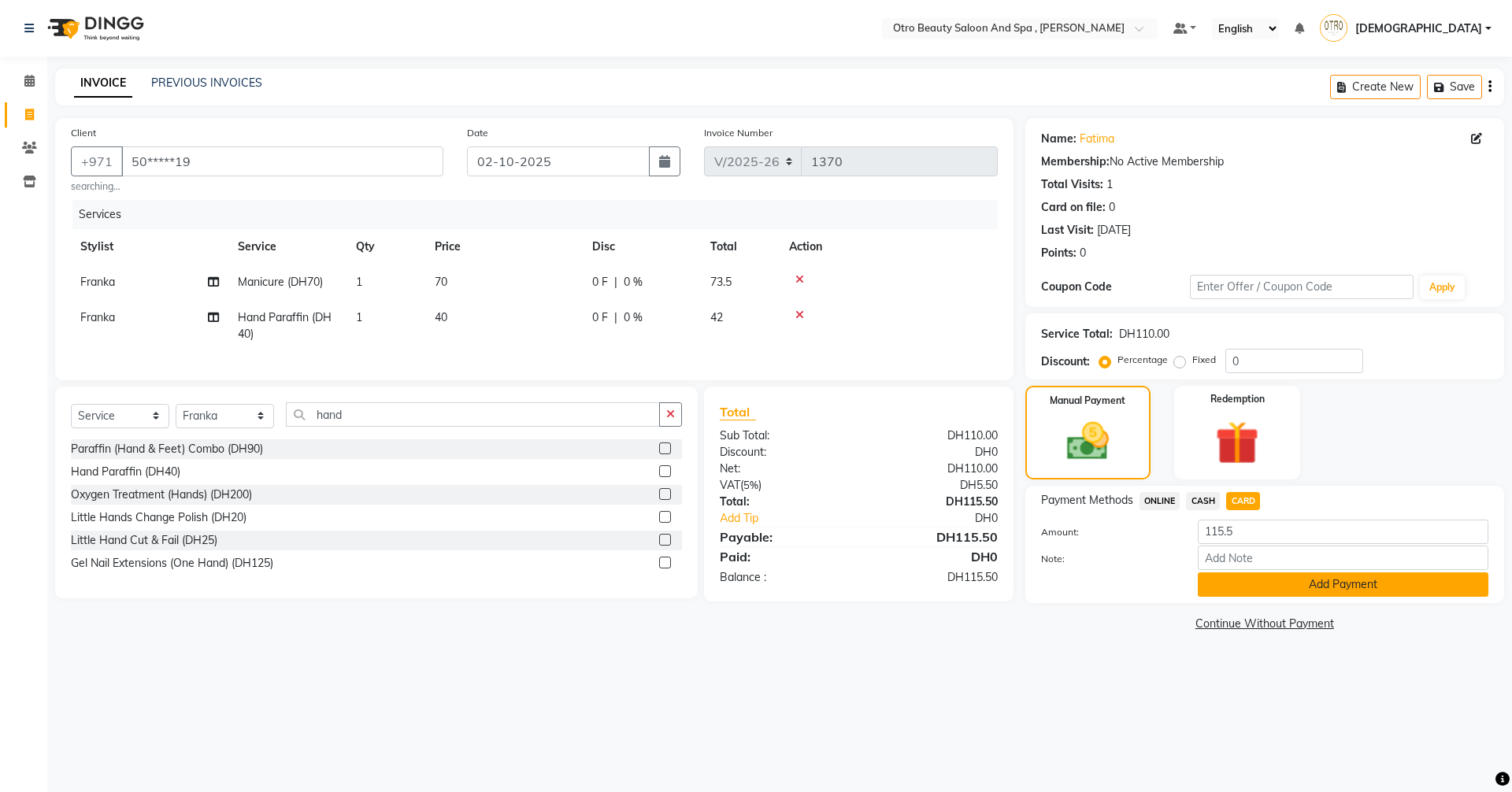
click at [1259, 580] on button "Add Payment" at bounding box center [1342, 585] width 290 height 25
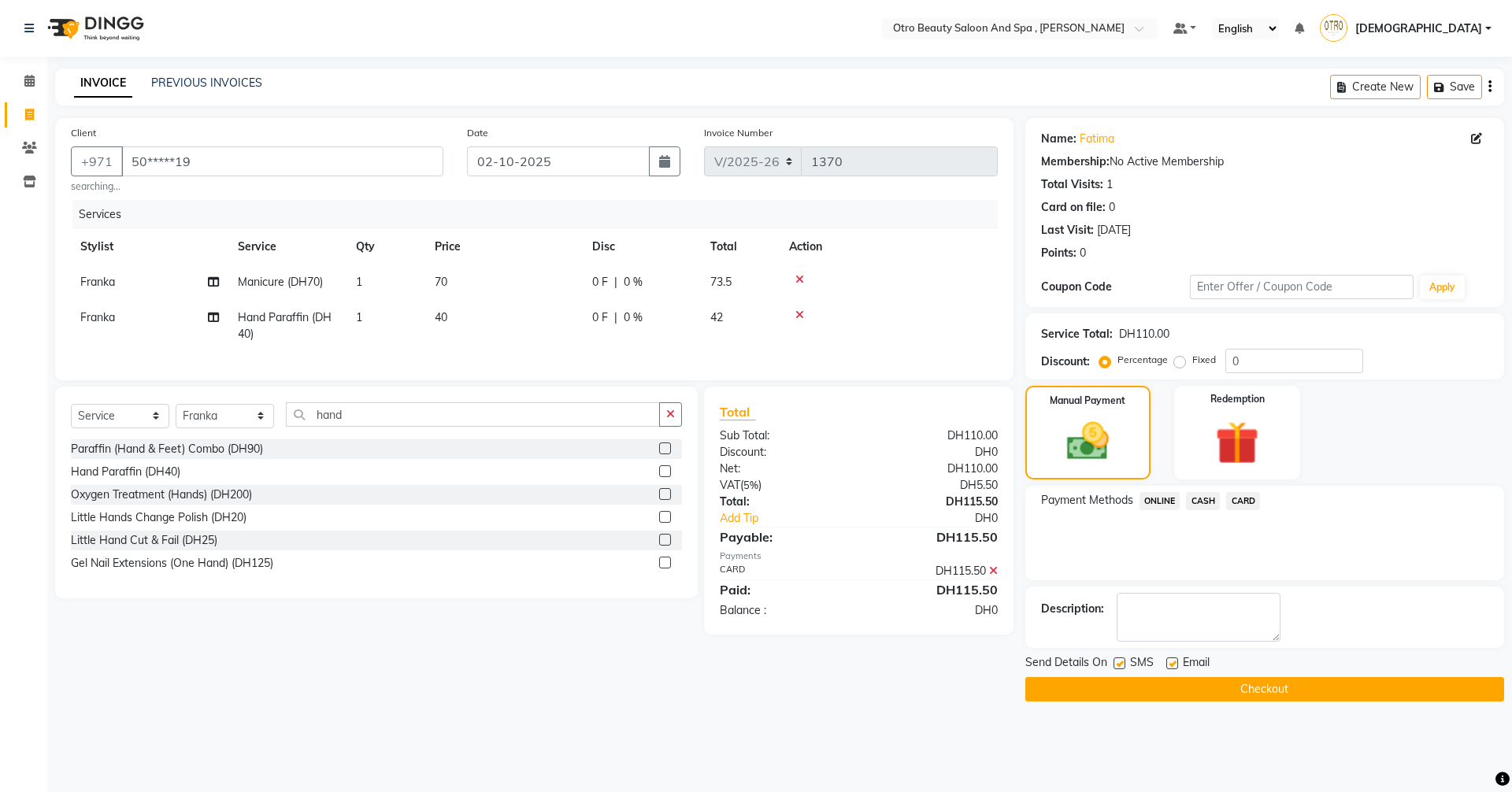
click at [1231, 693] on button "Checkout" at bounding box center [1264, 689] width 479 height 25
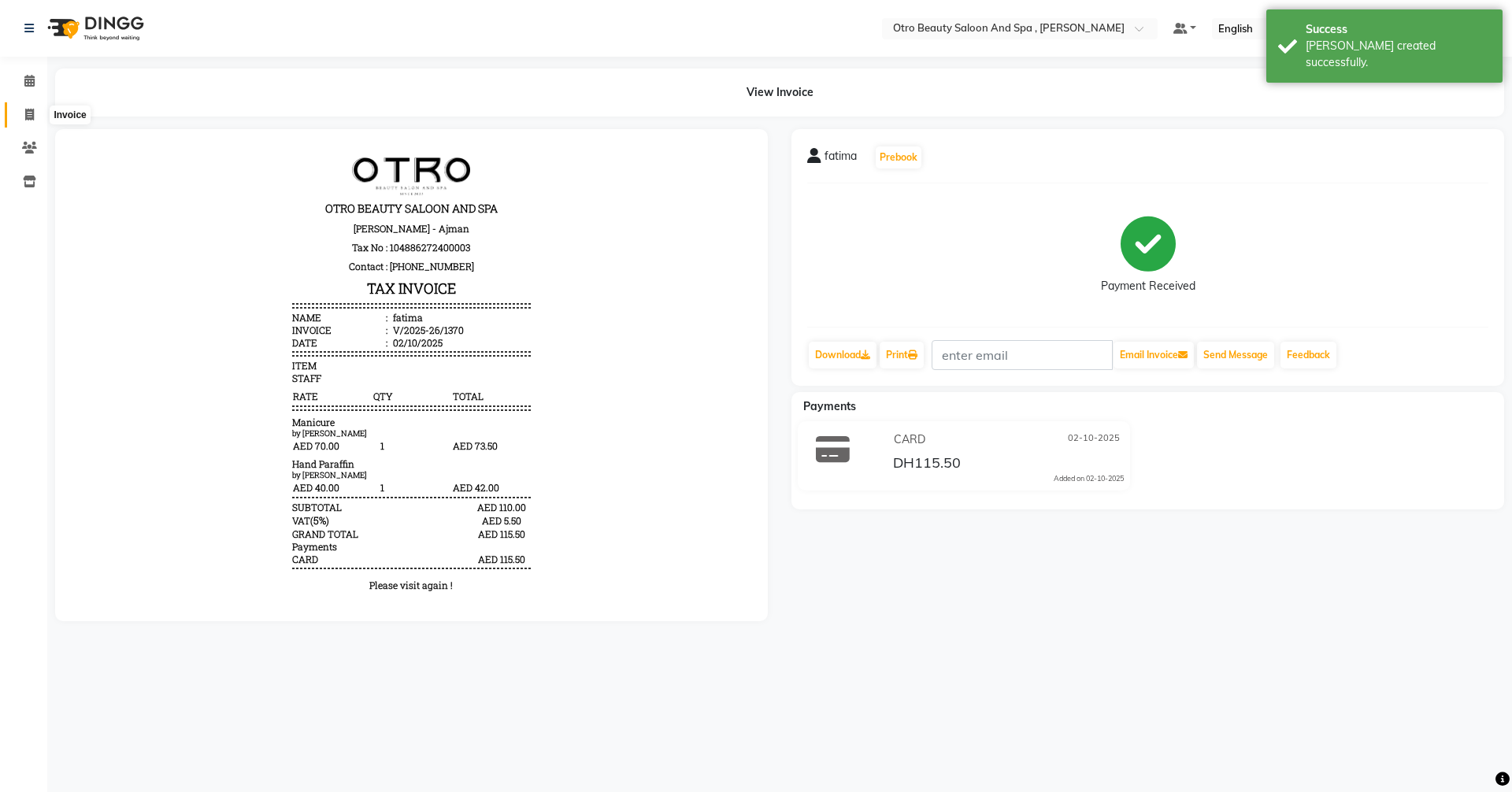
click at [31, 116] on icon at bounding box center [29, 114] width 9 height 11
select select "service"
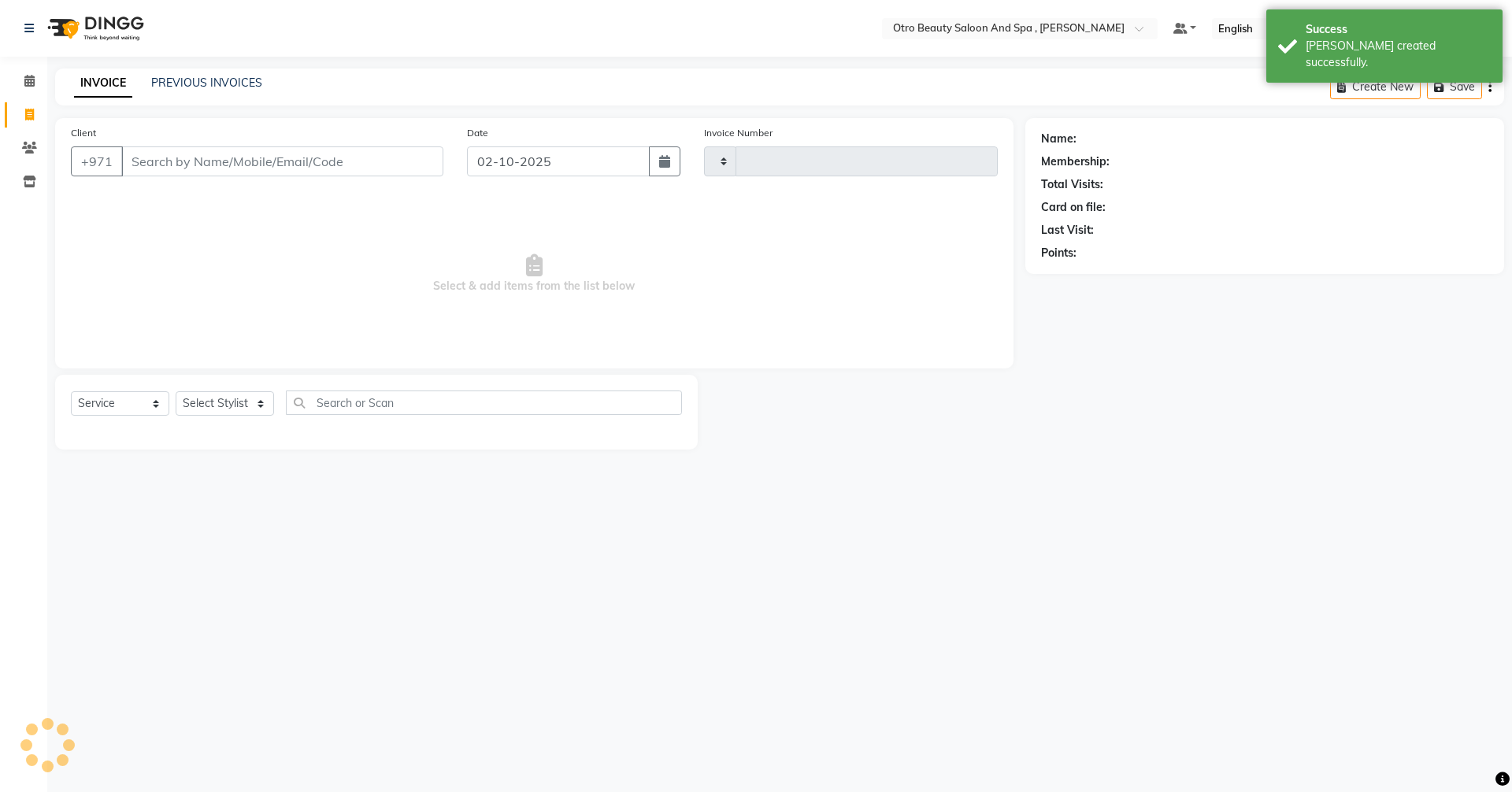
type input "1371"
select select "8622"
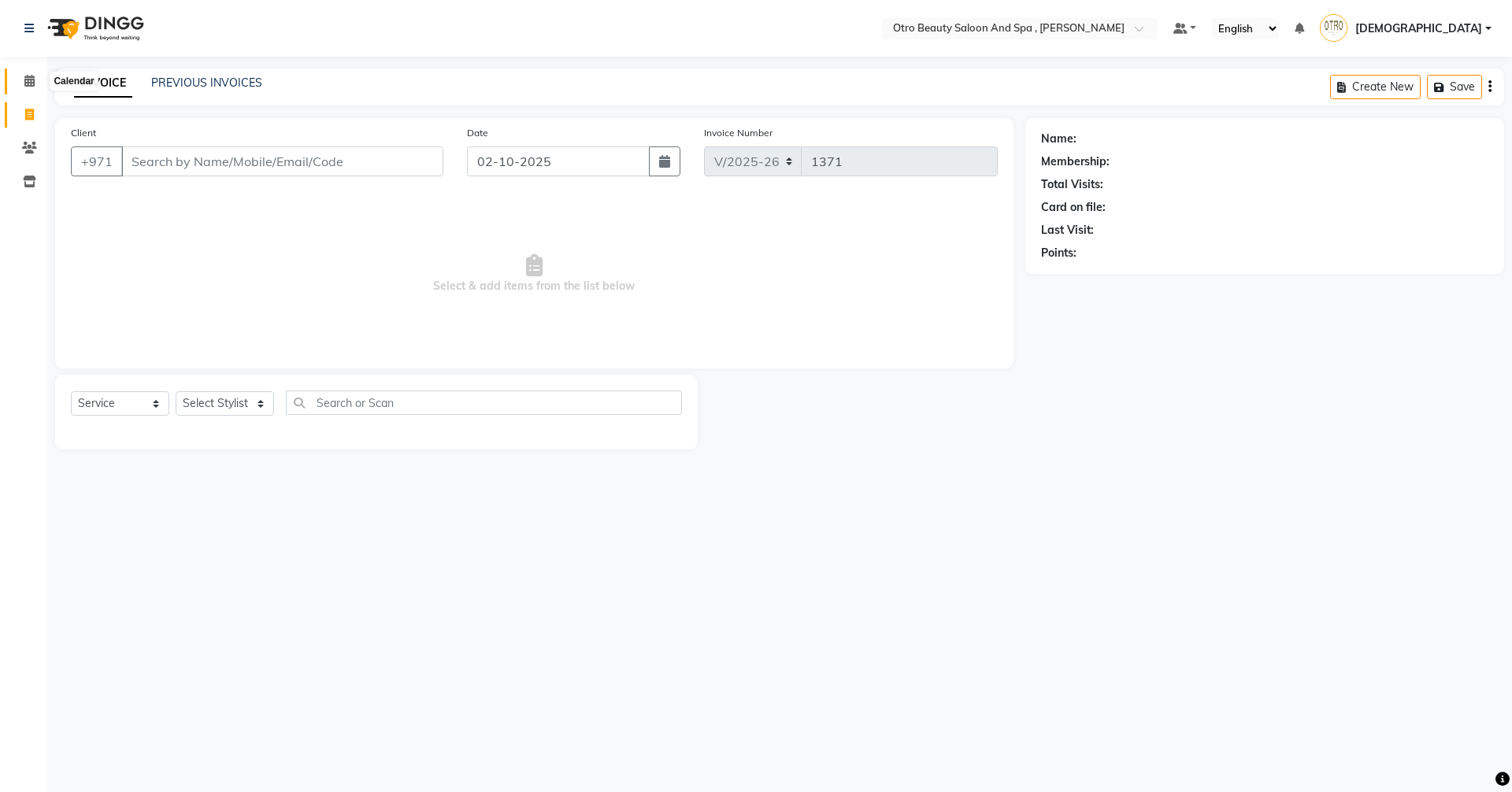
click at [21, 84] on span at bounding box center [29, 81] width 27 height 18
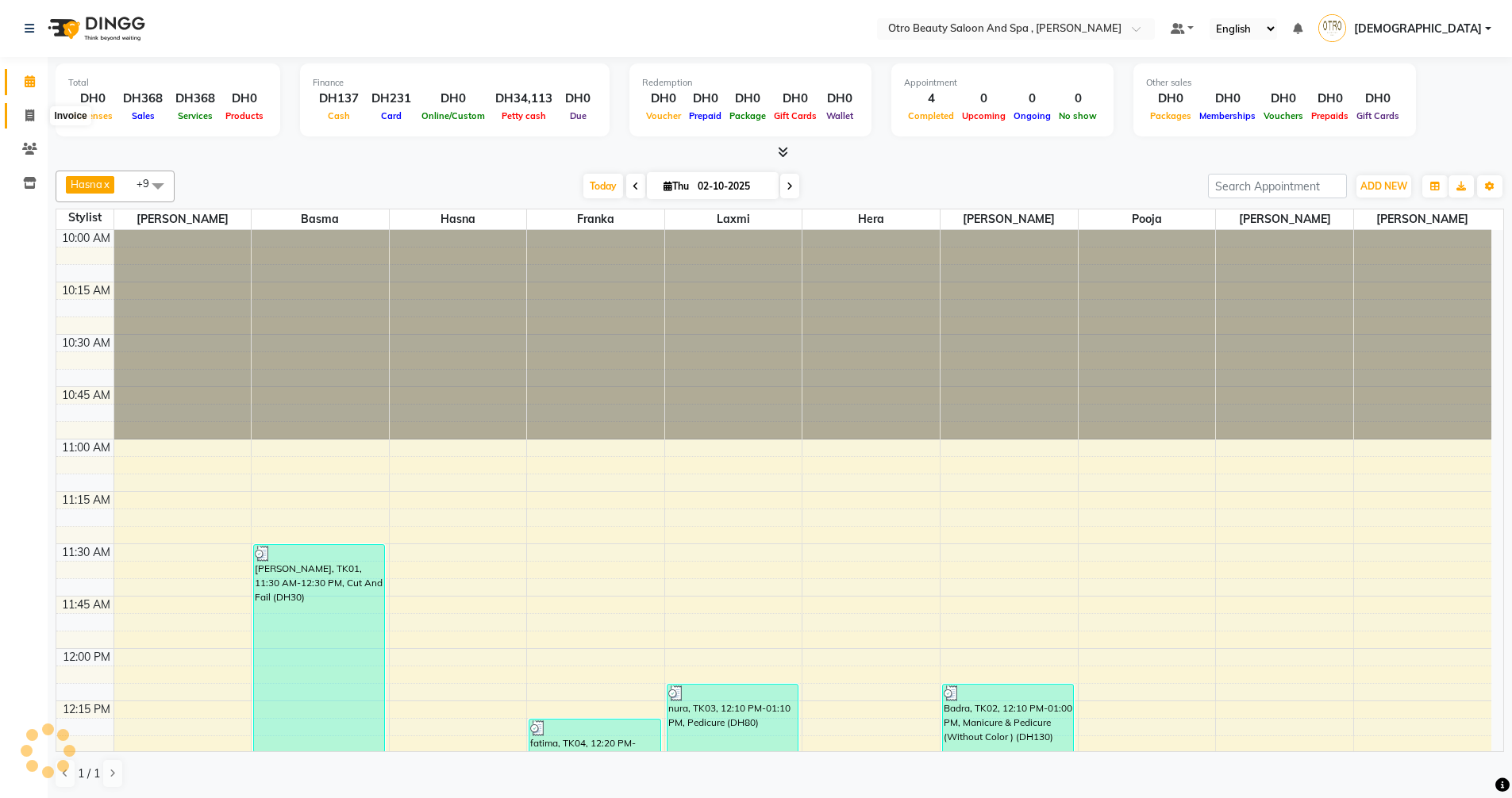
click at [30, 123] on span at bounding box center [30, 115] width 28 height 18
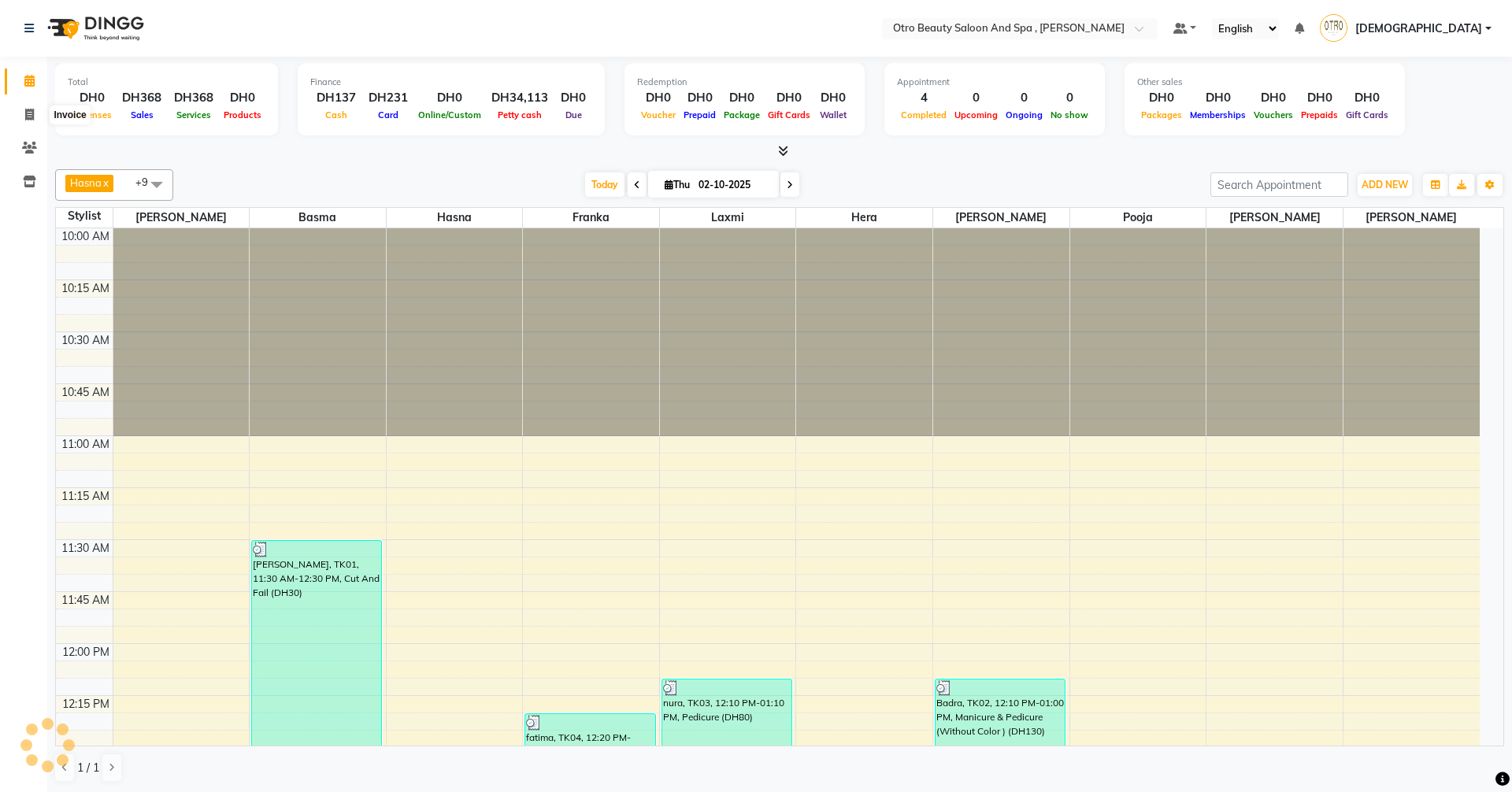
select select "service"
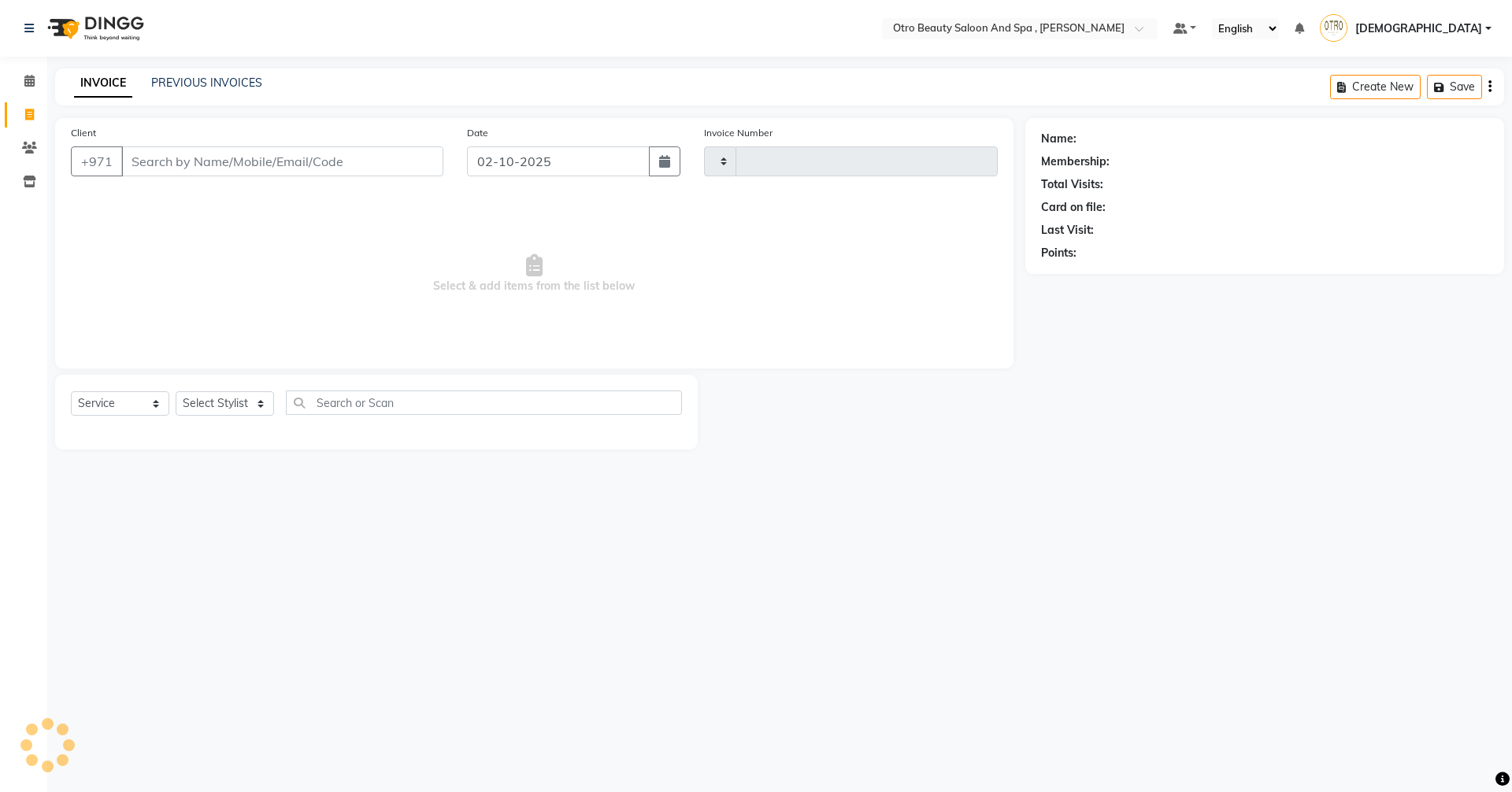
type input "1371"
select select "8622"
click at [185, 82] on link "PREVIOUS INVOICES" at bounding box center [206, 82] width 111 height 14
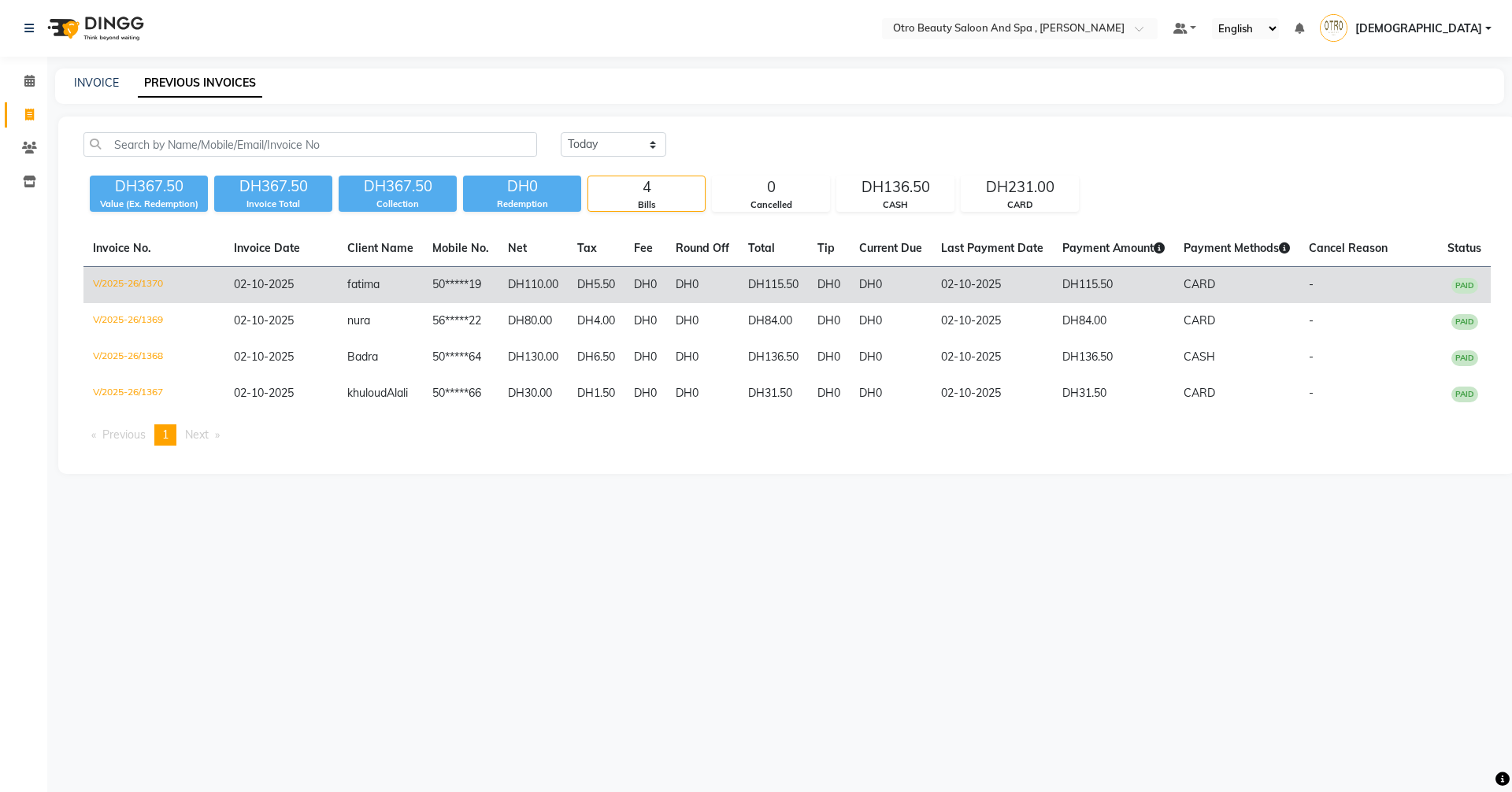
click at [1029, 279] on td "02-10-2025" at bounding box center [992, 284] width 121 height 37
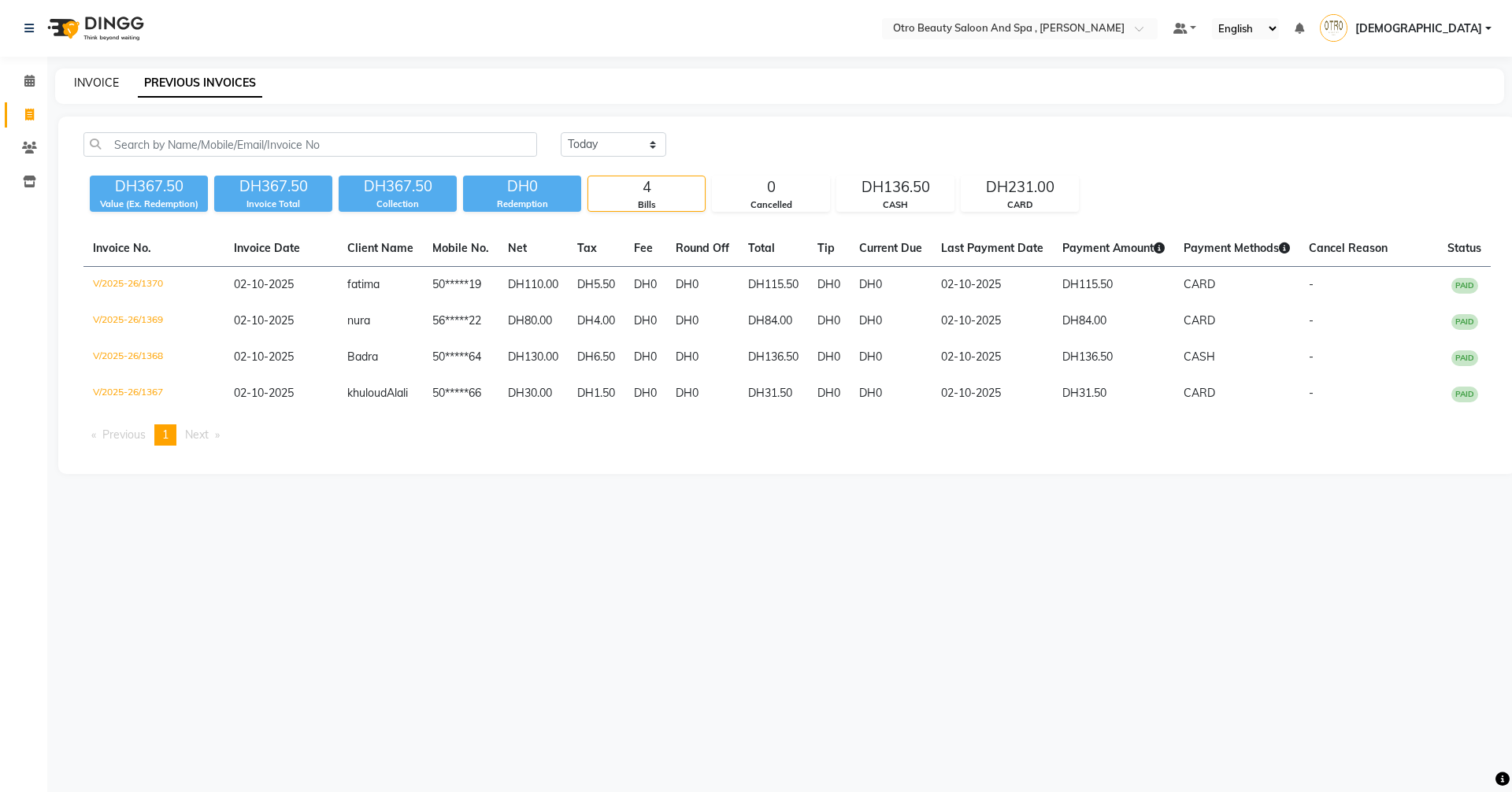
click at [108, 81] on link "INVOICE" at bounding box center [95, 82] width 44 height 14
select select "service"
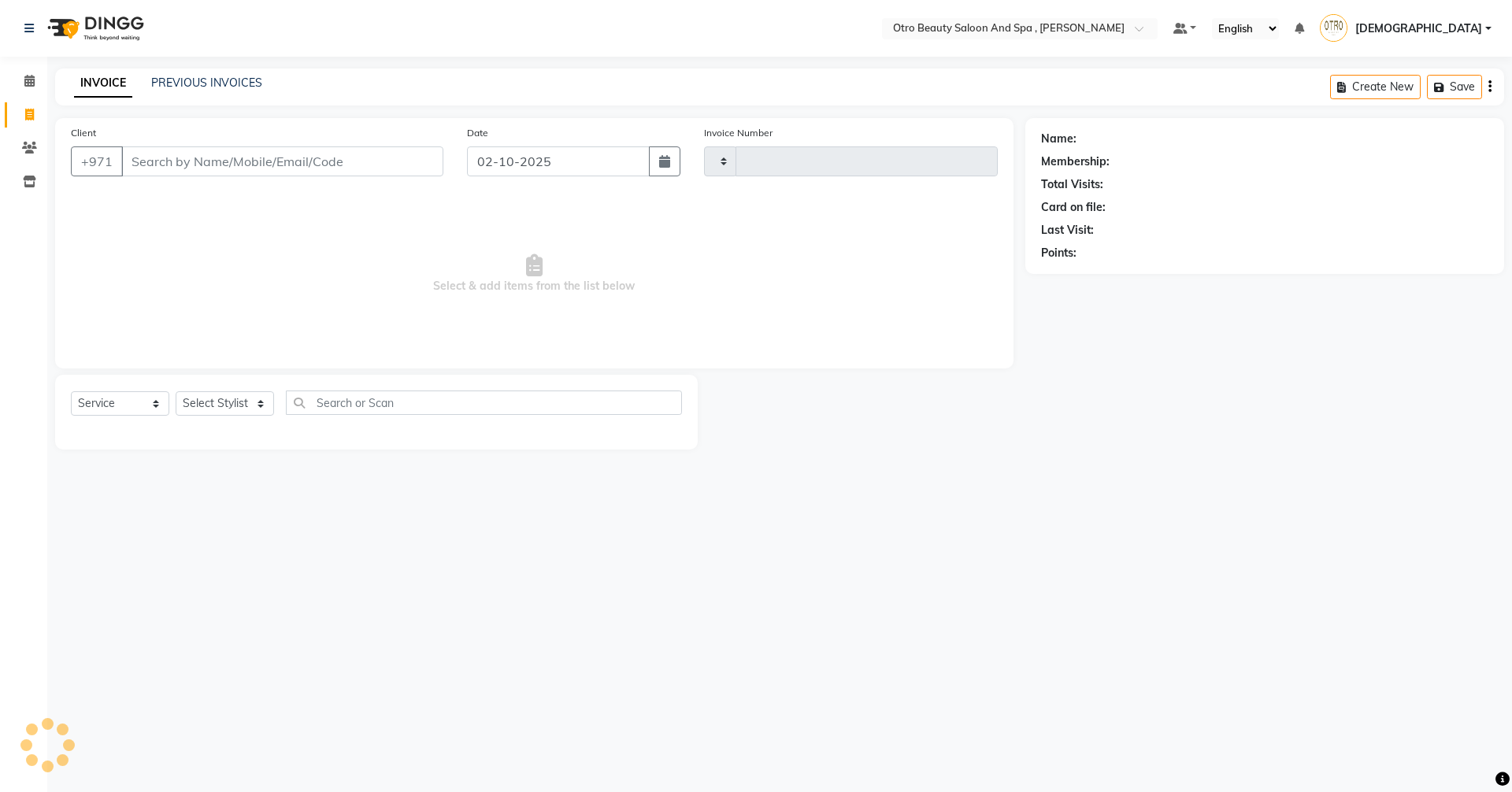
type input "1371"
select select "8622"
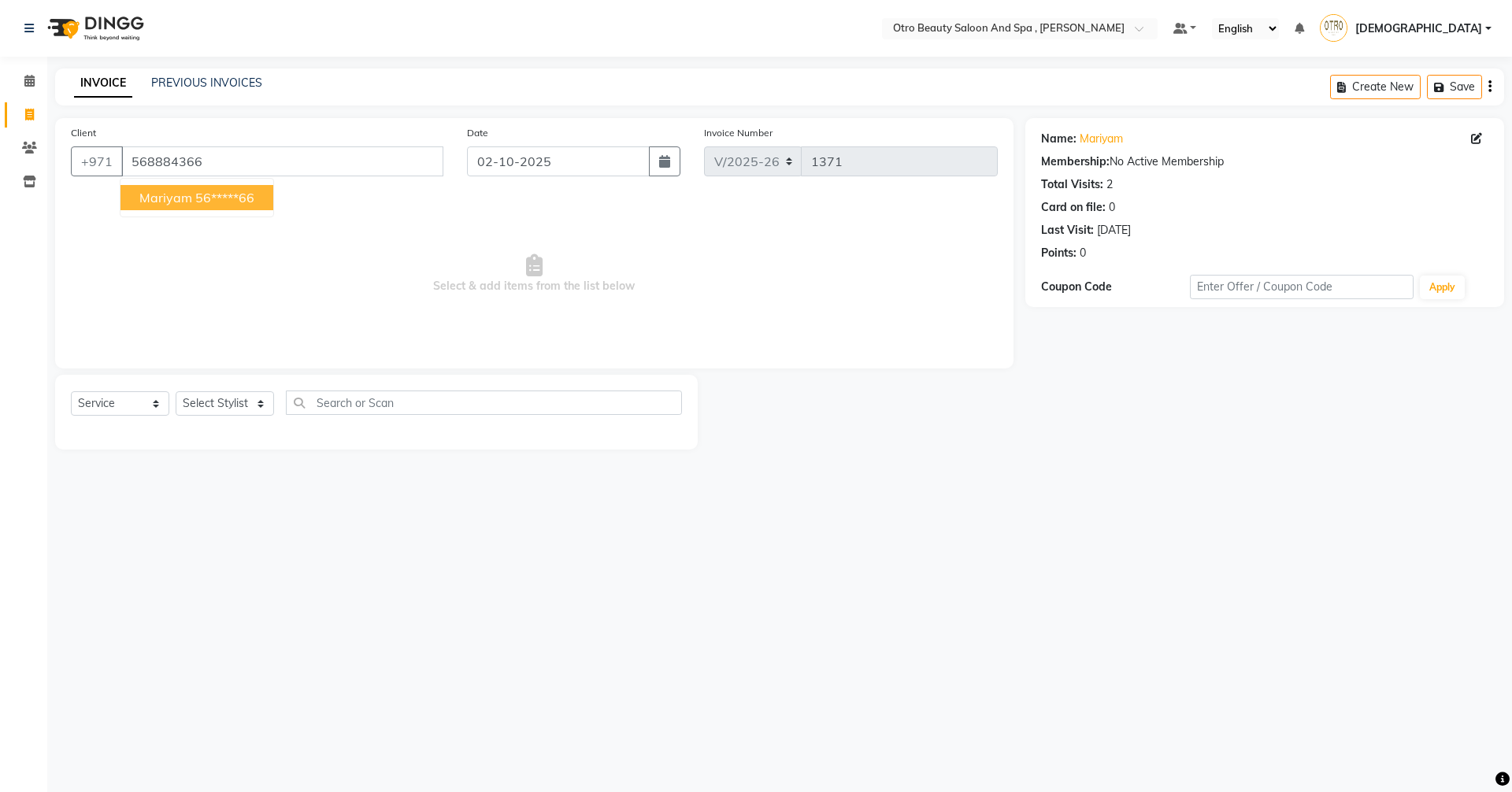
click at [211, 200] on ngb-highlight "56*****66" at bounding box center [225, 198] width 59 height 16
type input "56*****66"
click at [260, 412] on select "Select Stylist [PERSON_NAME] [PERSON_NAME] Hera Karuna [PERSON_NAME] Mamita [PE…" at bounding box center [225, 404] width 98 height 25
select select "86568"
click at [176, 391] on select "Select Stylist [PERSON_NAME] [PERSON_NAME] Hera Karuna [PERSON_NAME] Mamita [PE…" at bounding box center [225, 404] width 98 height 25
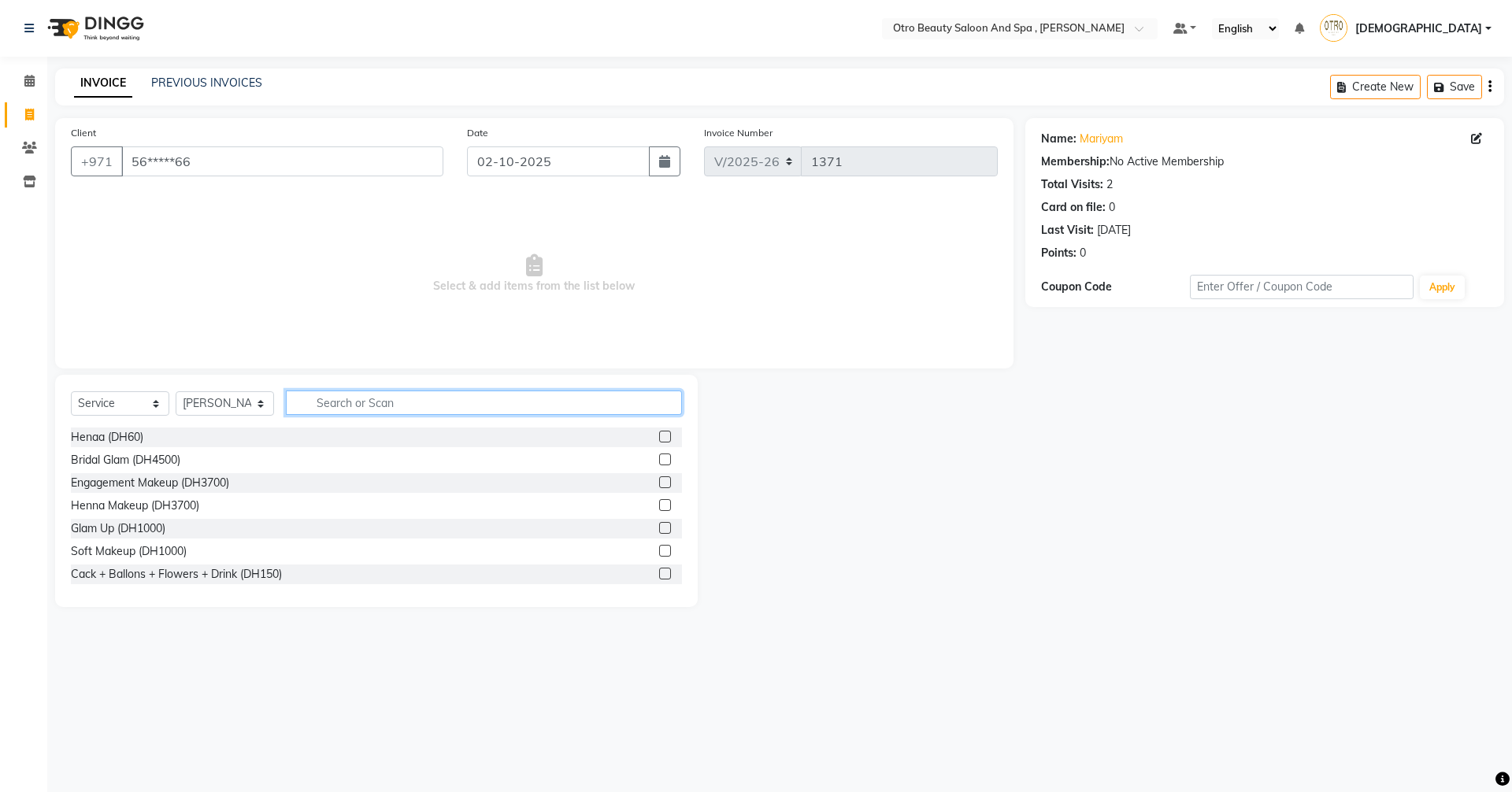
drag, startPoint x: 361, startPoint y: 405, endPoint x: 485, endPoint y: 439, distance: 128.6
click at [365, 405] on input "text" at bounding box center [483, 403] width 396 height 25
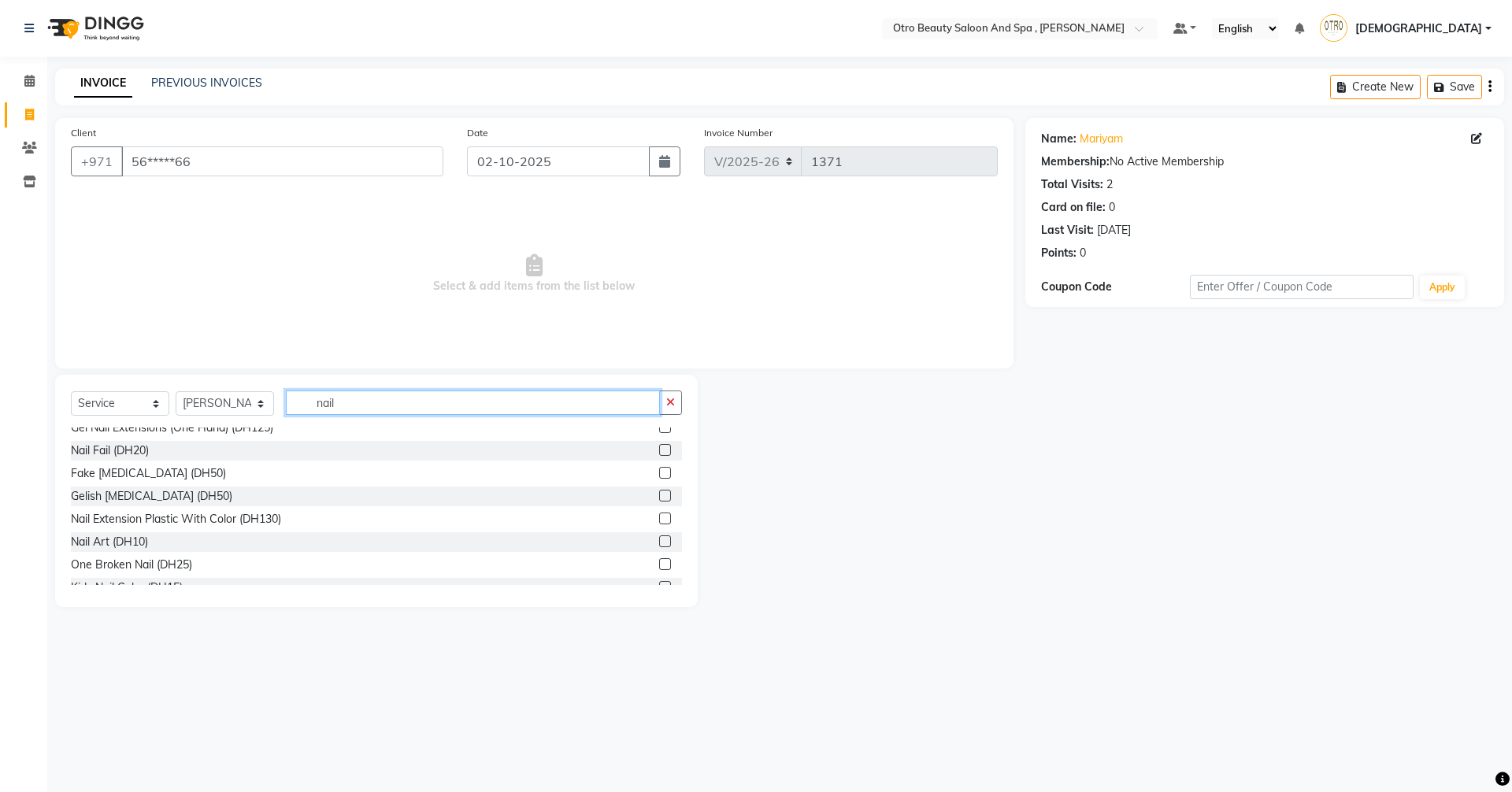
scroll to position [163, 0]
type input "nail"
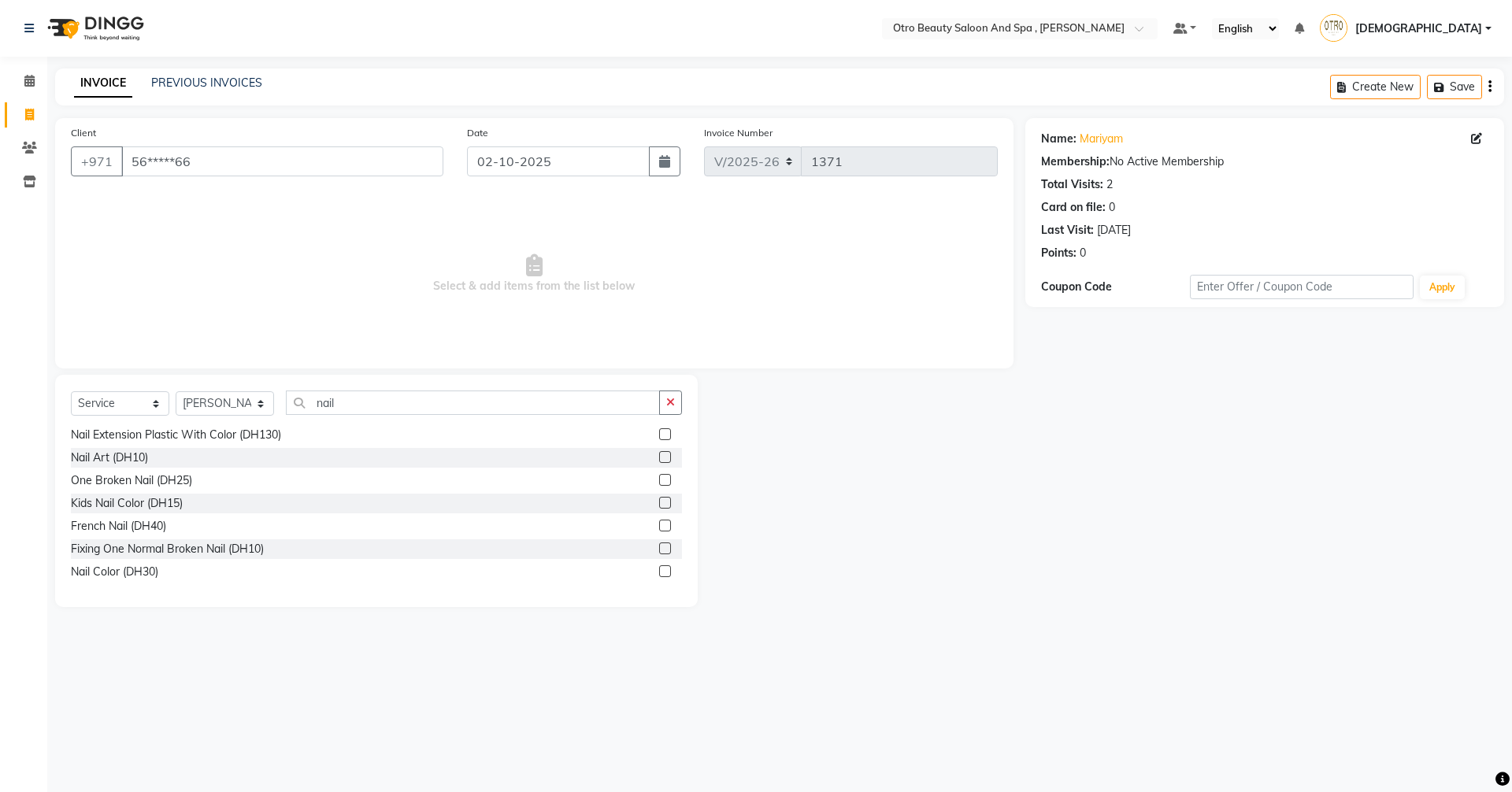
click at [659, 574] on label at bounding box center [664, 571] width 11 height 11
click at [659, 574] on input "checkbox" at bounding box center [663, 572] width 10 height 10
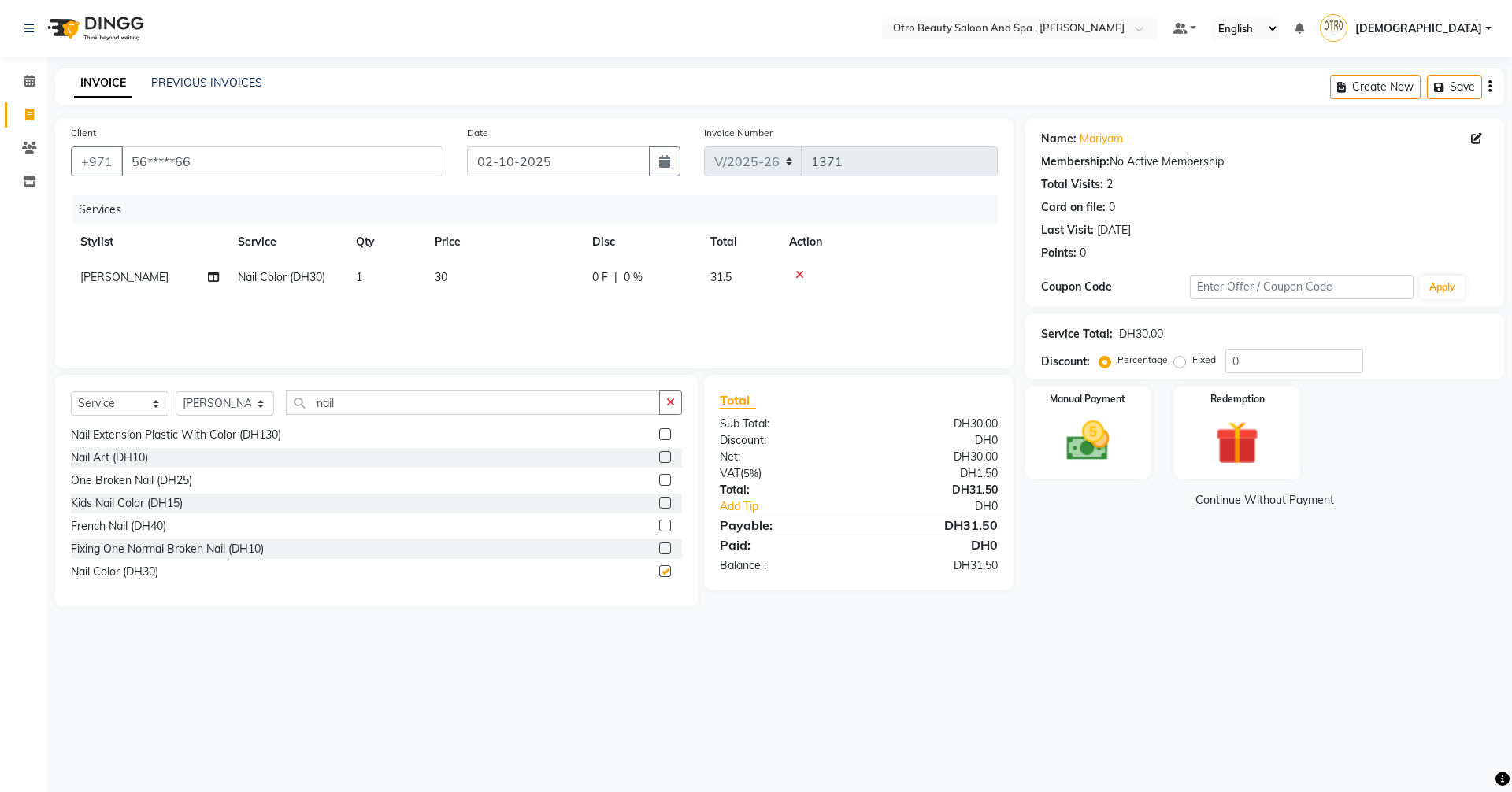
checkbox input "false"
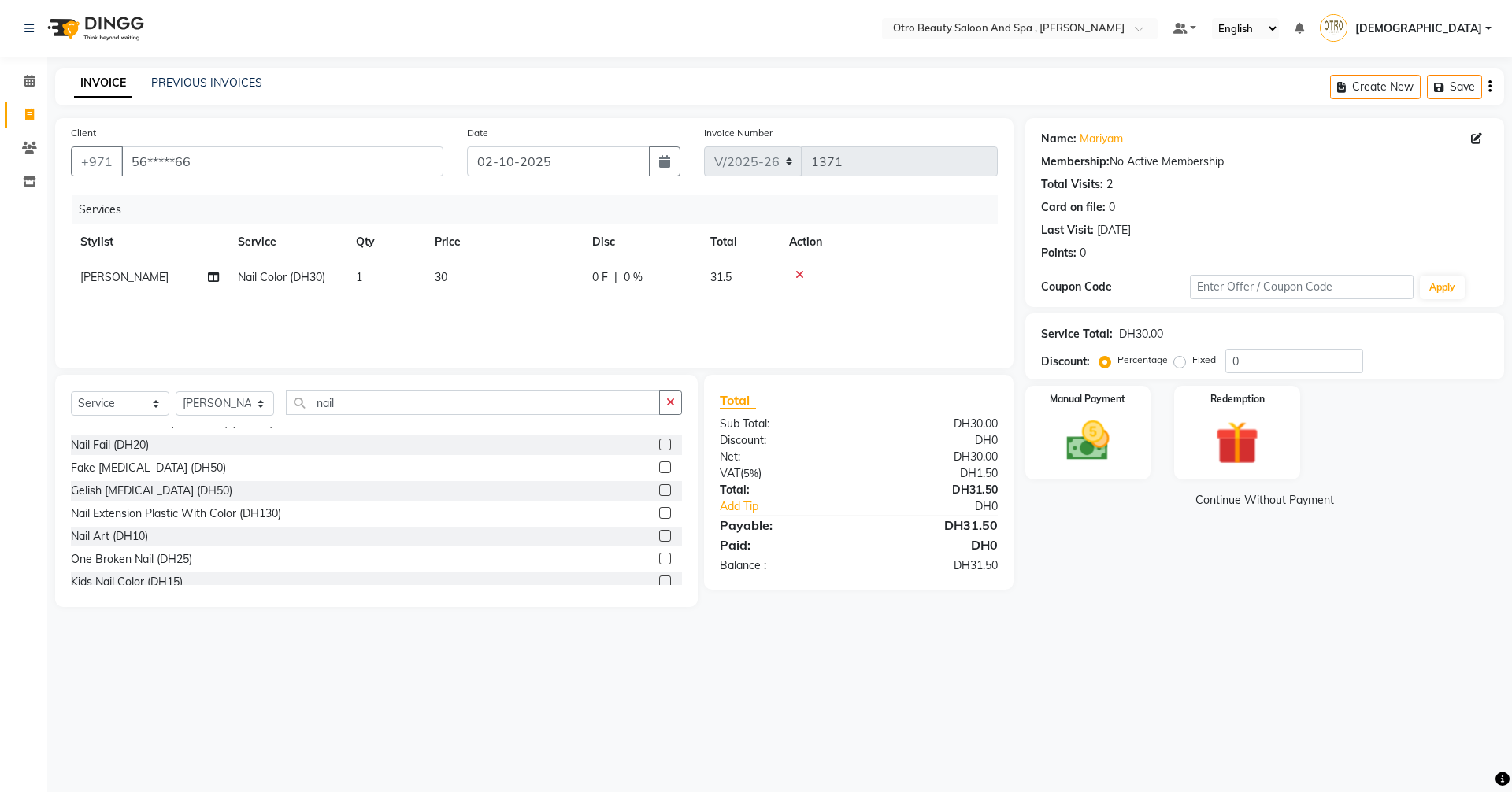
scroll to position [5, 0]
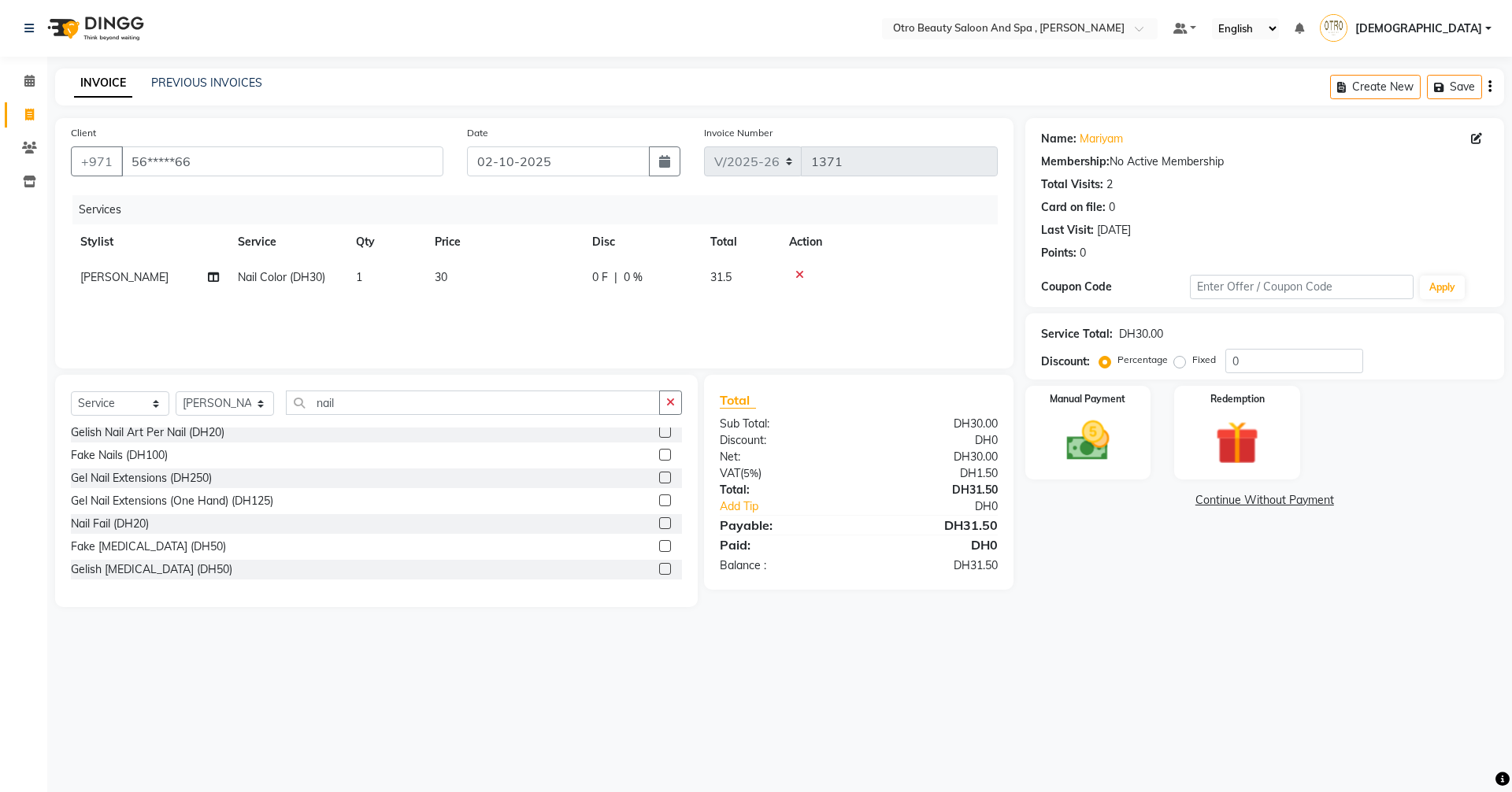
click at [659, 524] on label at bounding box center [664, 523] width 11 height 11
click at [659, 524] on input "checkbox" at bounding box center [663, 524] width 10 height 10
checkbox input "false"
click at [1054, 448] on img at bounding box center [1087, 440] width 73 height 52
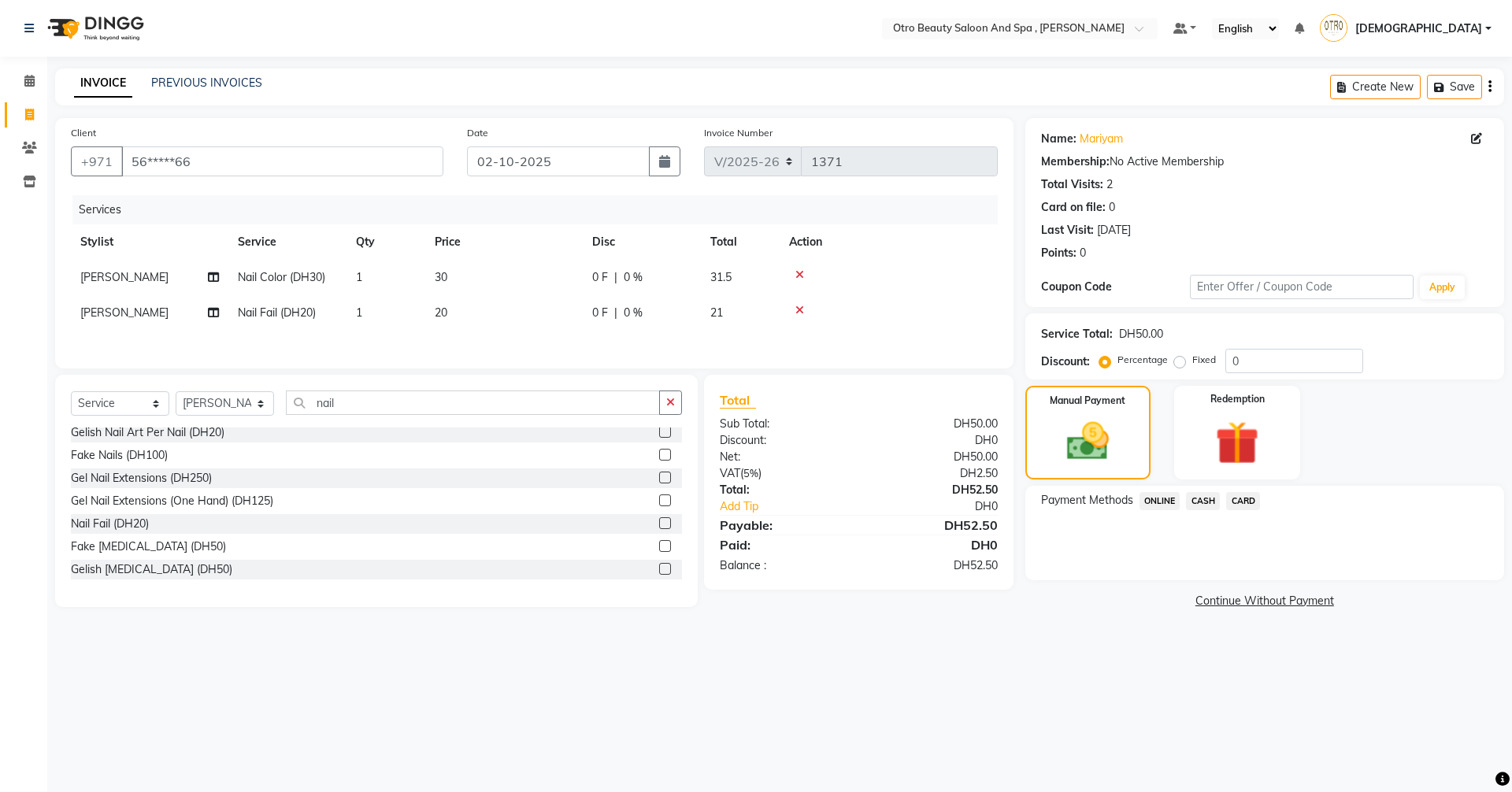
click at [1251, 498] on span "CARD" at bounding box center [1243, 501] width 34 height 18
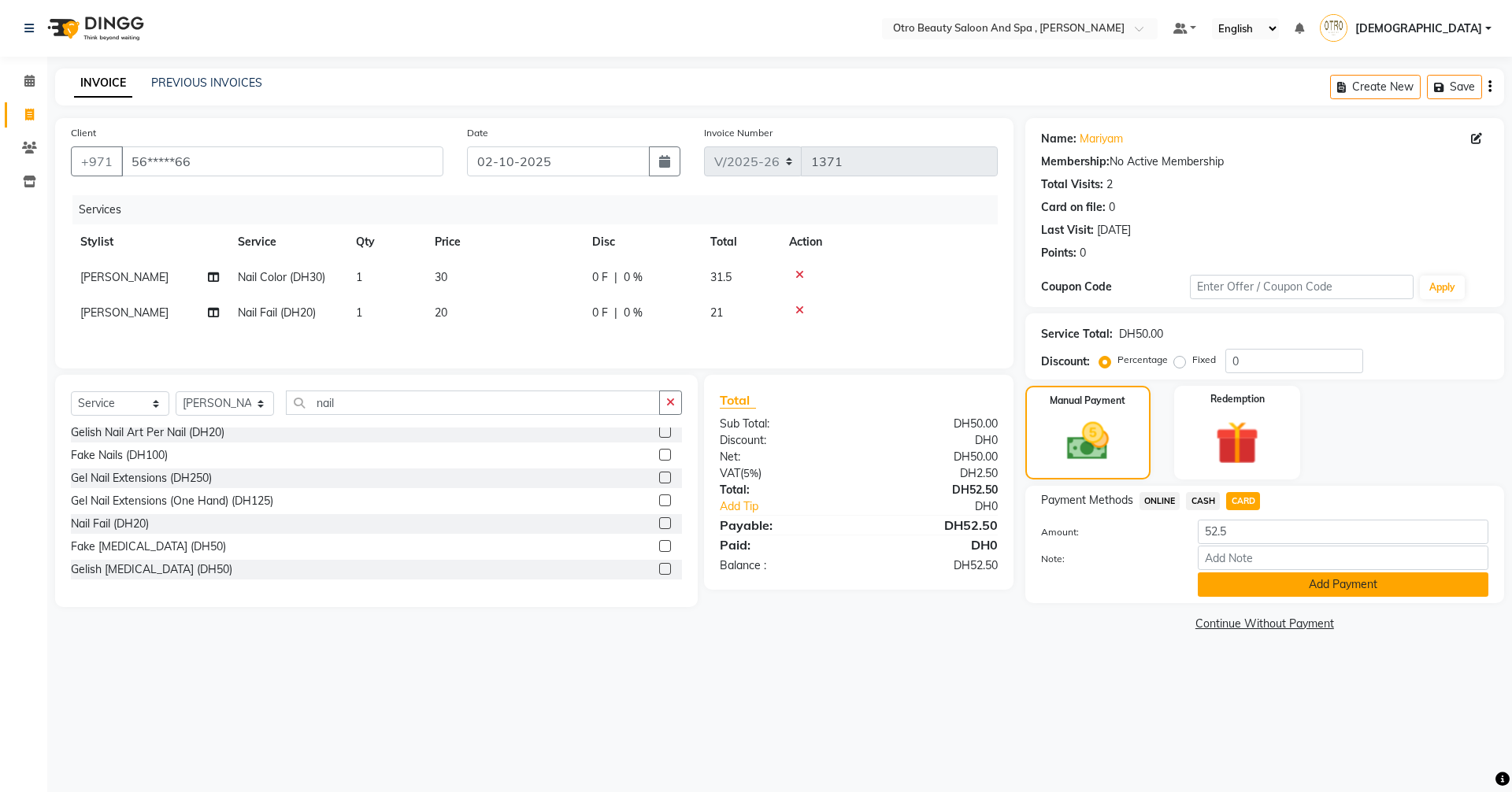
click at [1271, 594] on button "Add Payment" at bounding box center [1342, 585] width 290 height 25
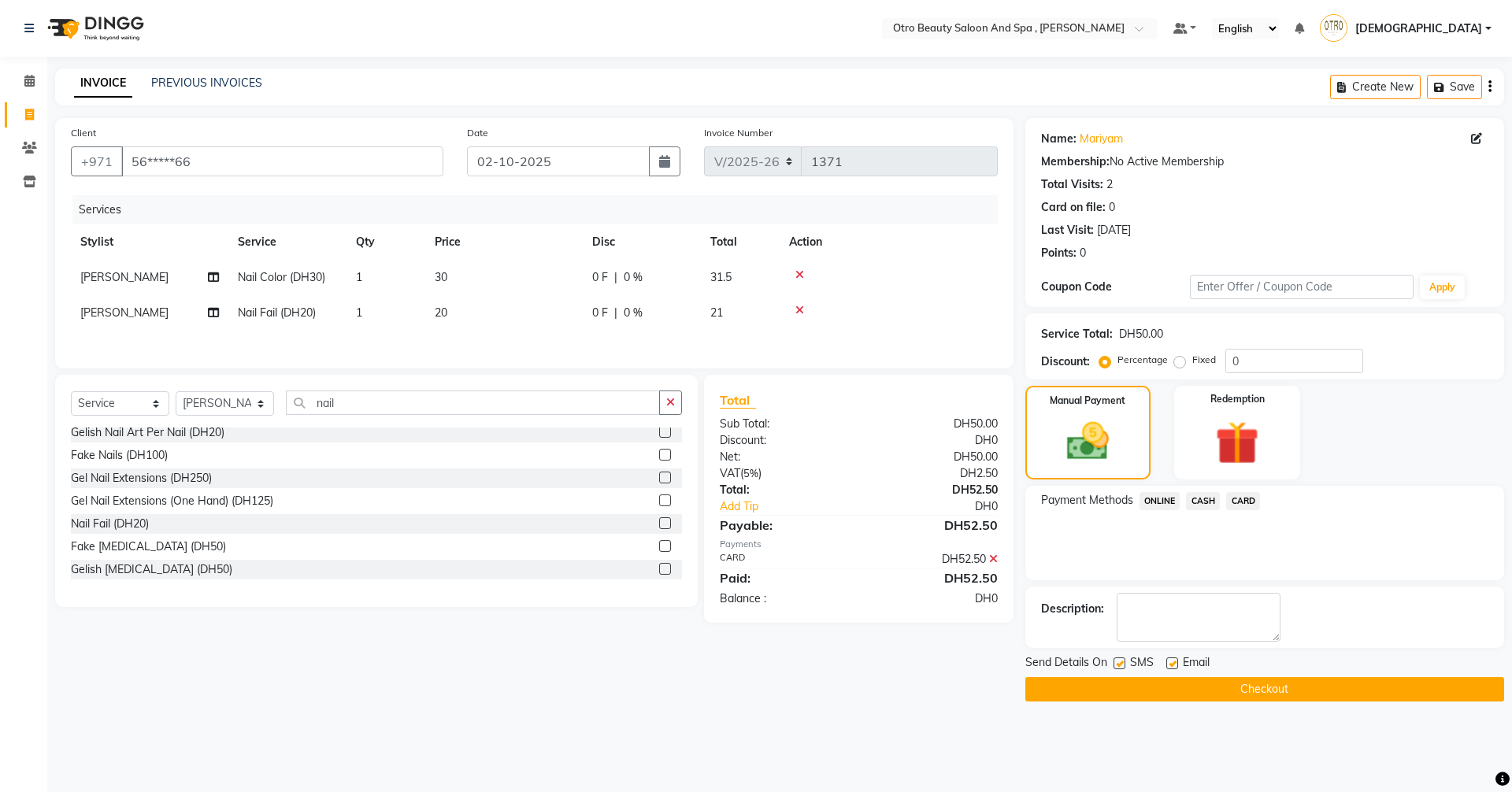
click at [1252, 688] on button "Checkout" at bounding box center [1264, 689] width 479 height 25
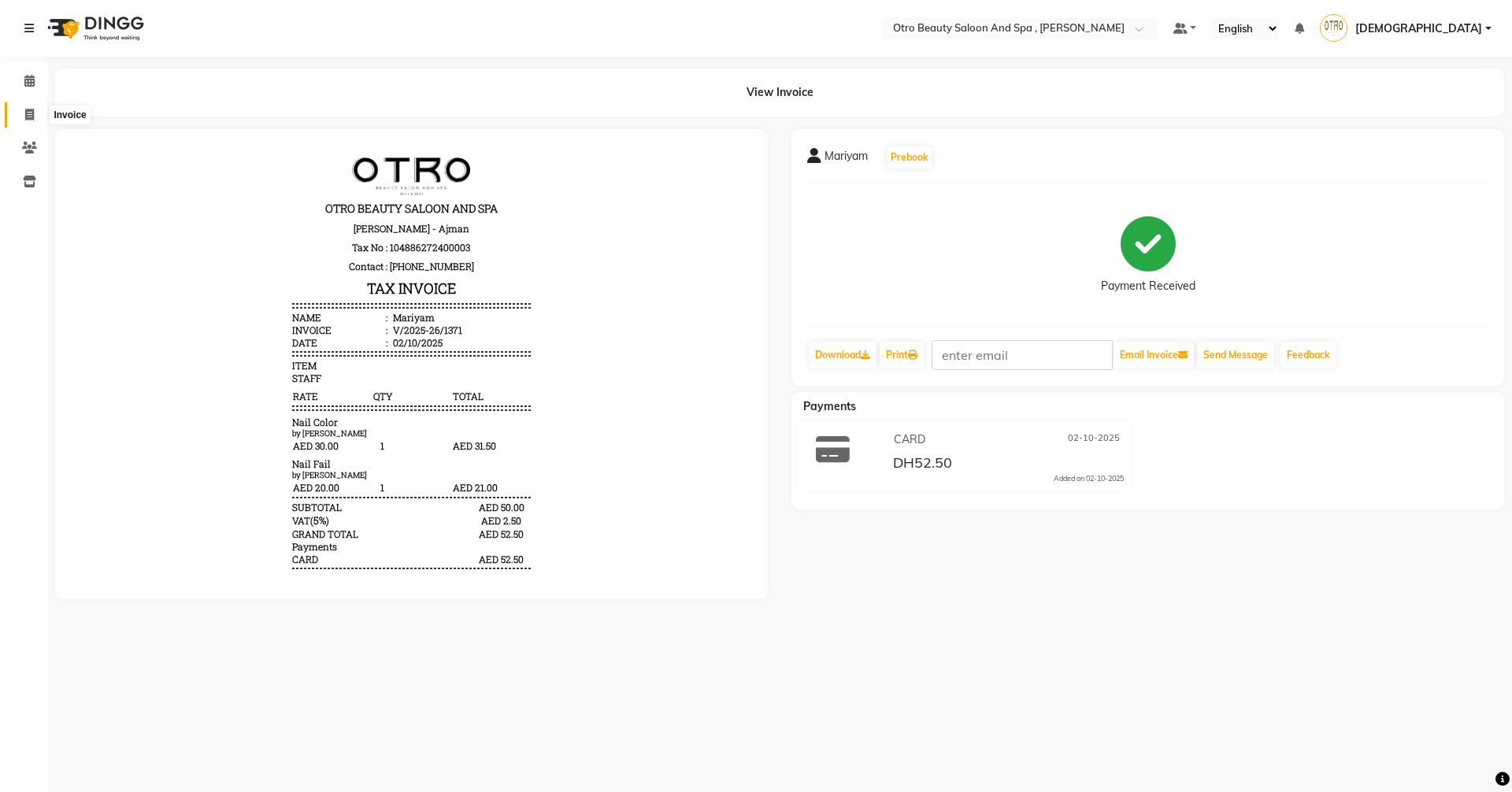
click at [33, 114] on icon at bounding box center [29, 114] width 9 height 11
select select "service"
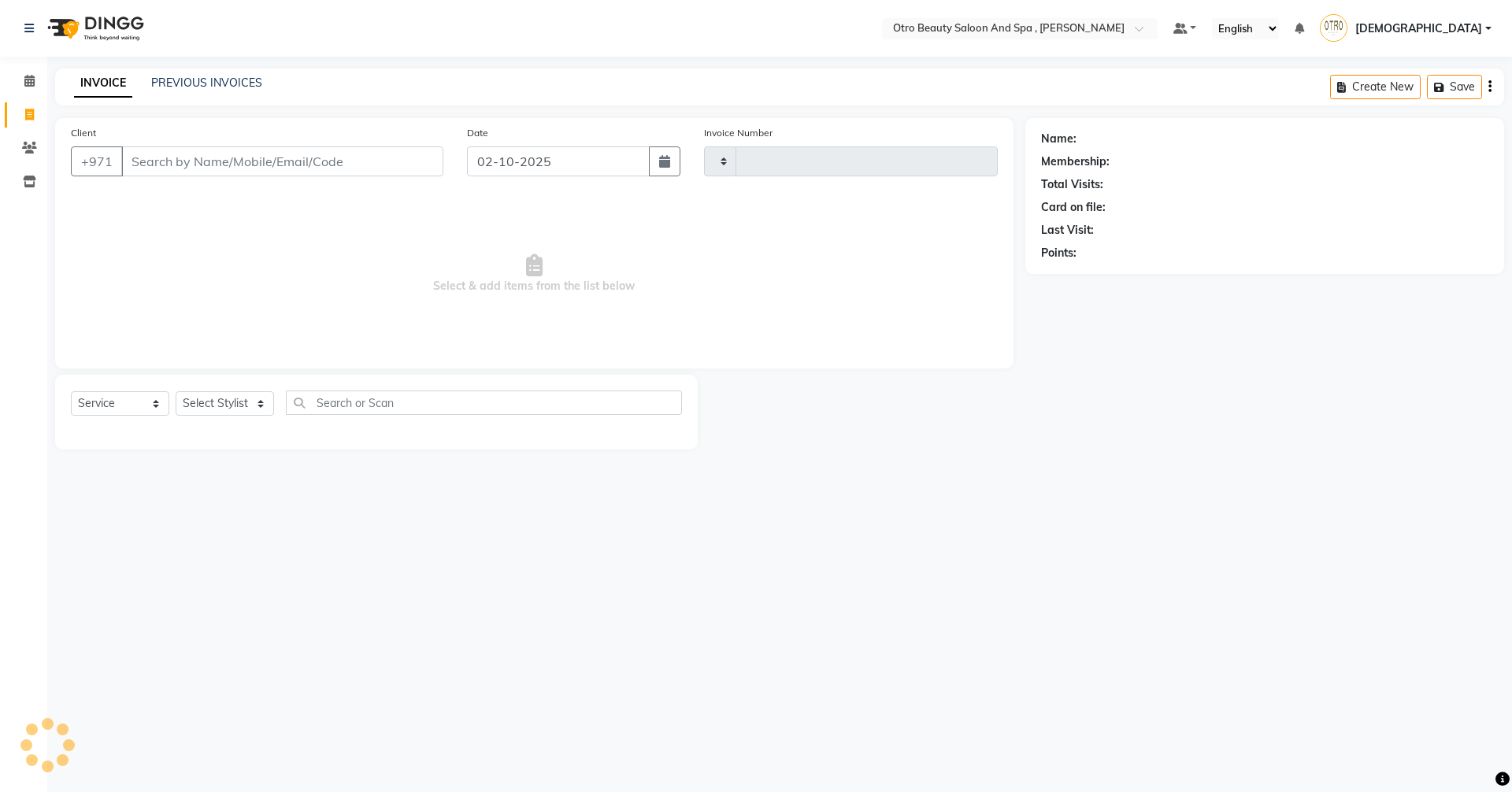
type input "1372"
select select "8622"
click at [260, 404] on select "Select Stylist [PERSON_NAME] [PERSON_NAME] Hera Karuna [PERSON_NAME] Mamita [PE…" at bounding box center [225, 404] width 98 height 25
select select "86184"
click at [176, 391] on select "Select Stylist [PERSON_NAME] [PERSON_NAME] Hera Karuna [PERSON_NAME] Mamita [PE…" at bounding box center [225, 404] width 98 height 25
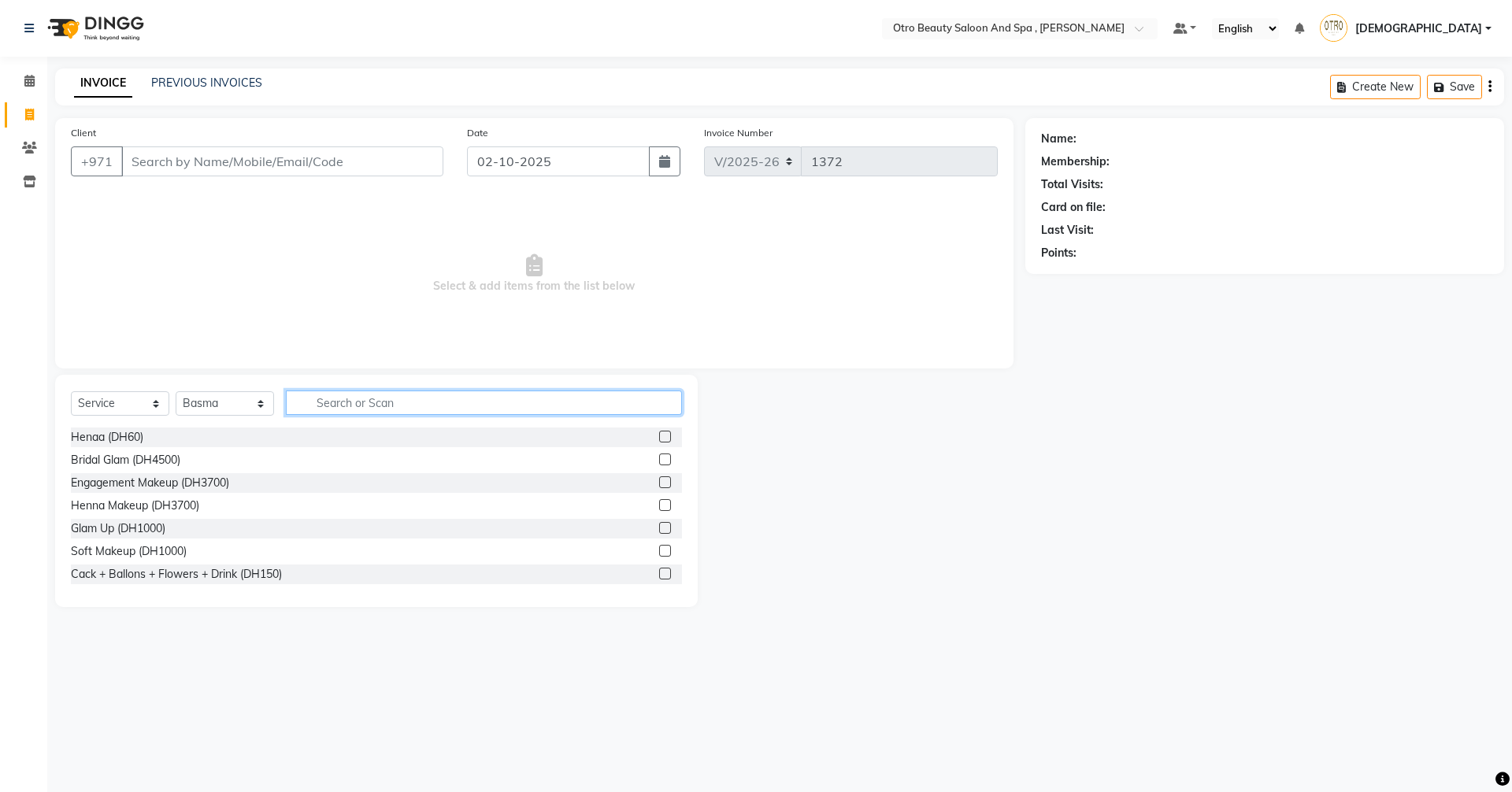
click at [398, 399] on input "text" at bounding box center [483, 403] width 396 height 25
type input "f"
click at [262, 401] on select "Select Stylist [PERSON_NAME] [PERSON_NAME] Hera Karuna [PERSON_NAME] Mamita [PE…" at bounding box center [225, 404] width 98 height 25
select select
click at [176, 391] on select "Select Stylist [PERSON_NAME] [PERSON_NAME] Hera Karuna [PERSON_NAME] Mamita [PE…" at bounding box center [225, 404] width 98 height 25
